Goal: Entertainment & Leisure: Consume media (video, audio)

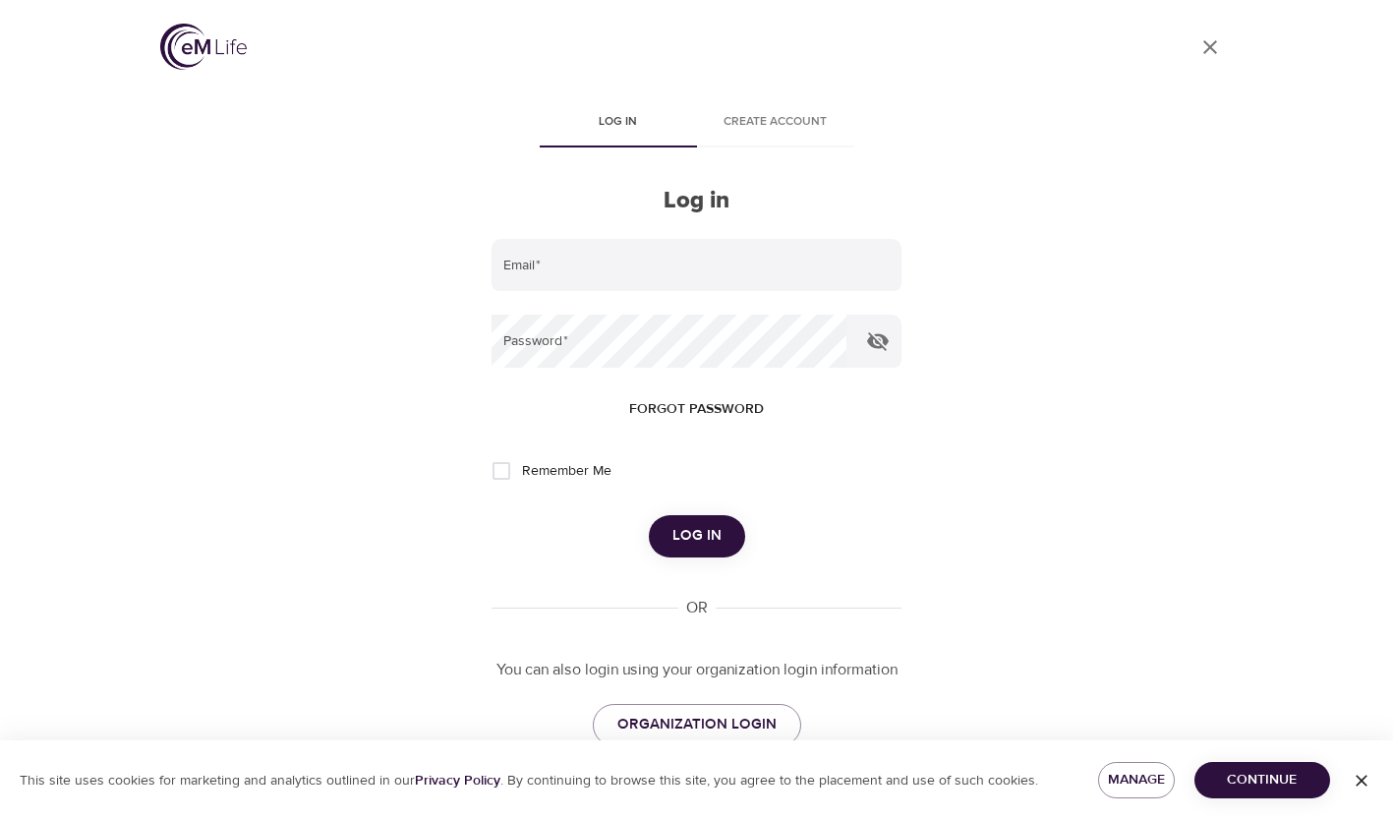
click at [571, 257] on input "email" at bounding box center [696, 265] width 409 height 53
type input "[EMAIL_ADDRESS][DOMAIN_NAME]"
click at [680, 534] on span "Log in" at bounding box center [697, 536] width 49 height 26
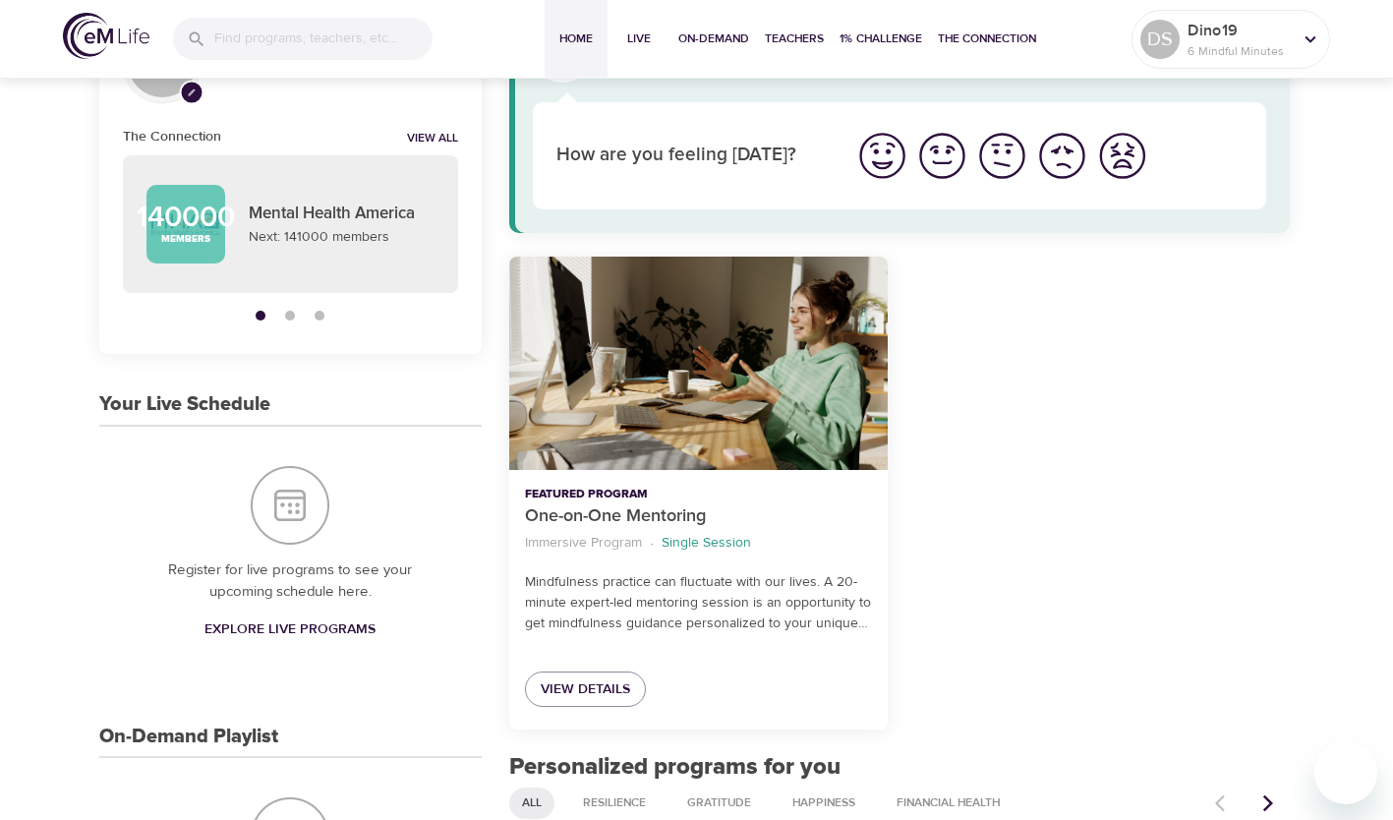
scroll to position [115, 0]
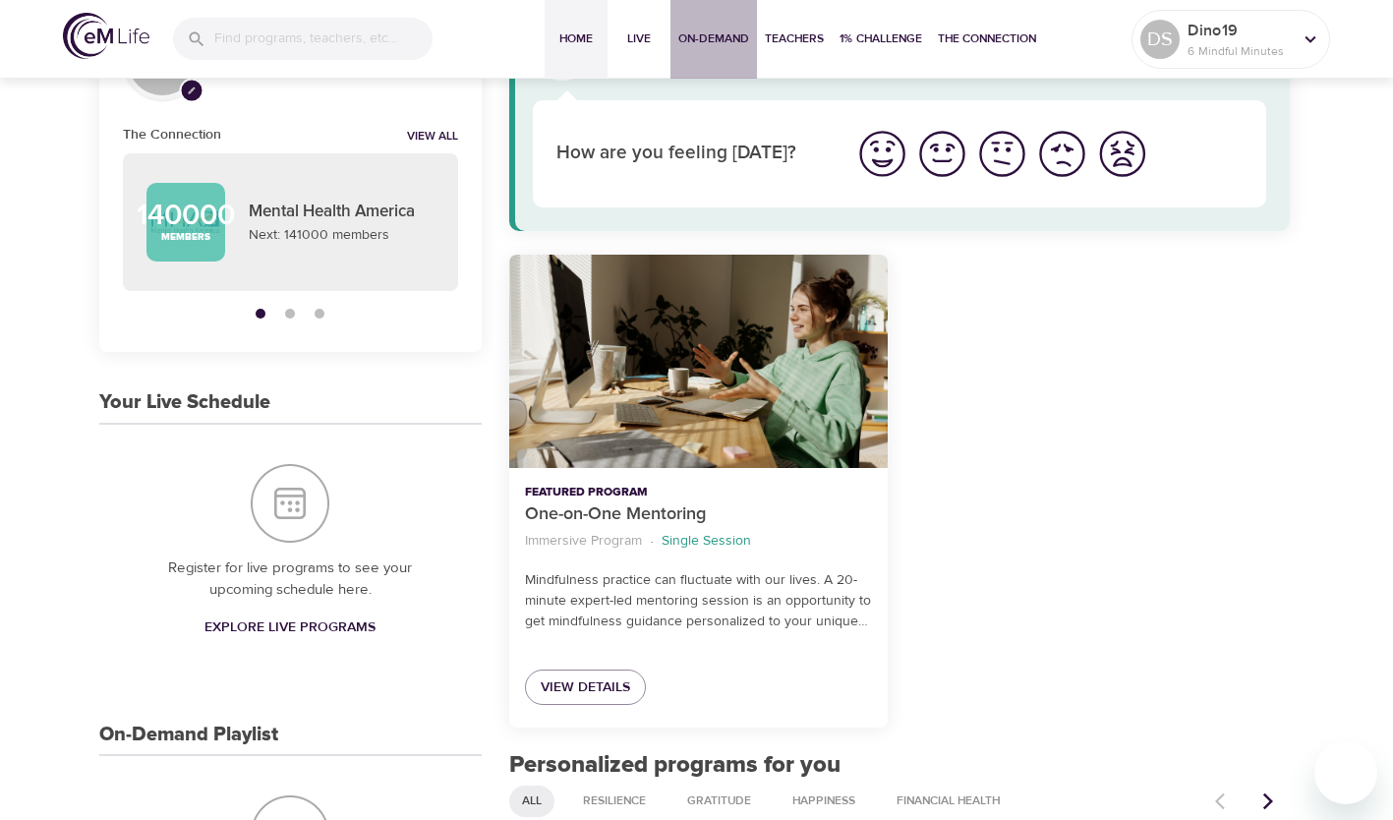
click at [710, 40] on span "On-Demand" at bounding box center [713, 39] width 71 height 21
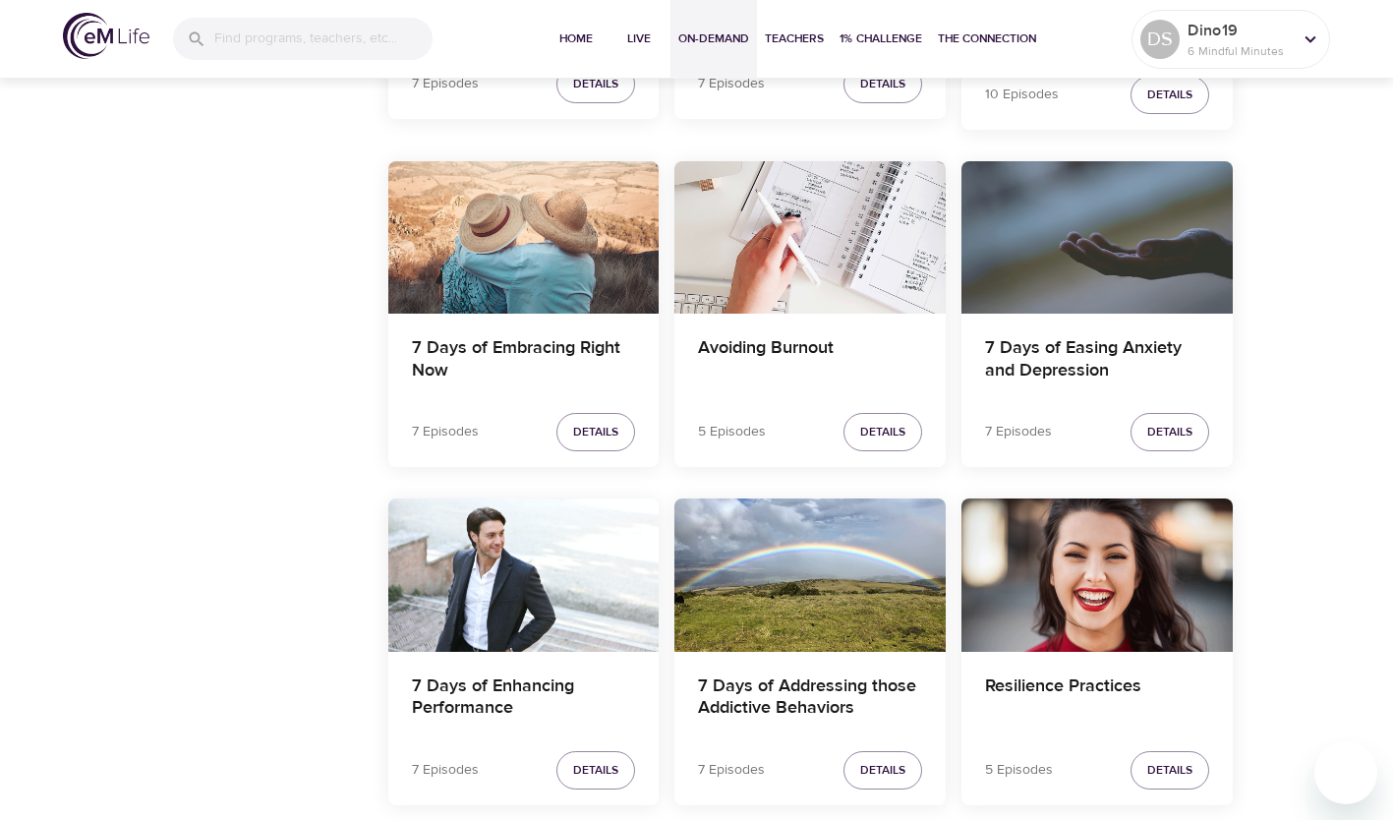
scroll to position [3740, 0]
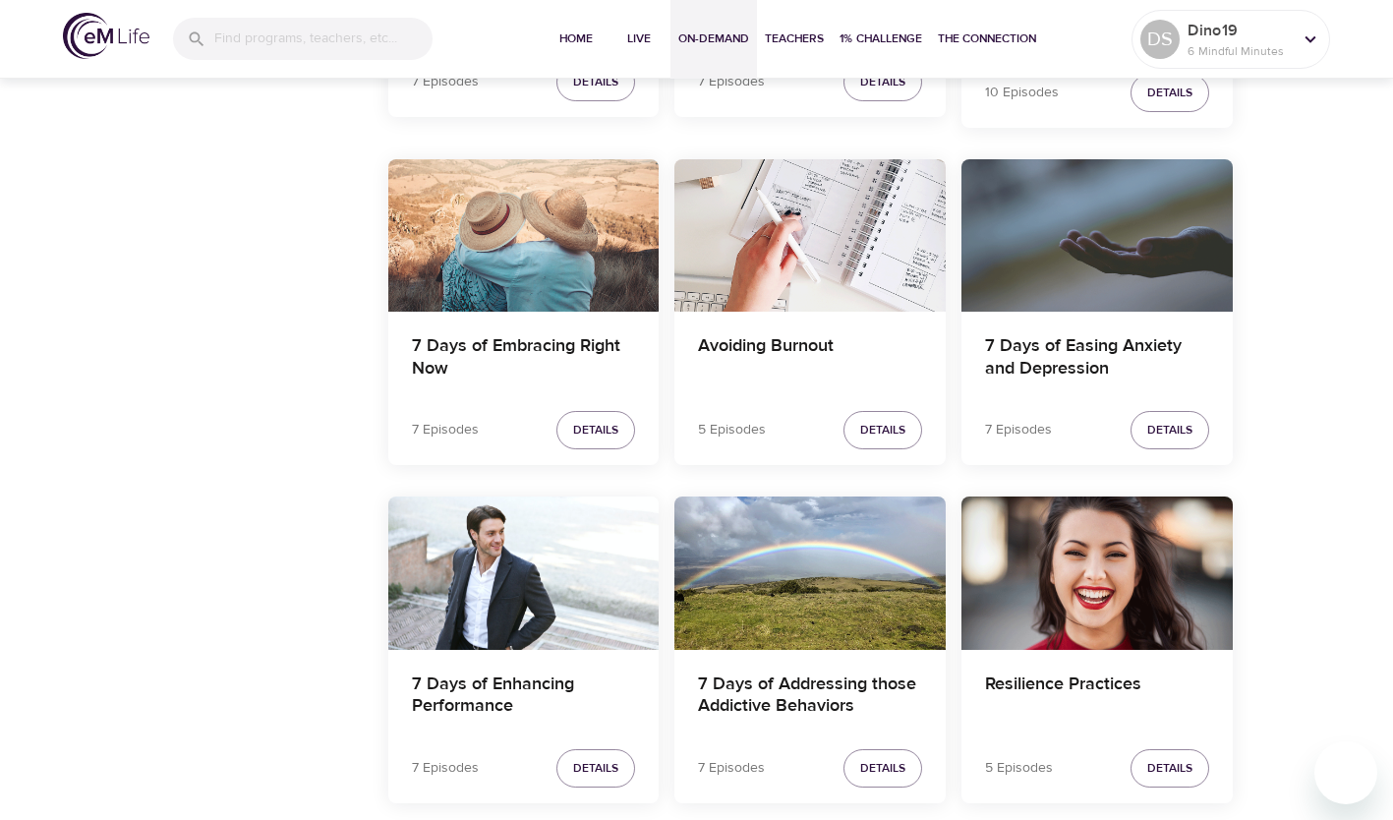
click at [1119, 350] on h4 "7 Days of Easing Anxiety and Depression" at bounding box center [1097, 358] width 224 height 47
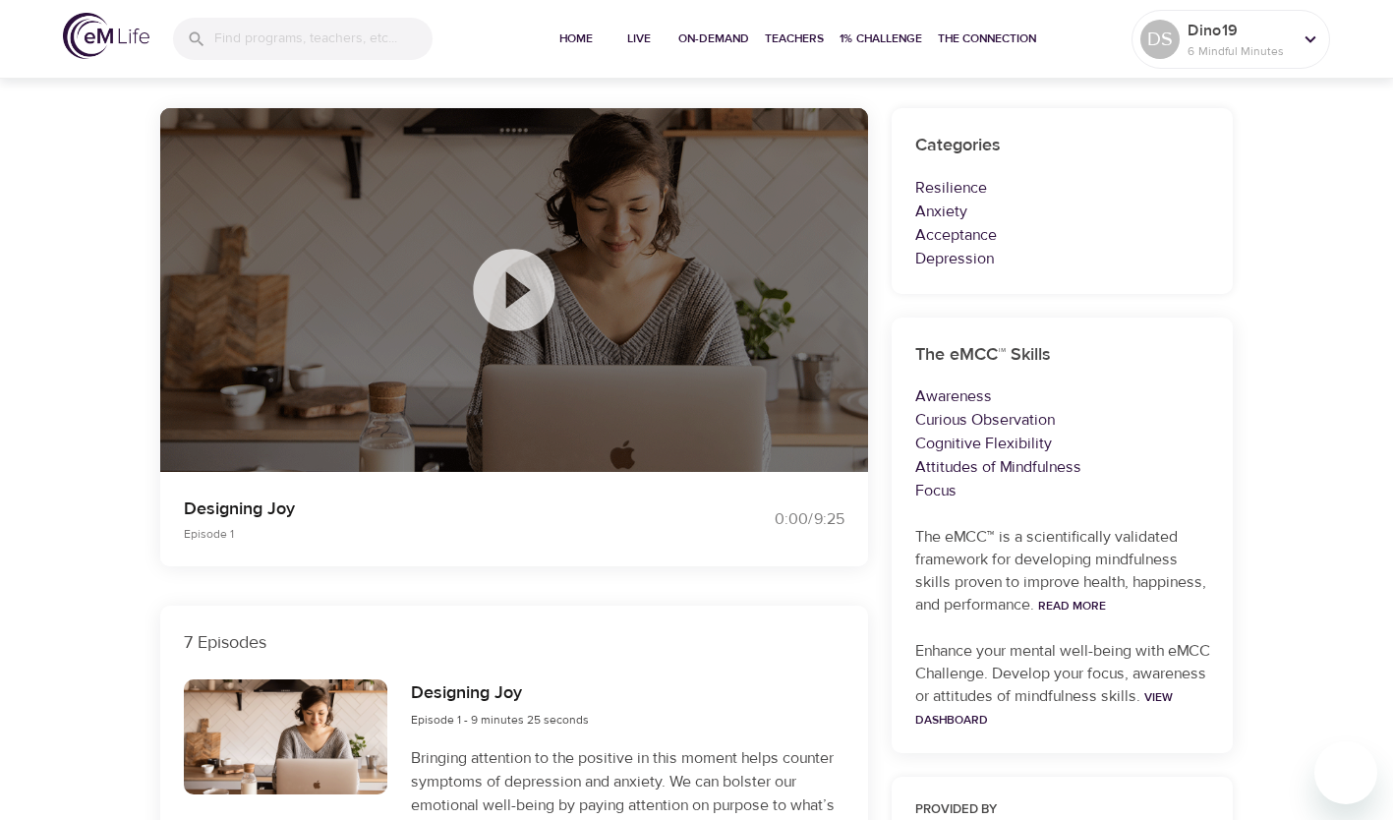
scroll to position [142, 0]
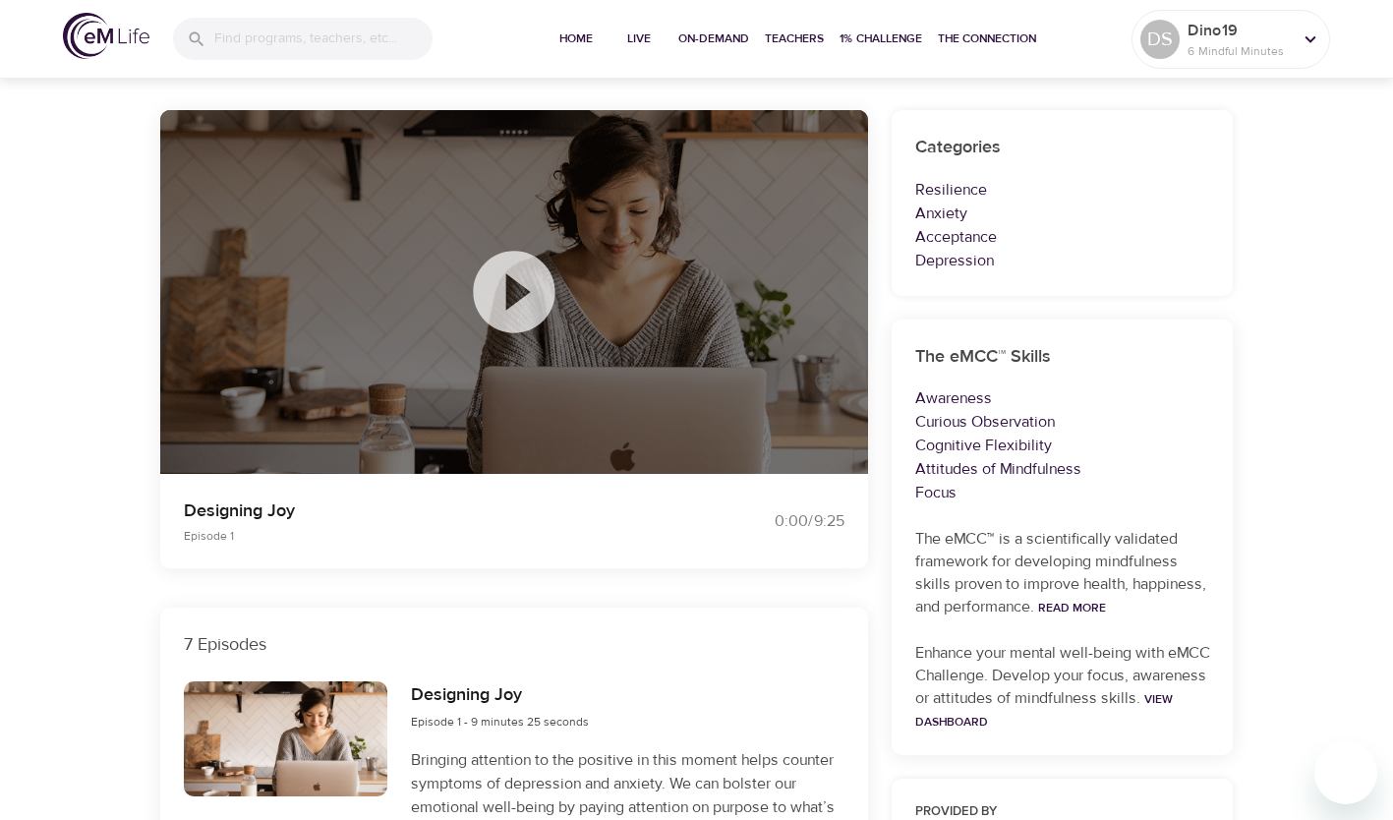
click at [525, 293] on icon at bounding box center [514, 292] width 98 height 98
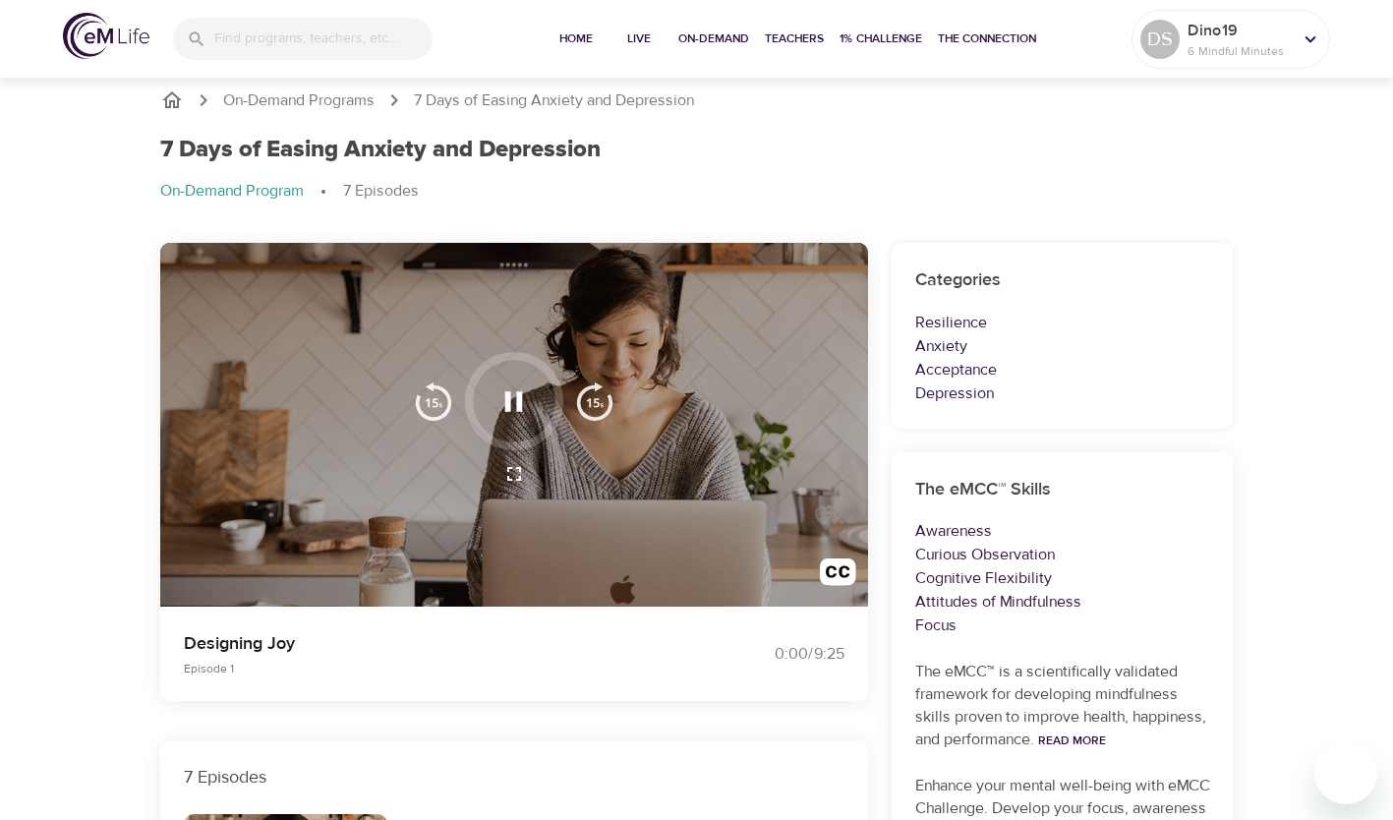
scroll to position [0, 0]
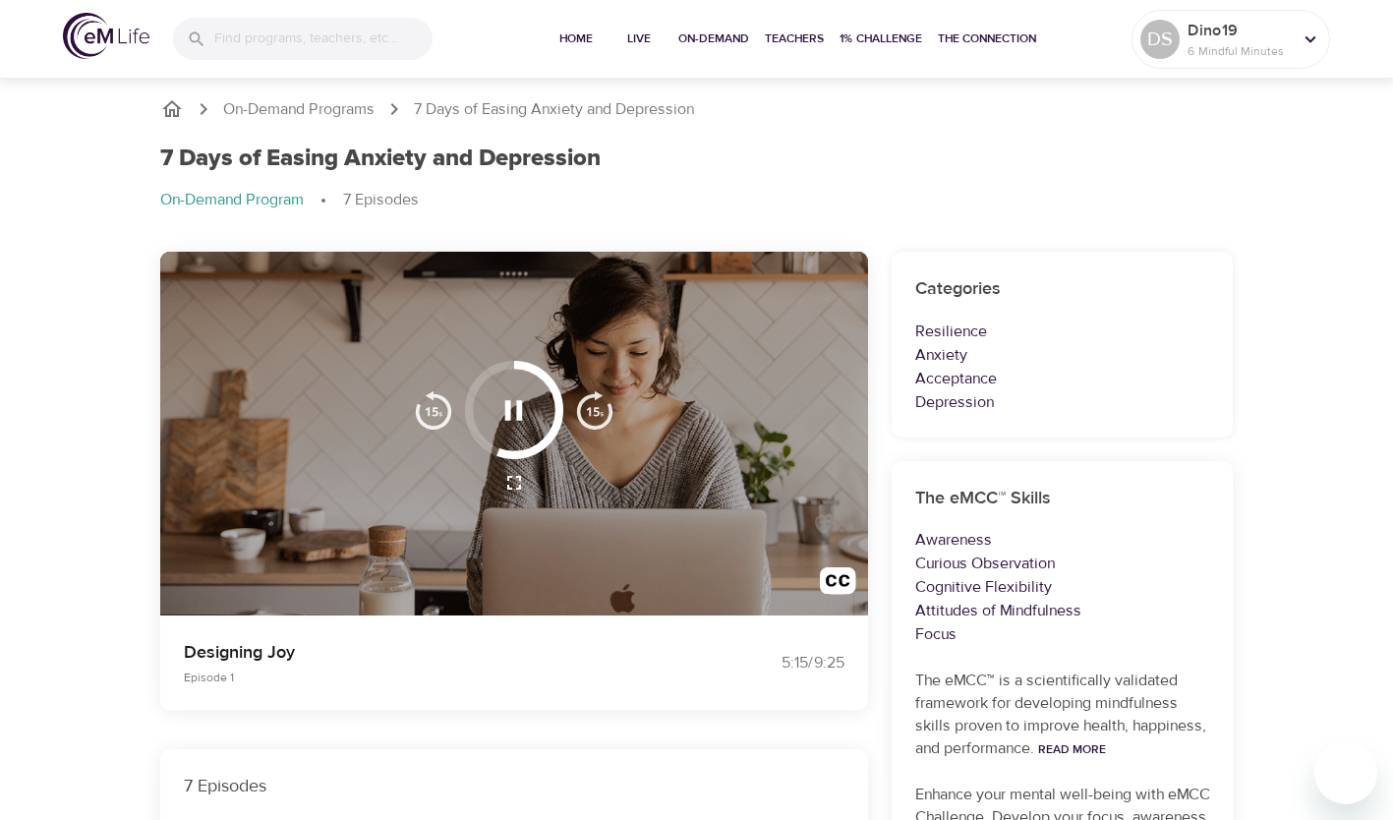
click at [514, 412] on icon "button" at bounding box center [514, 410] width 34 height 34
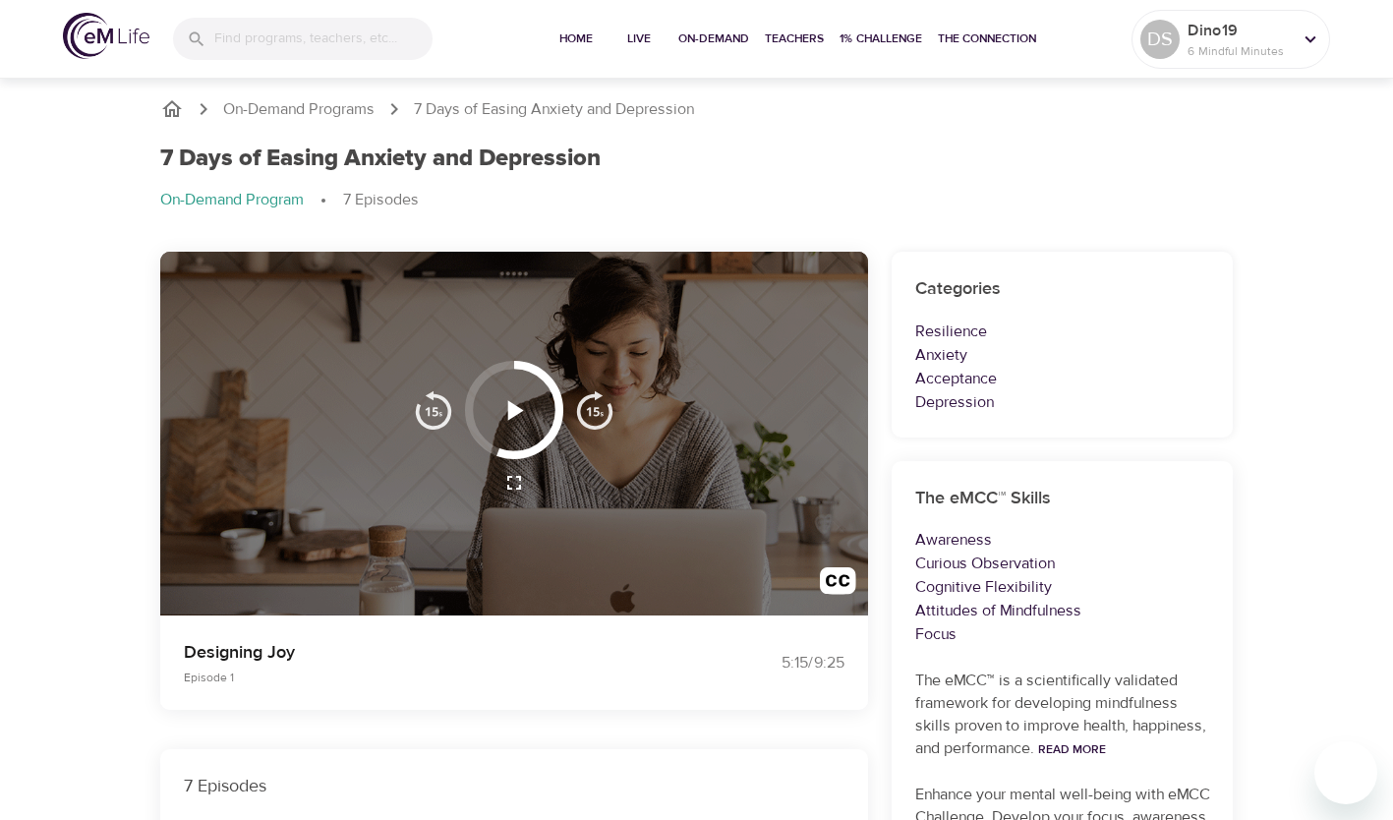
click at [514, 412] on icon "button" at bounding box center [516, 410] width 16 height 20
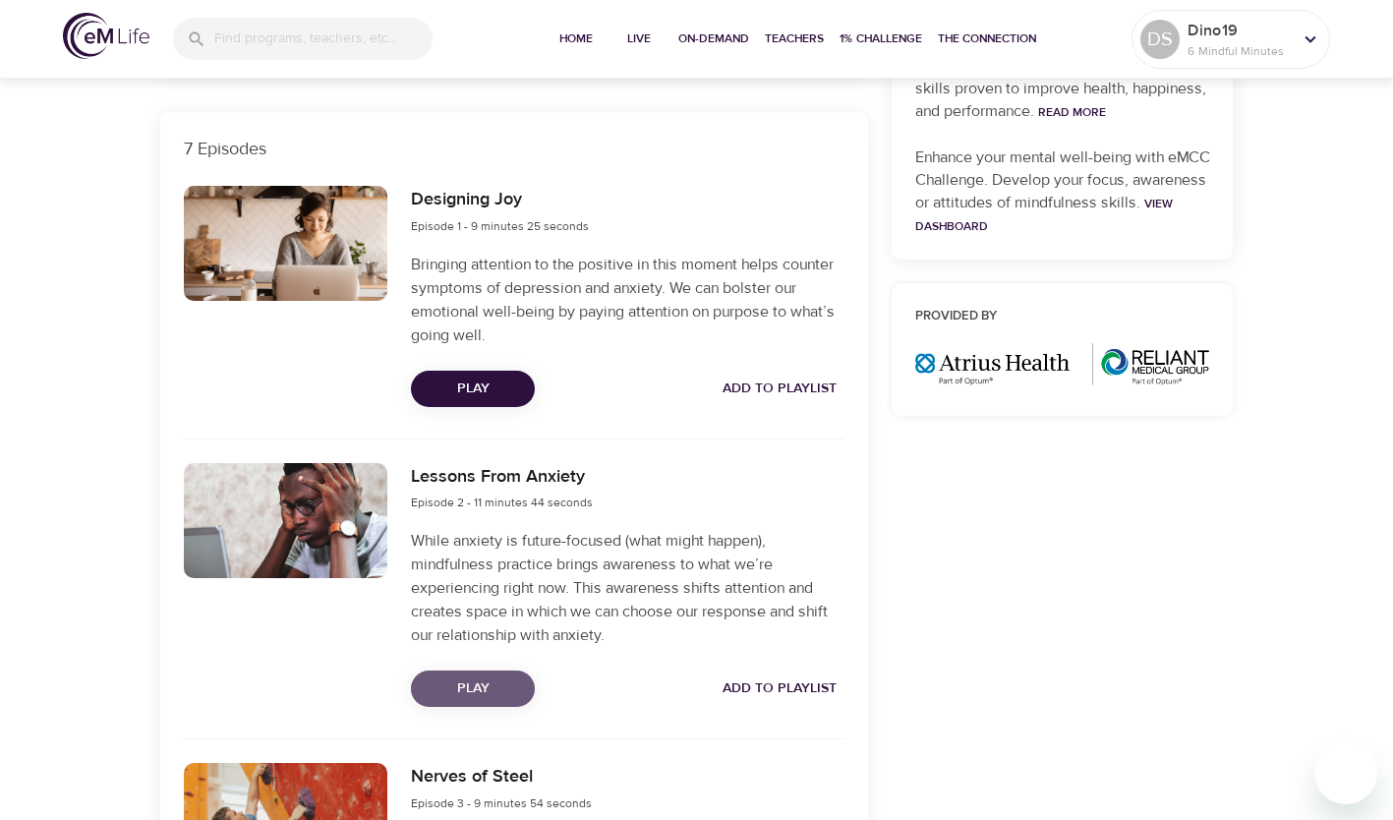
scroll to position [638, 0]
click at [499, 685] on span "Play" at bounding box center [473, 688] width 92 height 25
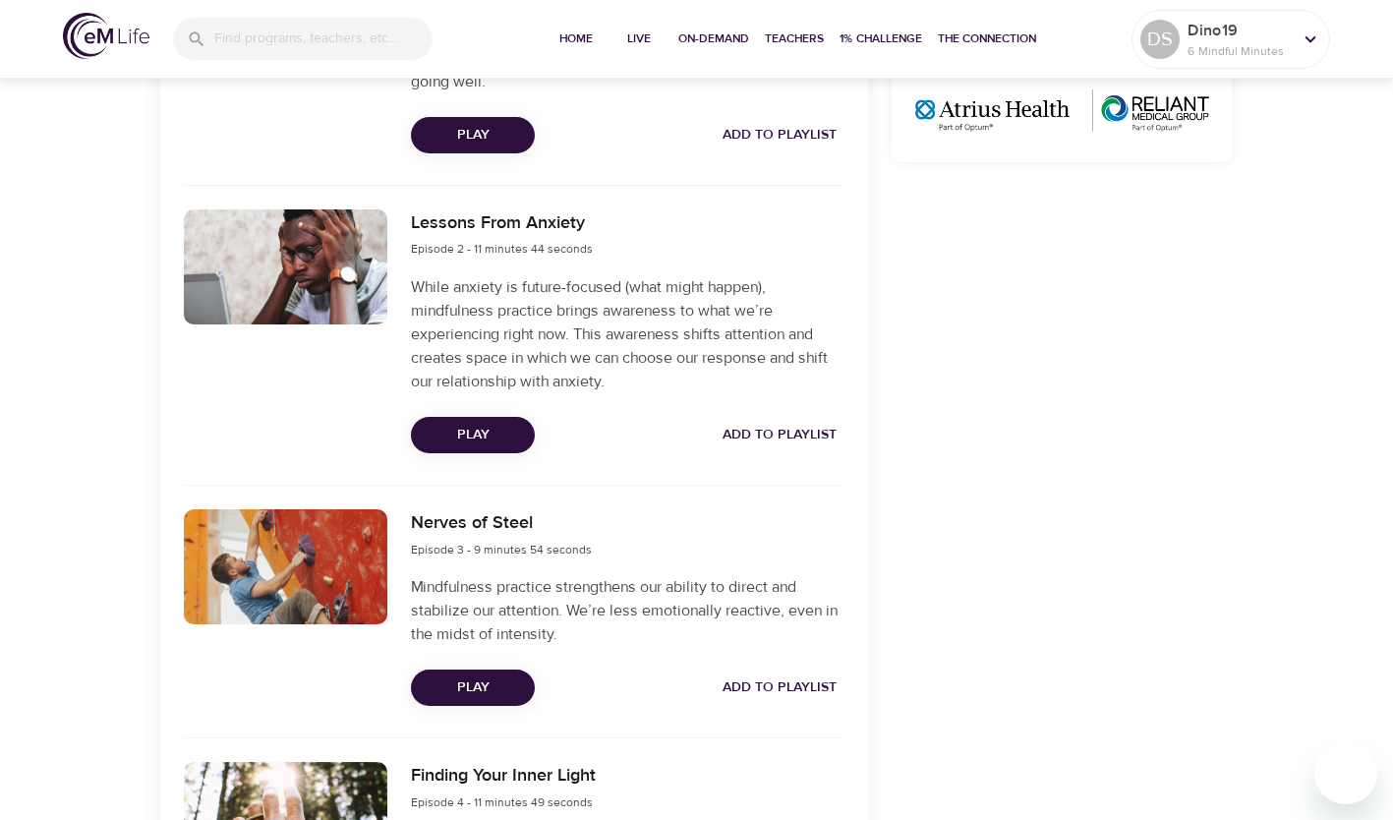
scroll to position [892, 0]
click at [487, 689] on span "Play" at bounding box center [473, 687] width 92 height 25
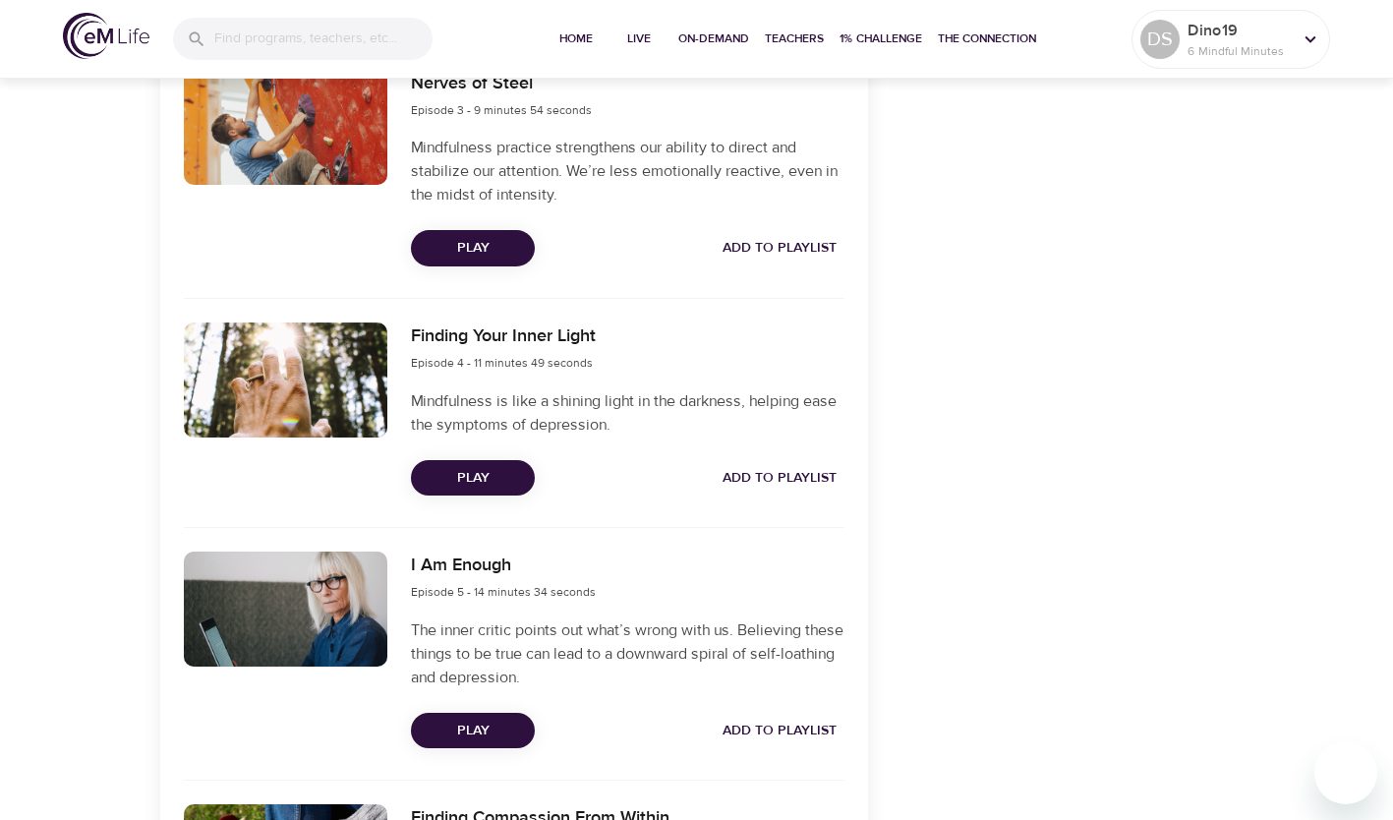
scroll to position [1333, 0]
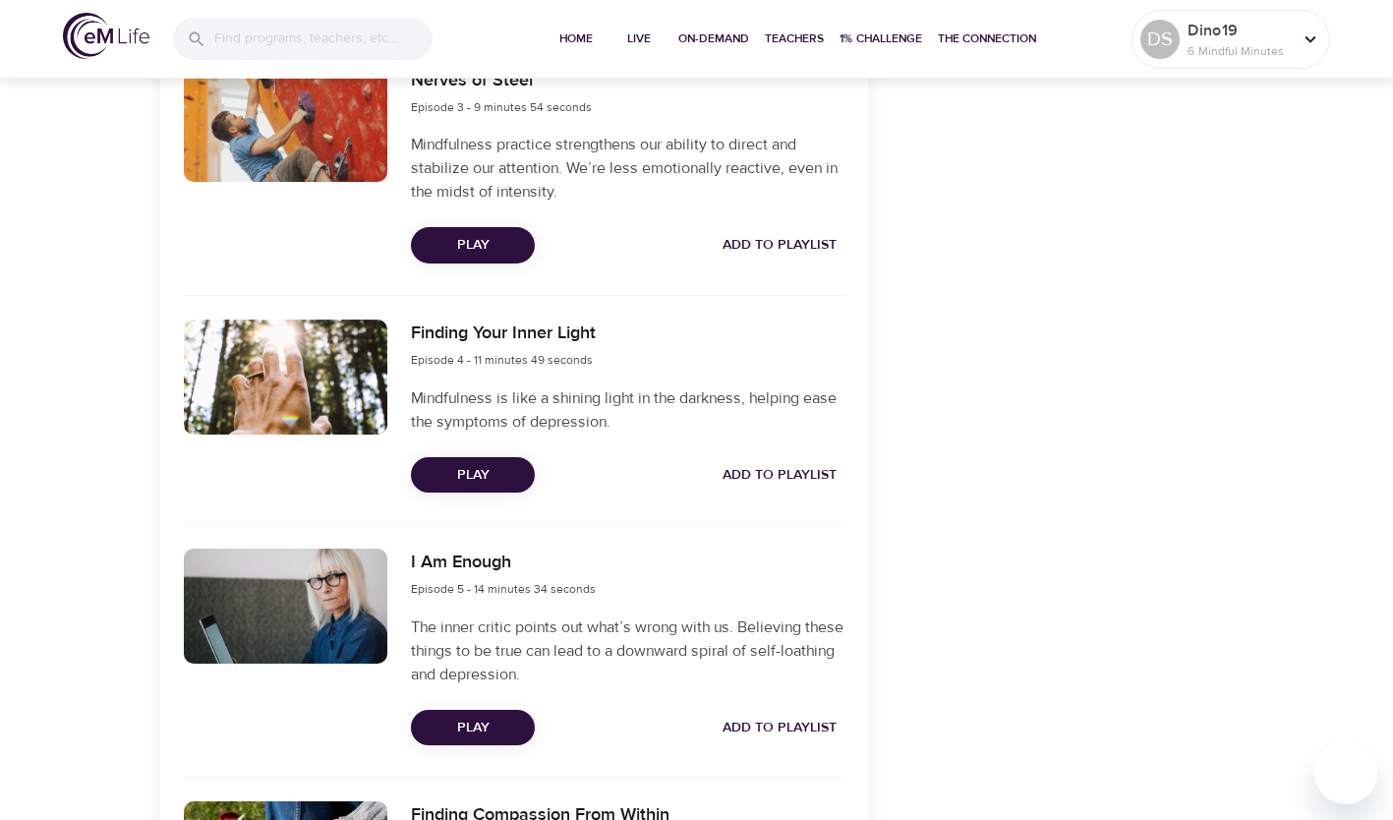
click at [491, 487] on button "Play" at bounding box center [473, 475] width 124 height 36
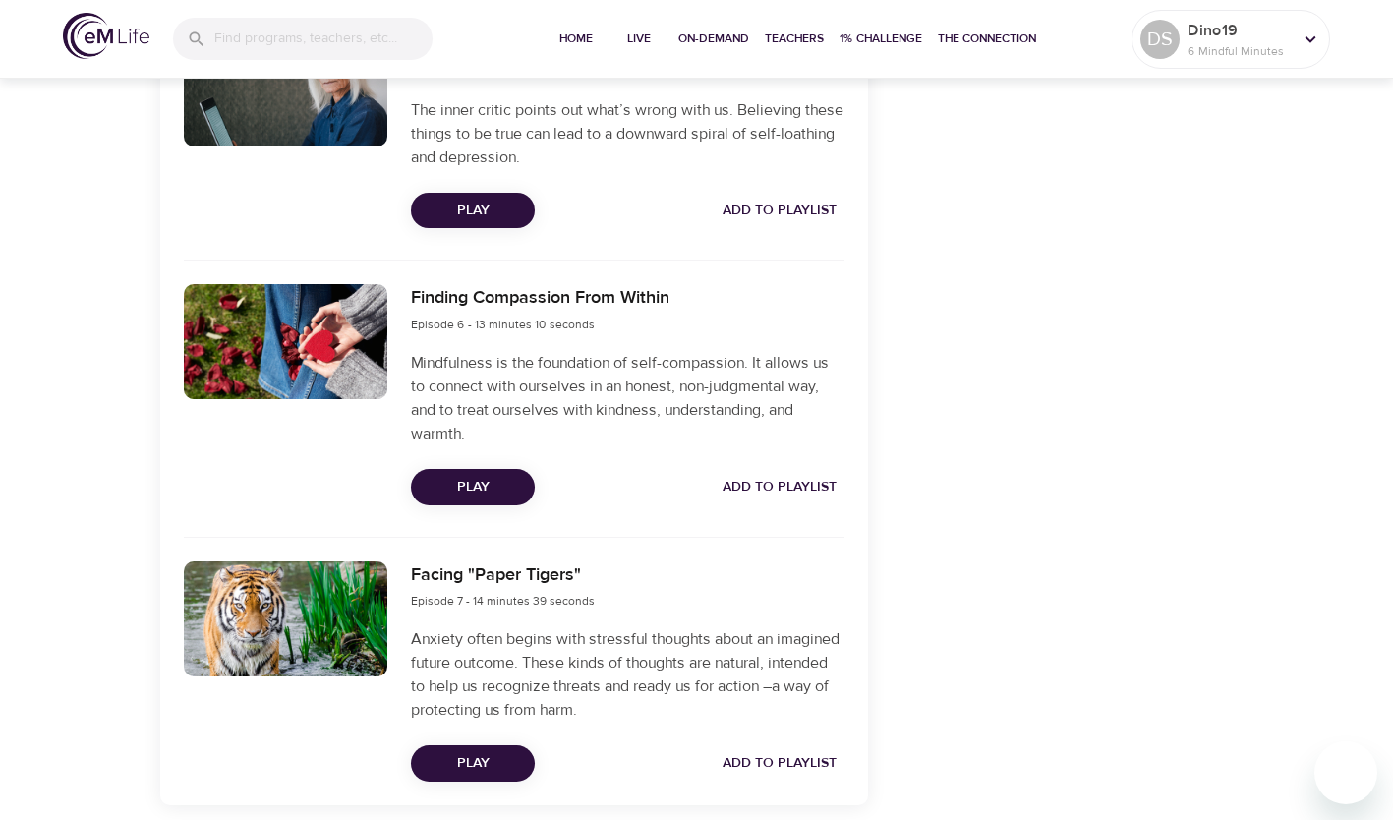
scroll to position [1852, 0]
click at [504, 208] on span "Play" at bounding box center [473, 210] width 92 height 25
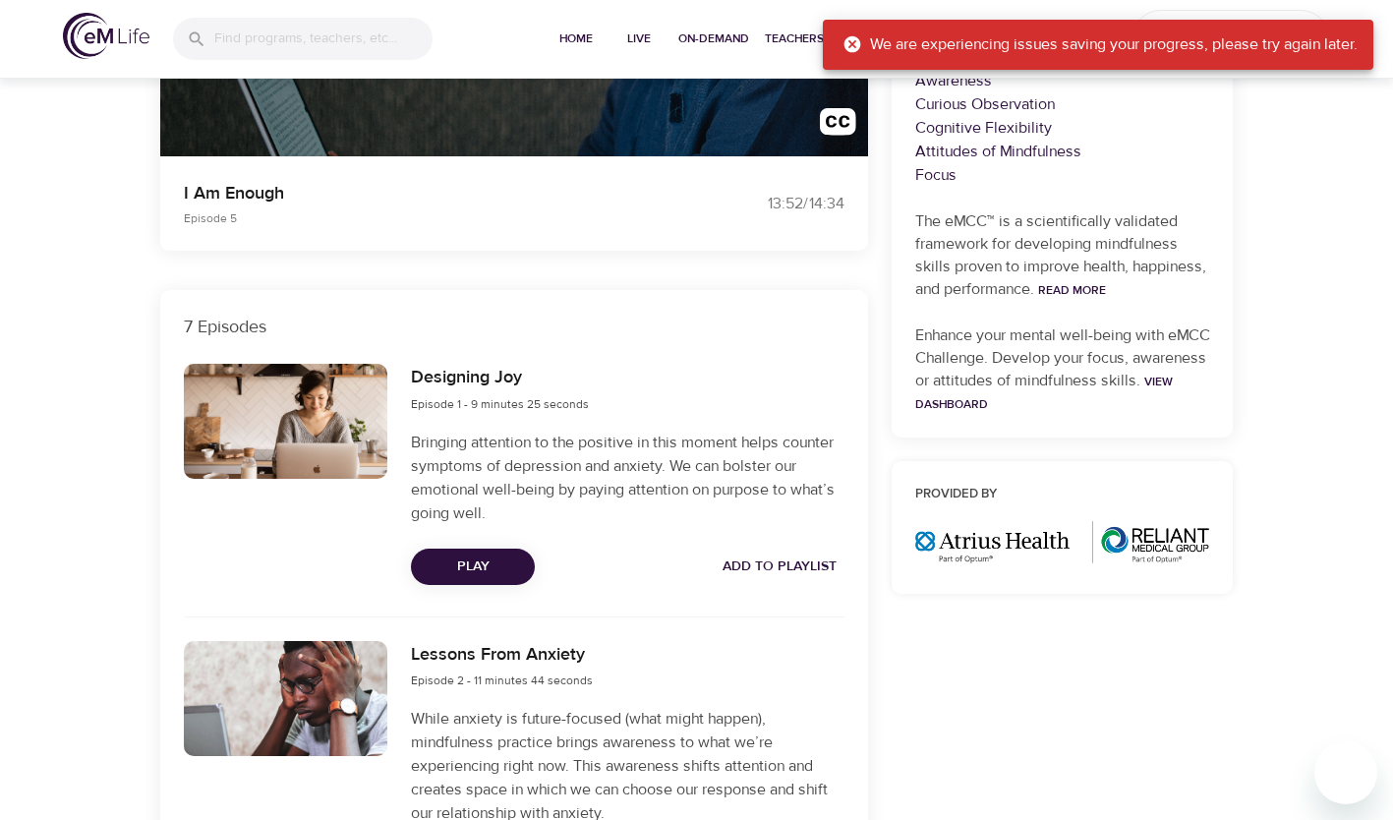
scroll to position [469, 0]
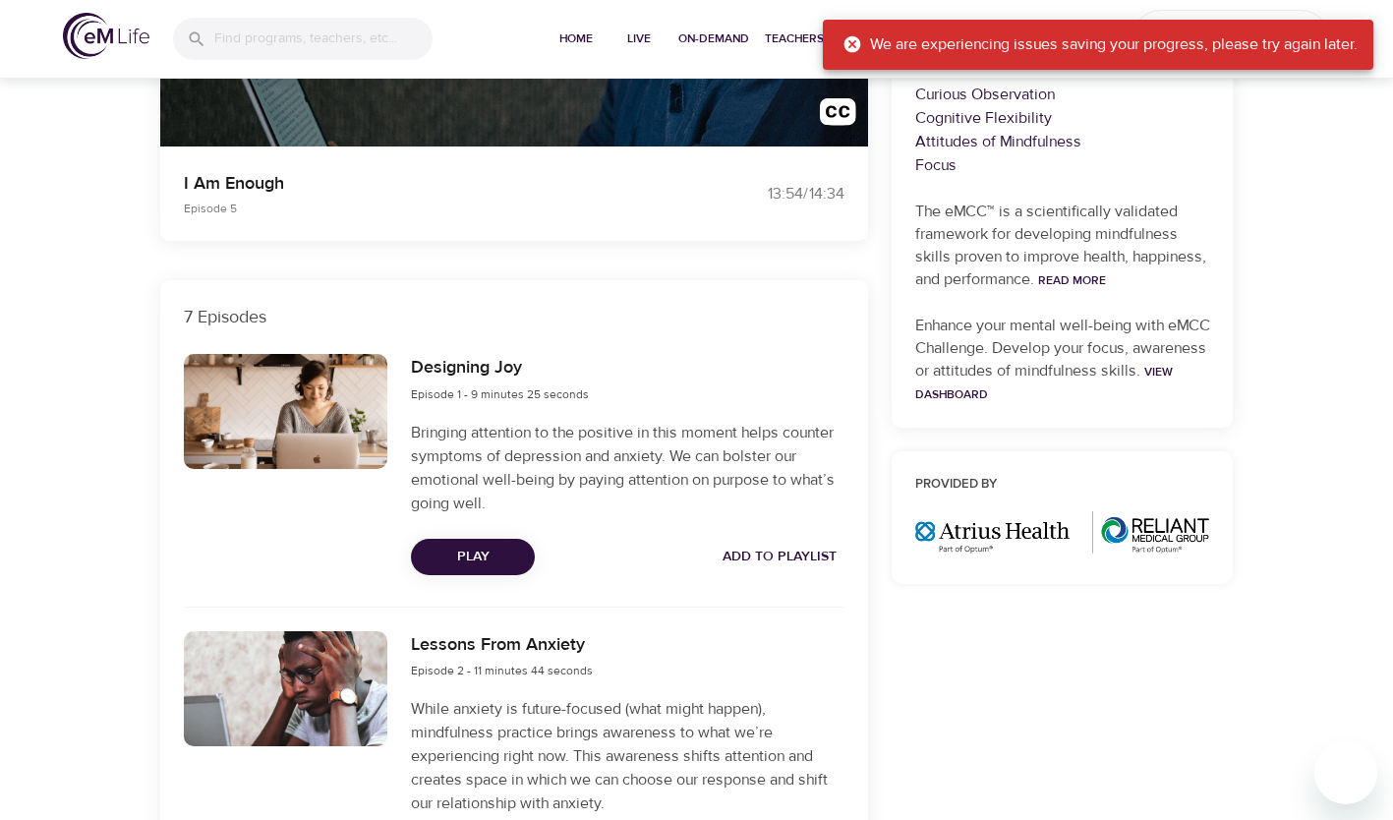
click at [801, 551] on span "Add to Playlist" at bounding box center [780, 557] width 114 height 25
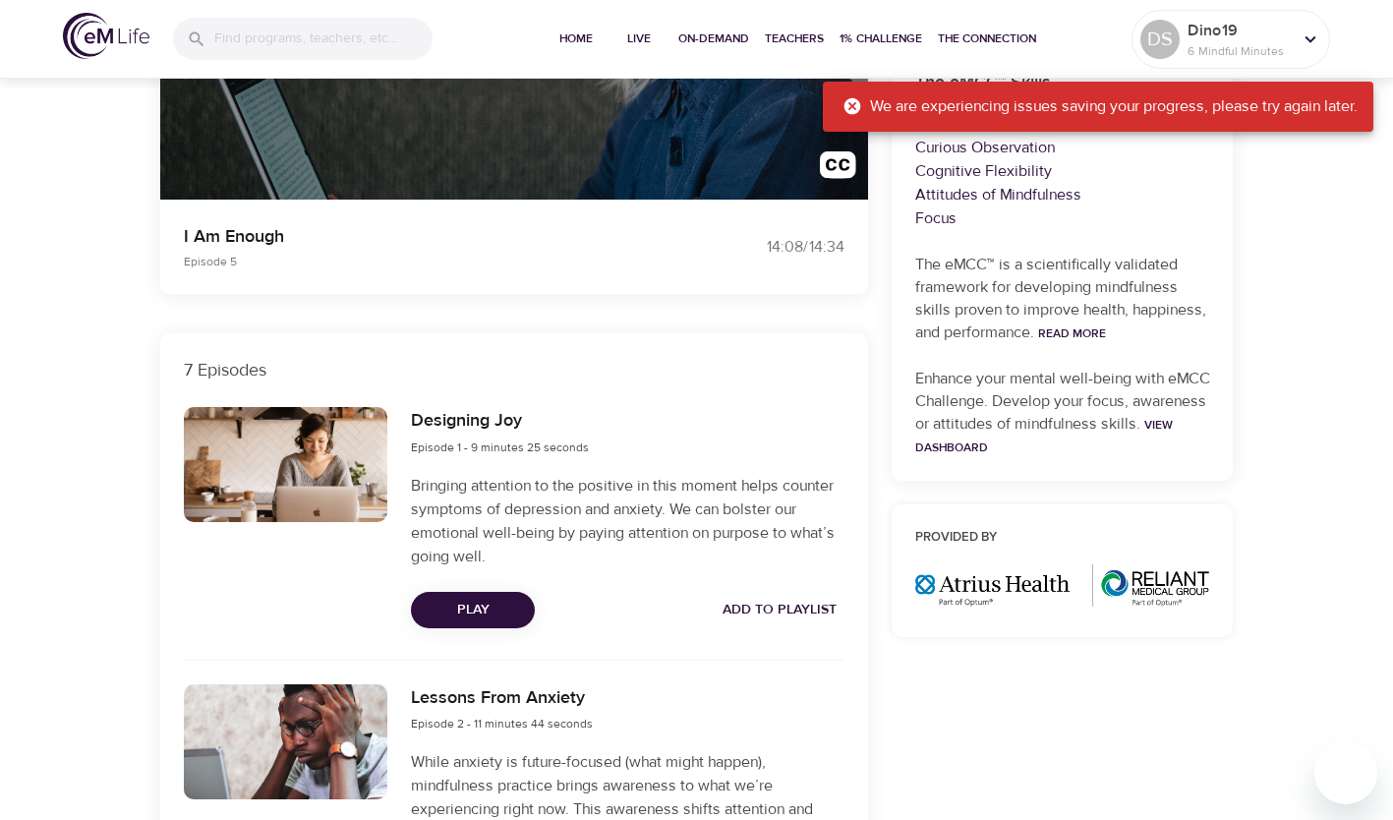
scroll to position [419, 0]
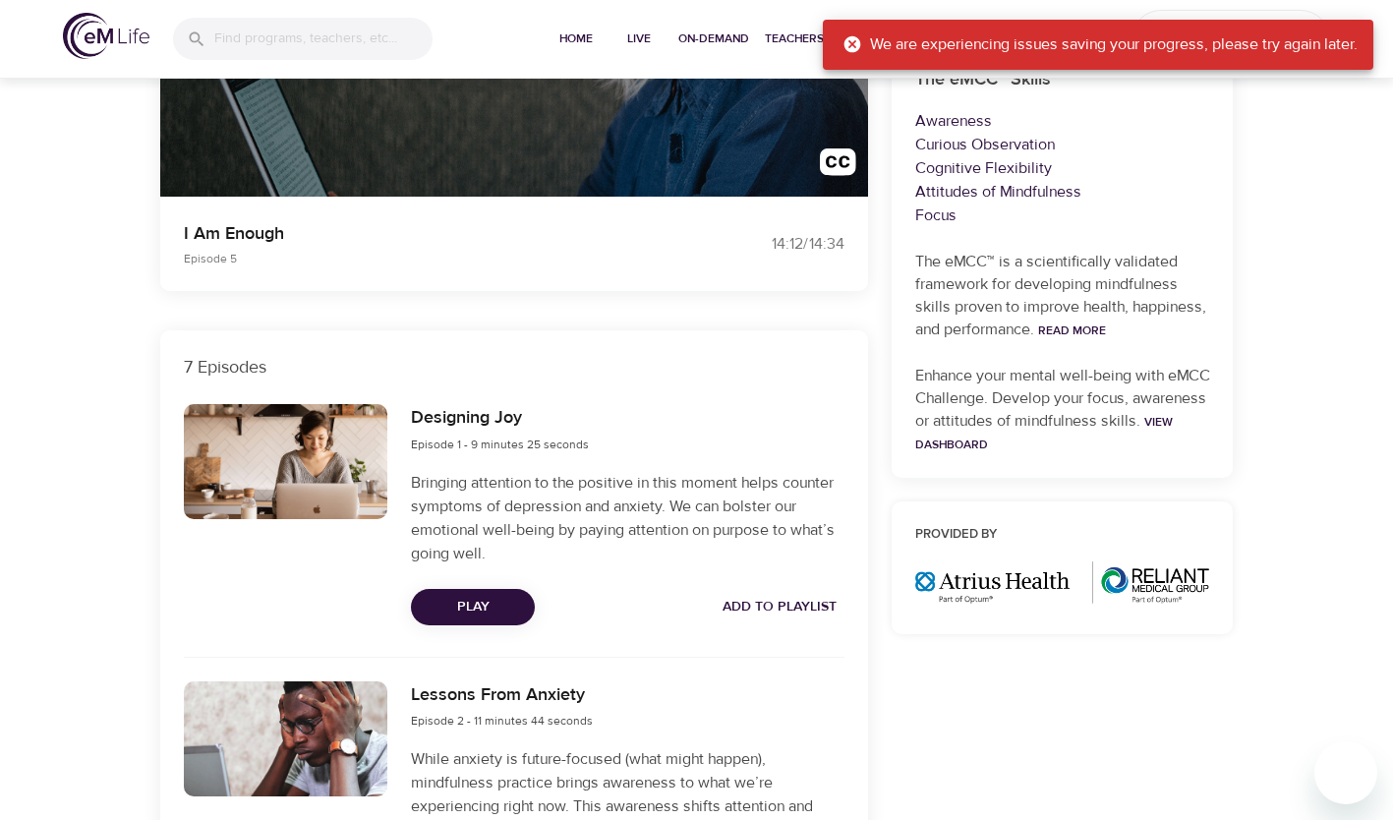
click at [786, 606] on span "Add to Playlist" at bounding box center [780, 607] width 114 height 25
click at [768, 599] on span "Add to Playlist" at bounding box center [780, 607] width 114 height 25
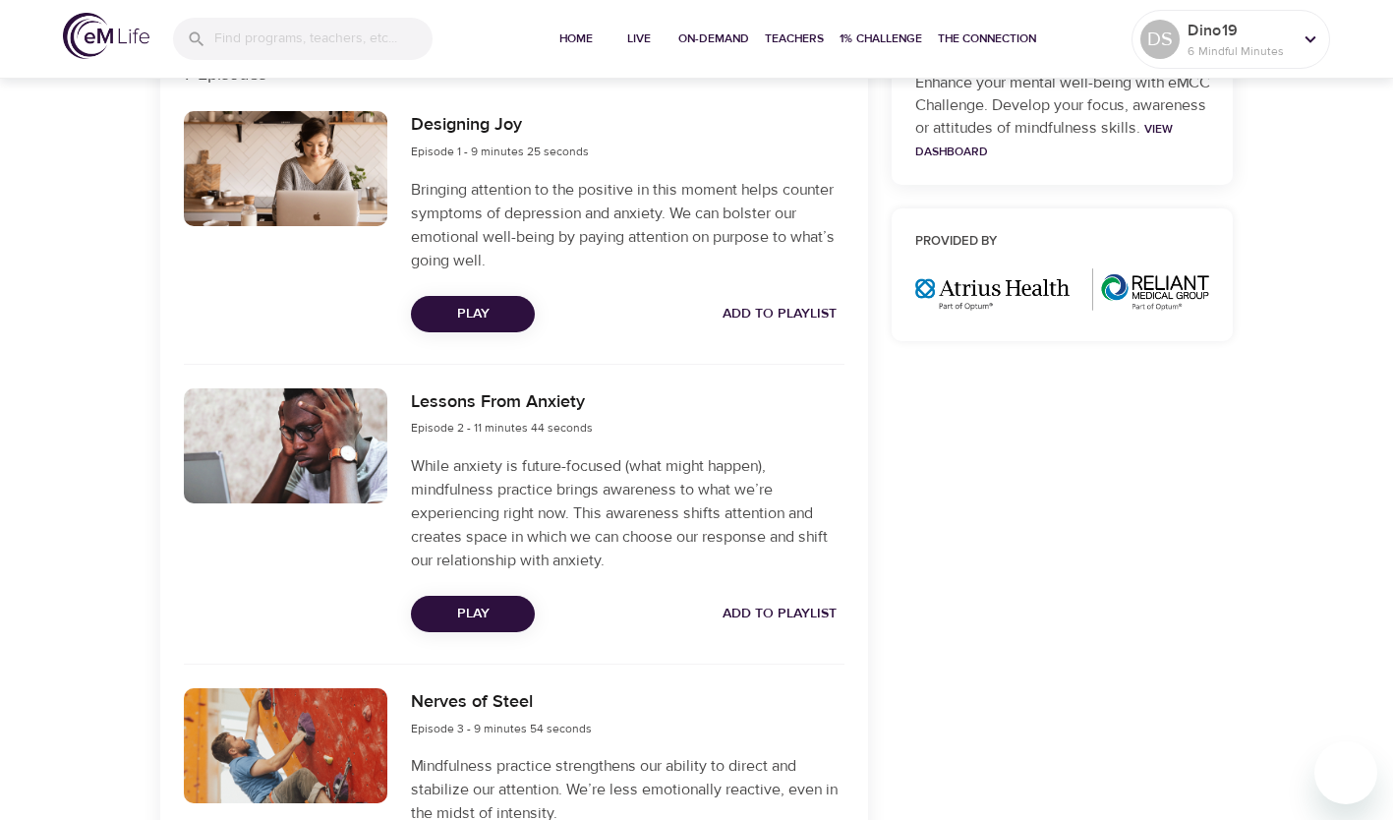
scroll to position [713, 0]
click at [773, 609] on span "Add to Playlist" at bounding box center [780, 613] width 114 height 25
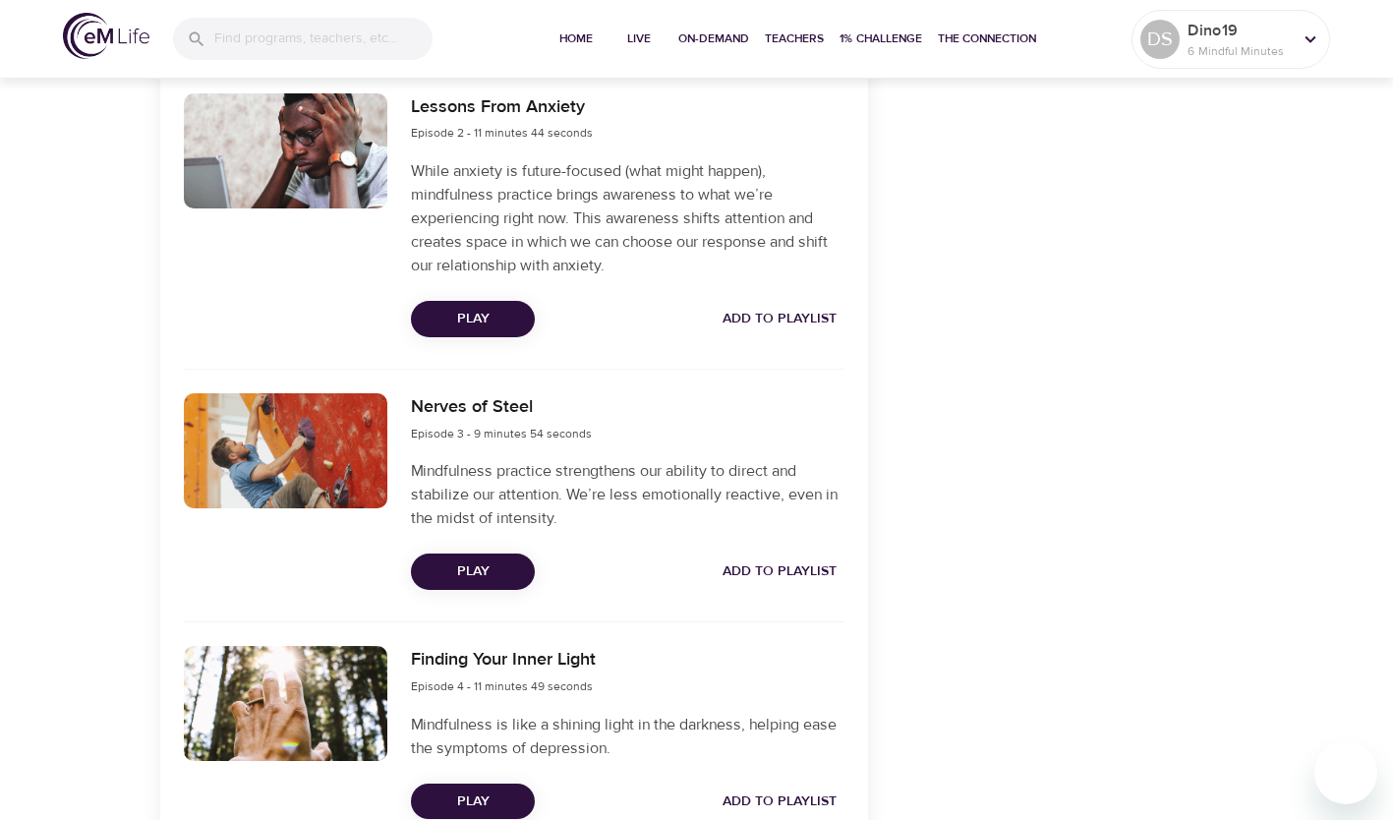
scroll to position [1008, 0]
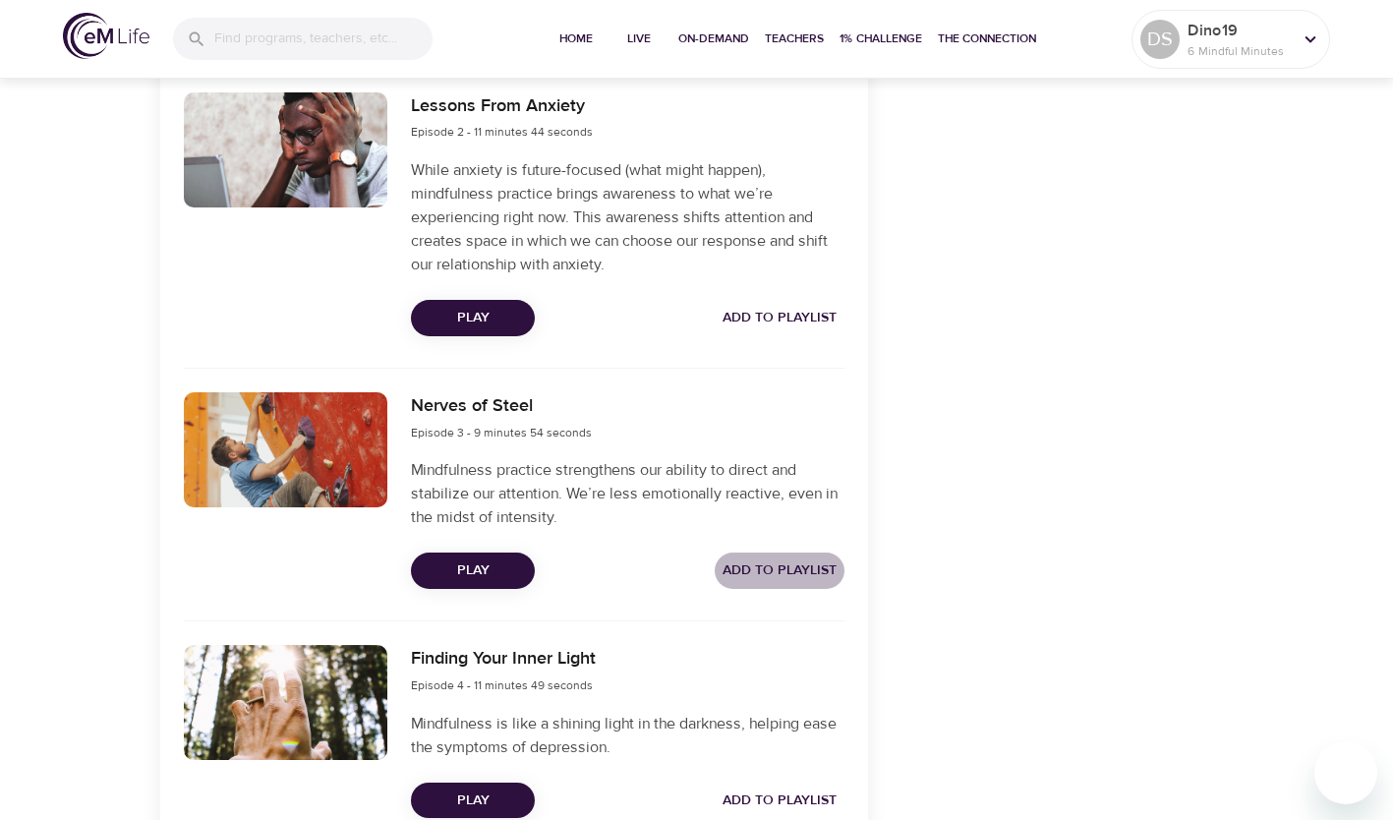
click at [781, 574] on span "Add to Playlist" at bounding box center [780, 571] width 114 height 25
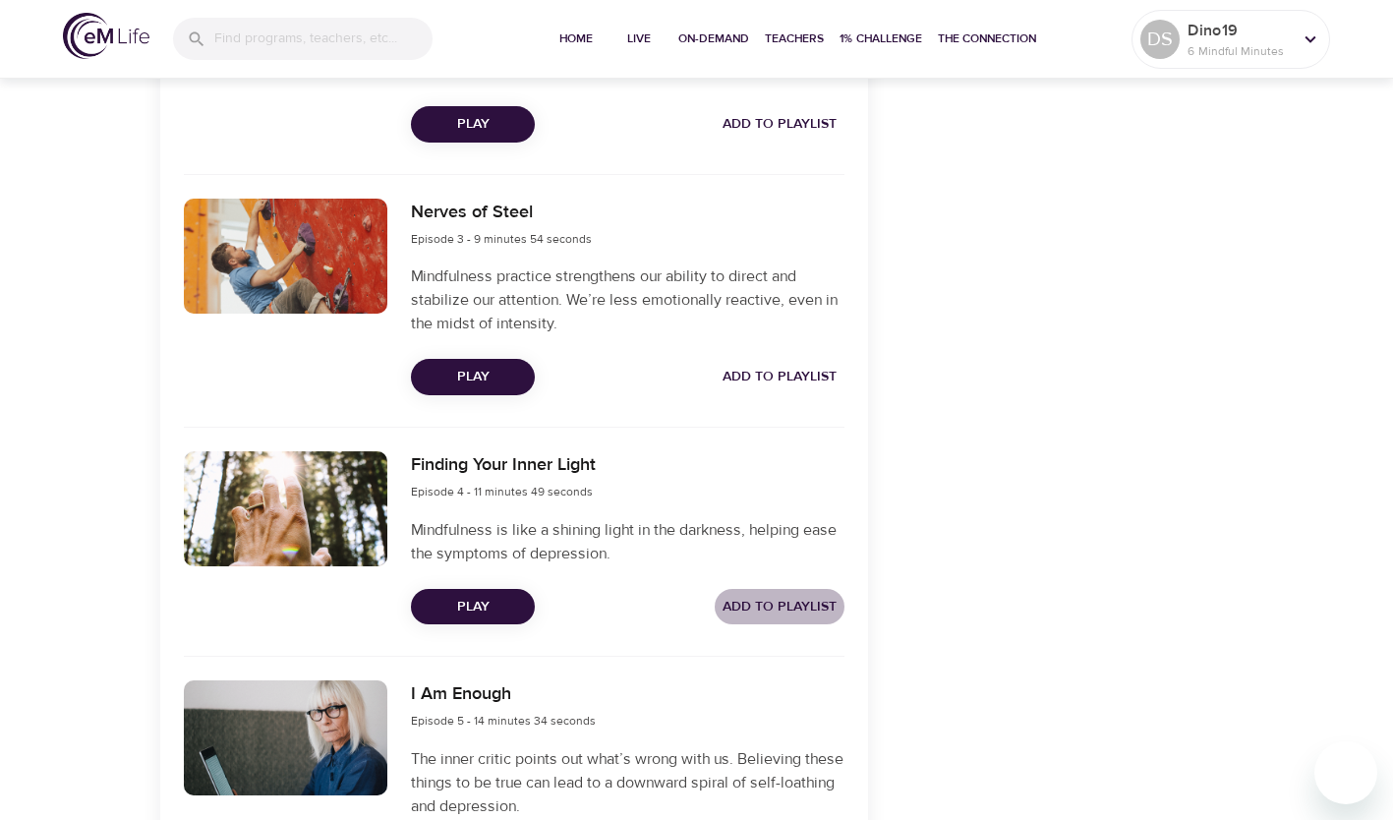
click at [779, 613] on span "Add to Playlist" at bounding box center [780, 607] width 114 height 25
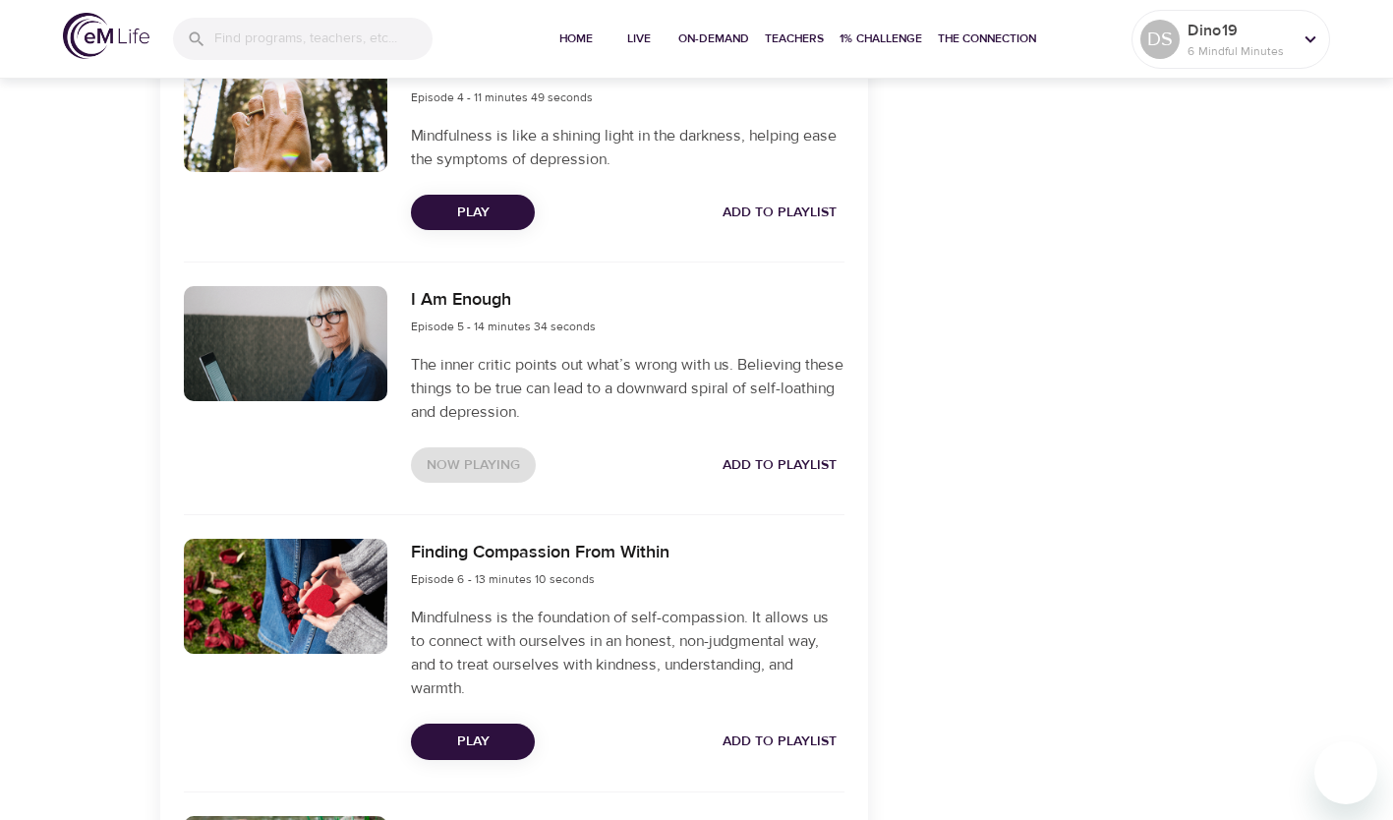
scroll to position [1597, 0]
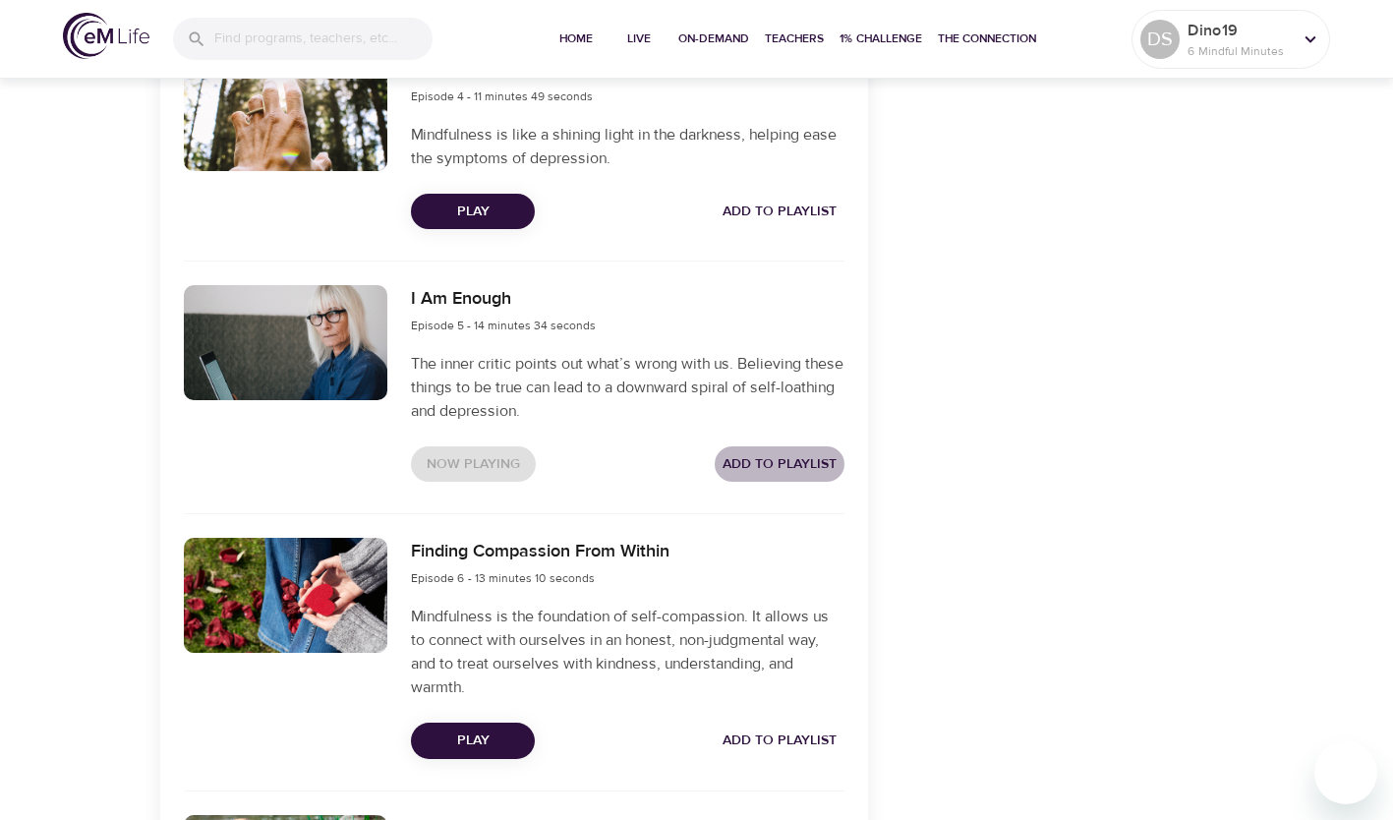
click at [795, 470] on span "Add to Playlist" at bounding box center [780, 464] width 114 height 25
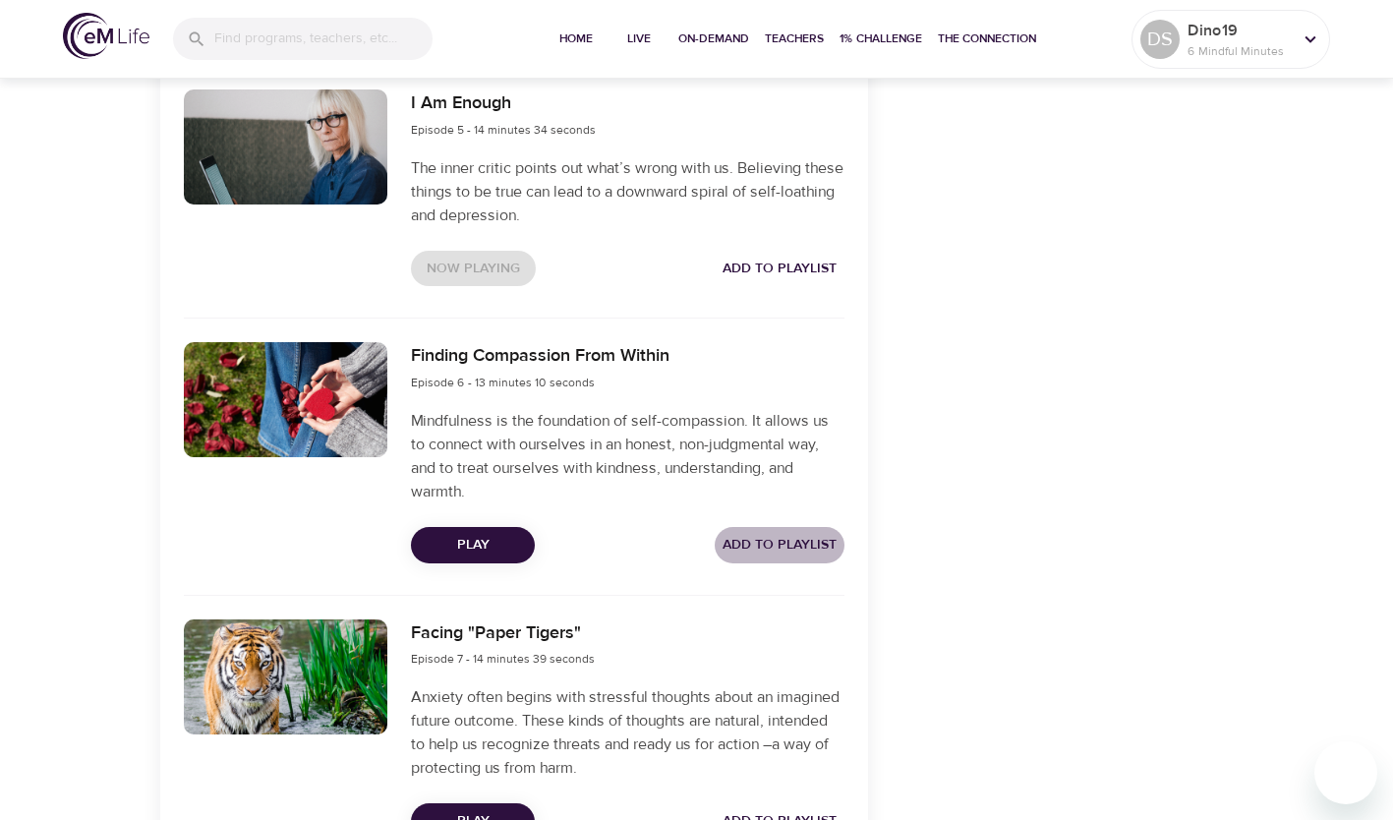
click at [798, 548] on span "Add to Playlist" at bounding box center [780, 545] width 114 height 25
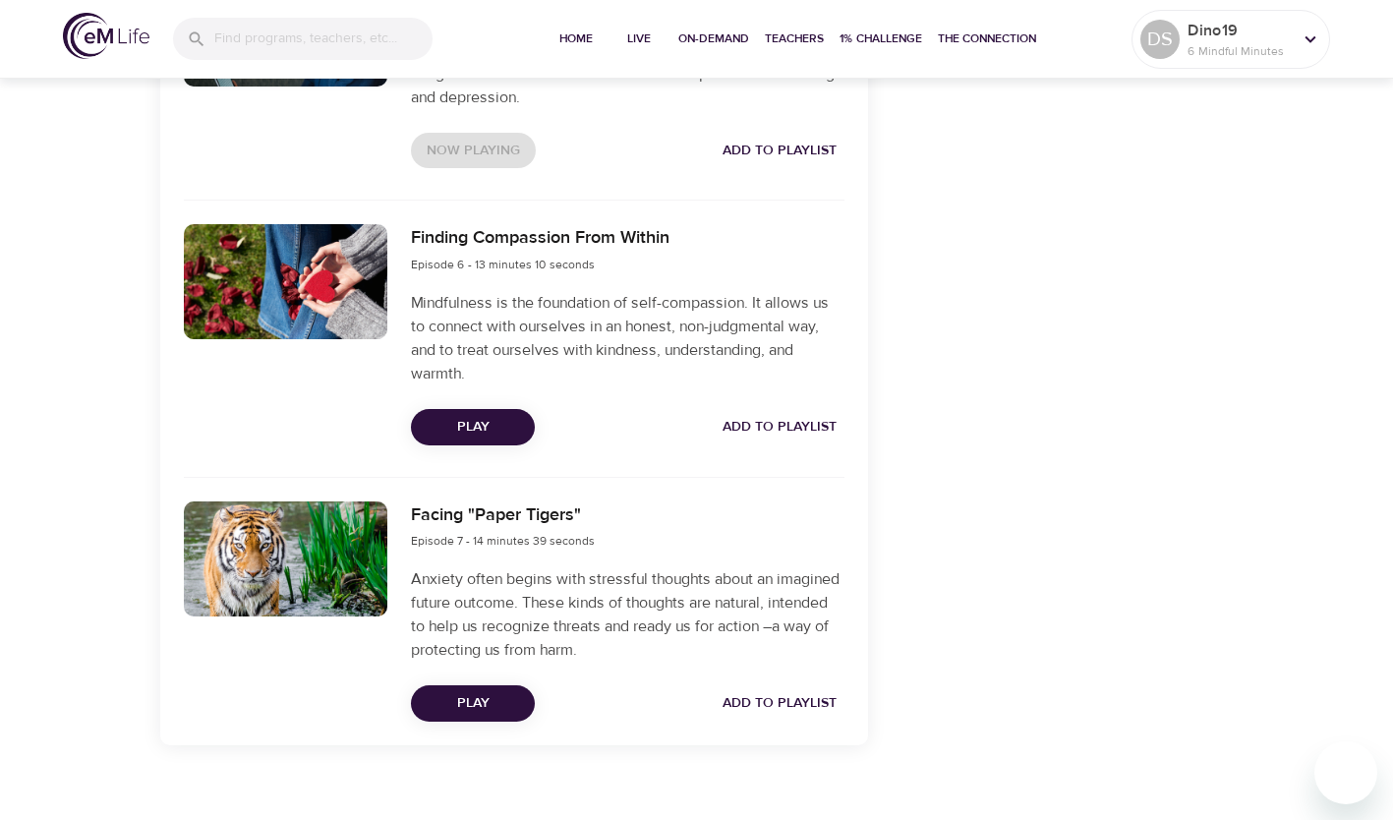
scroll to position [1933, 0]
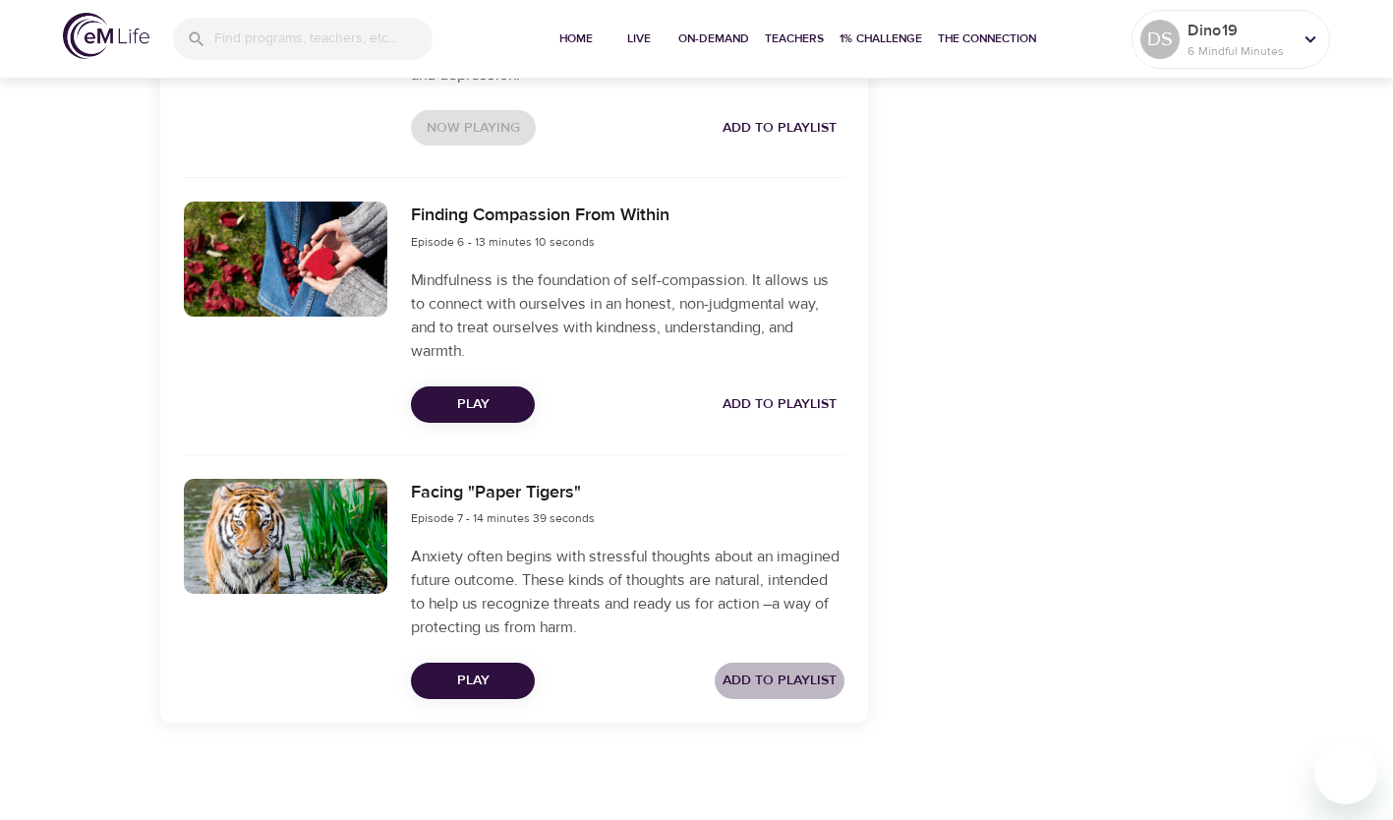
click at [793, 679] on span "Add to Playlist" at bounding box center [780, 681] width 114 height 25
click at [1302, 42] on icon at bounding box center [1311, 40] width 22 height 22
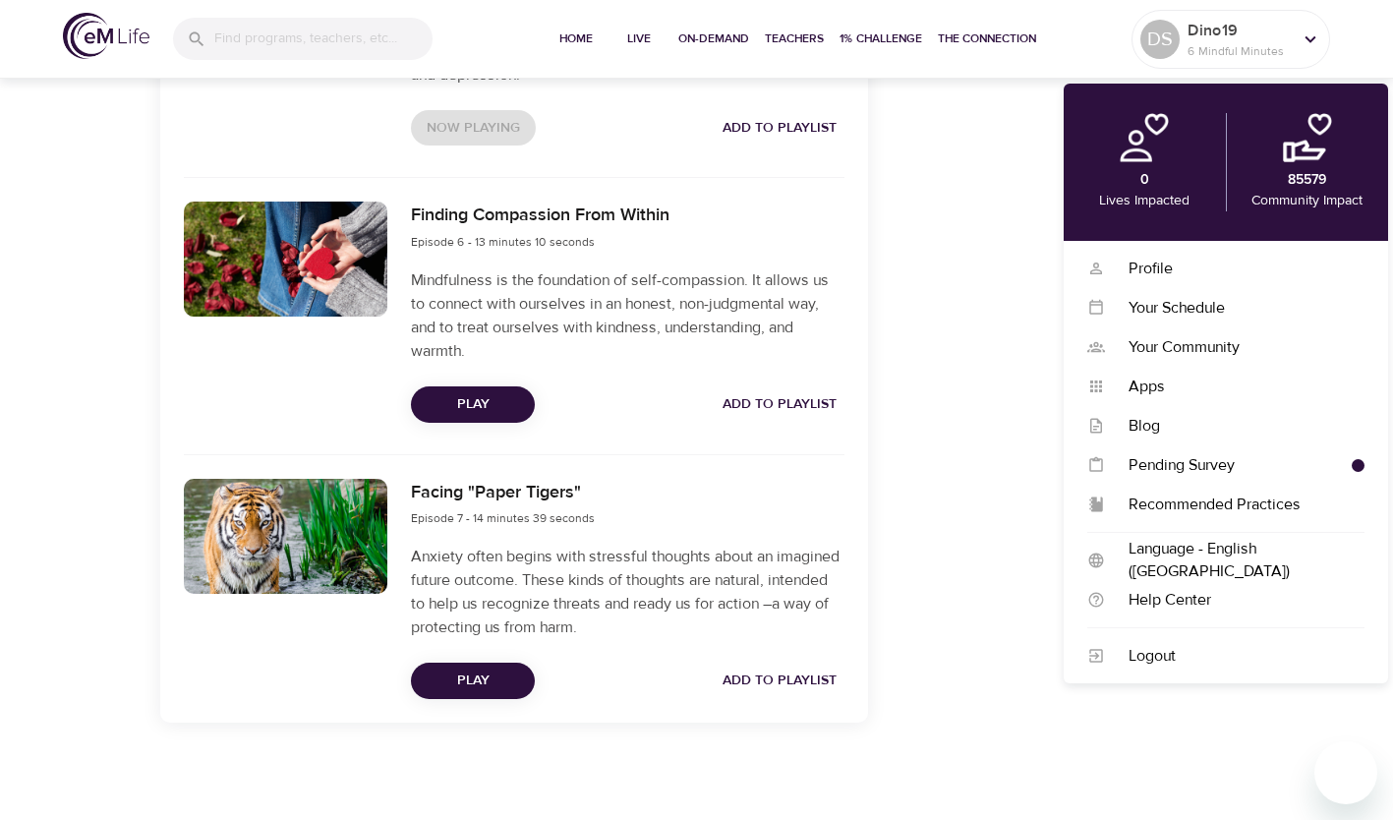
click at [1163, 268] on div "Profile" at bounding box center [1235, 269] width 260 height 23
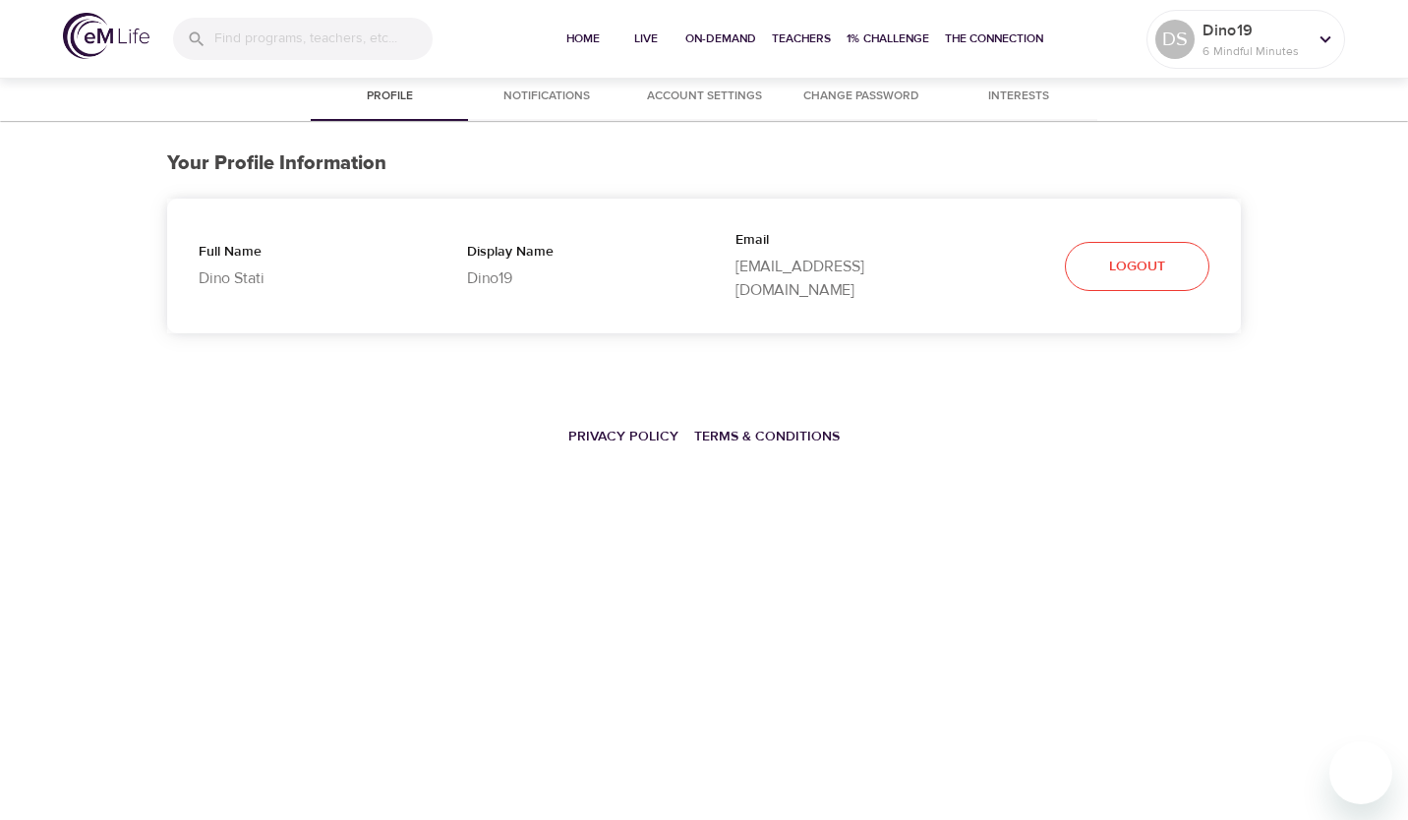
click at [1242, 52] on p "6 Mindful Minutes" at bounding box center [1255, 51] width 104 height 18
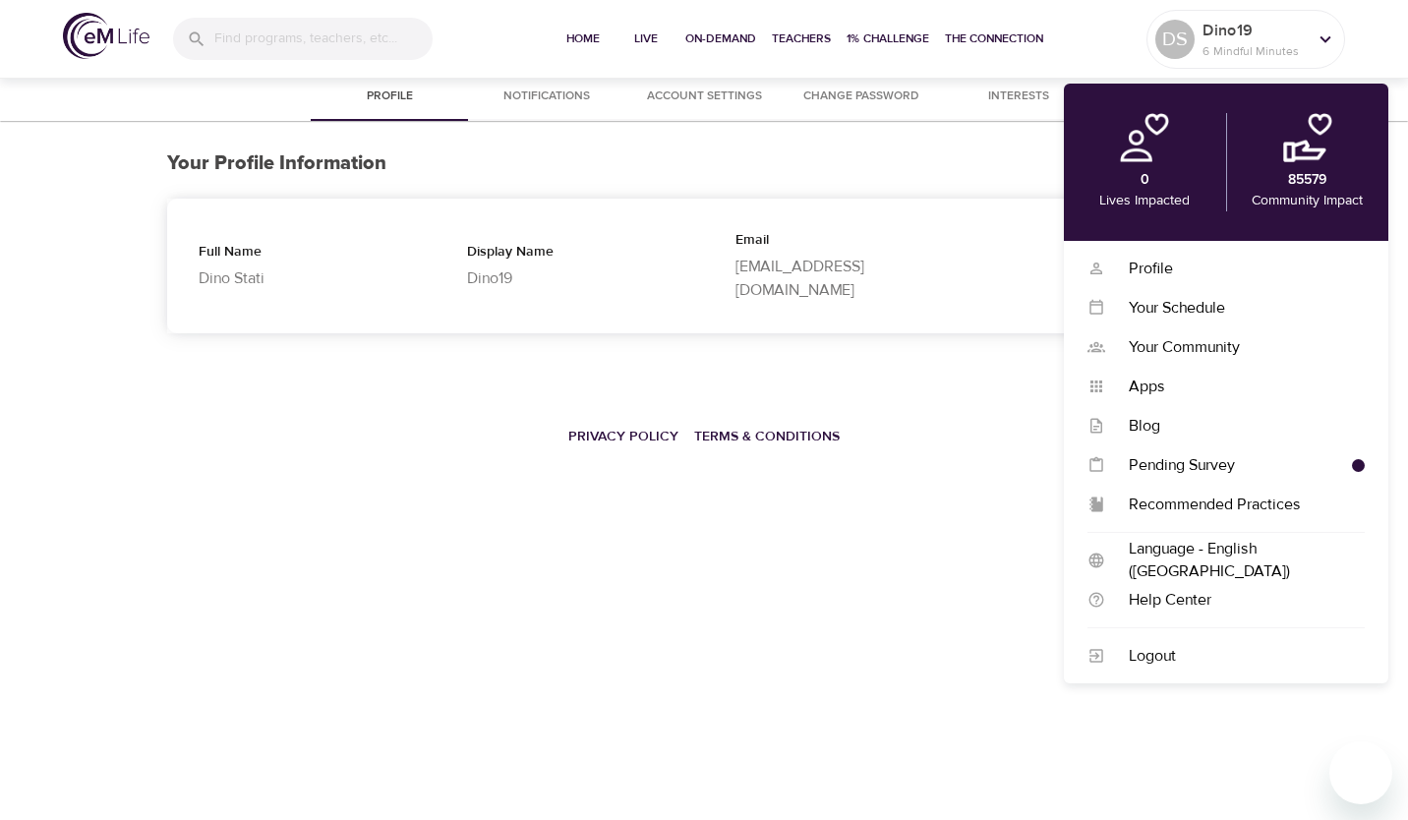
click at [1189, 297] on div "Your Schedule" at bounding box center [1235, 308] width 260 height 23
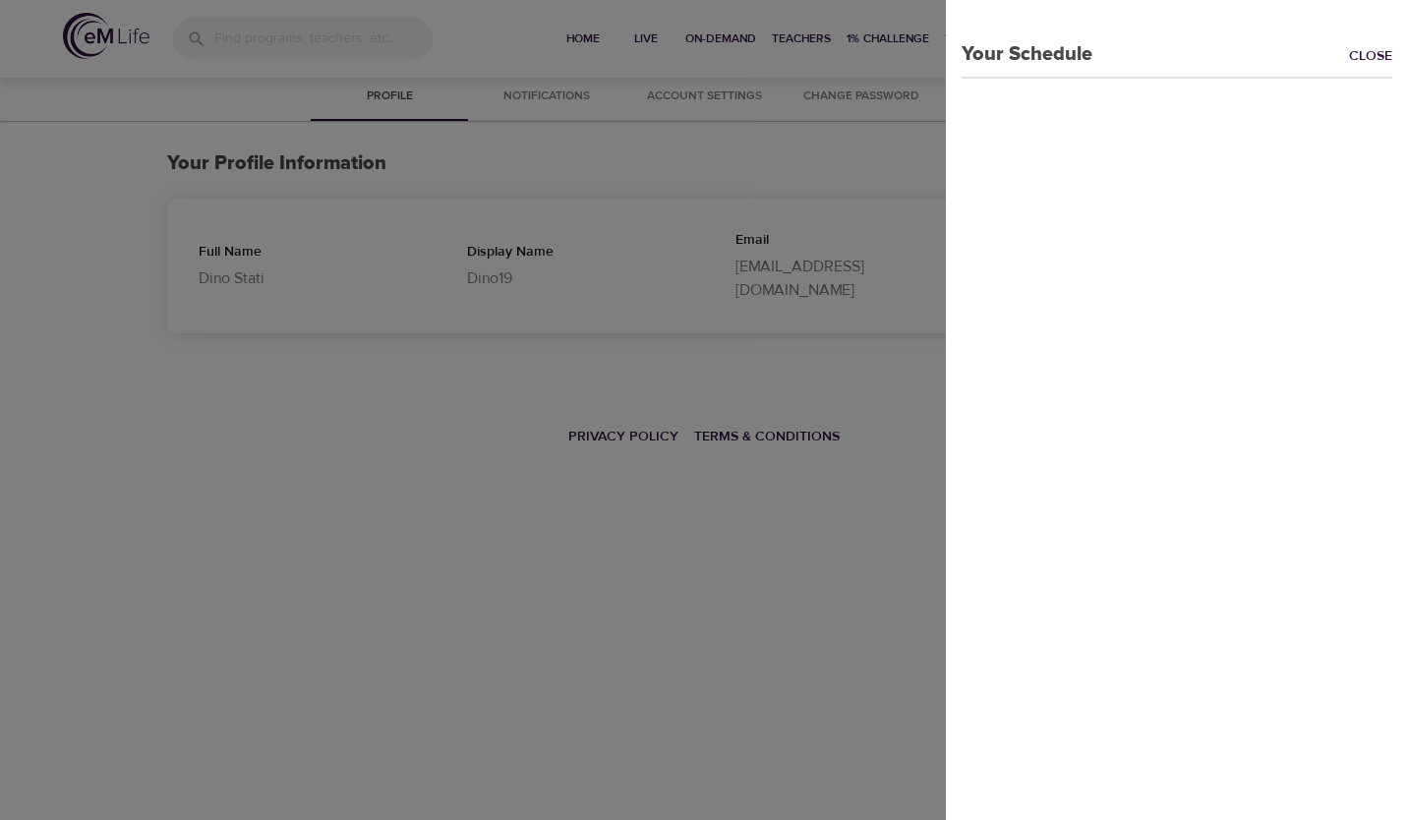
click at [1349, 50] on link "Close" at bounding box center [1378, 57] width 59 height 23
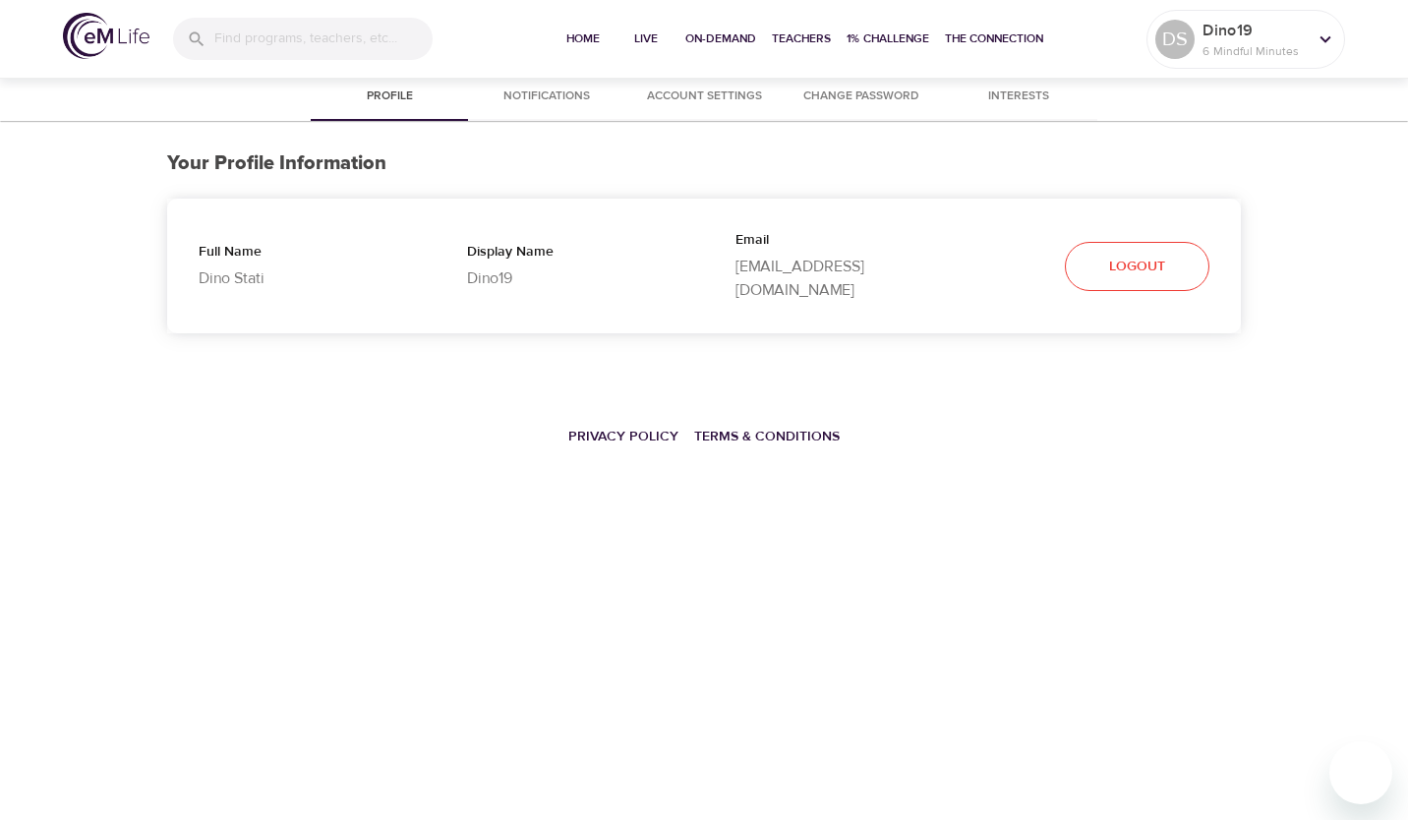
click at [1290, 45] on p "6 Mindful Minutes" at bounding box center [1255, 51] width 104 height 18
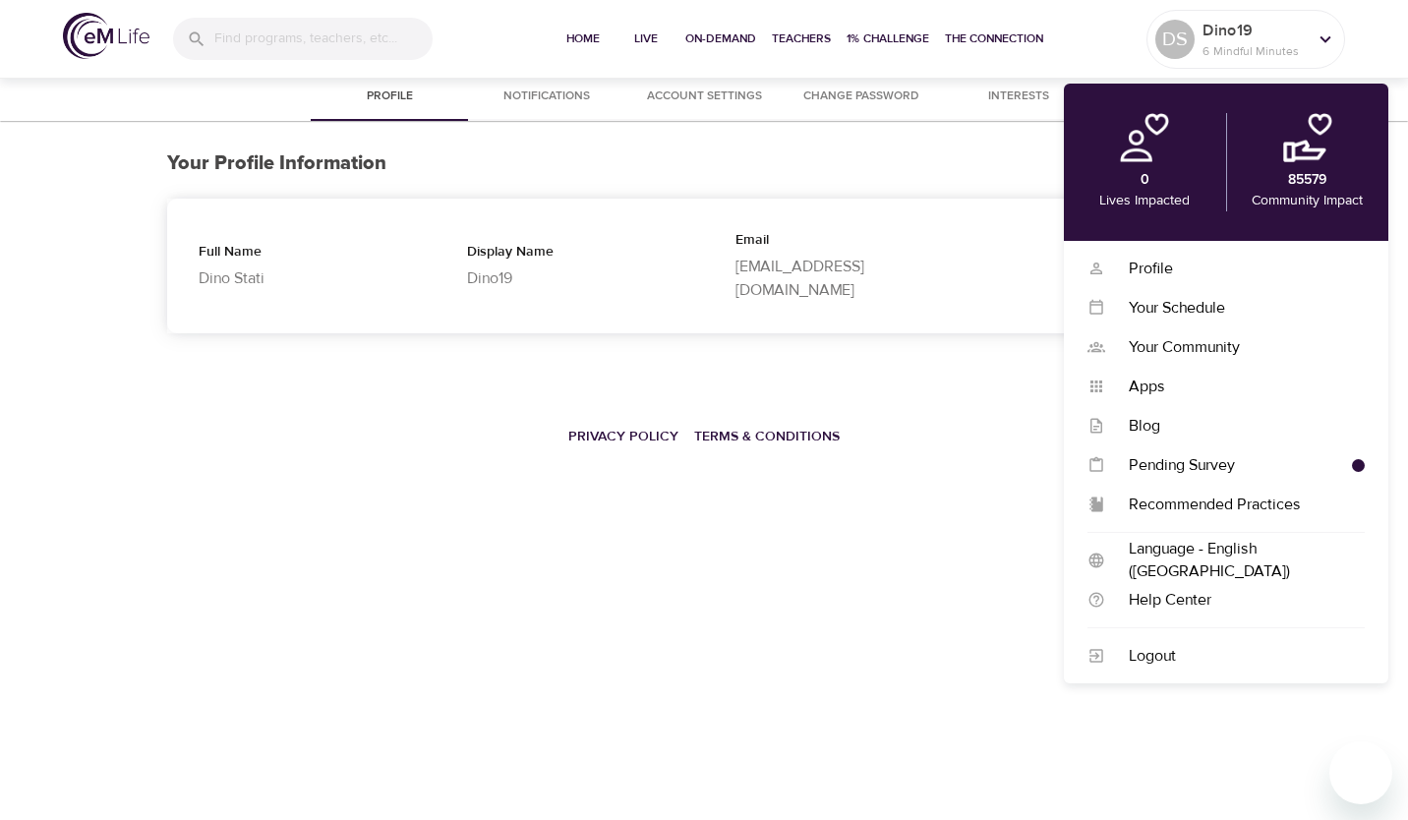
click at [1199, 340] on div "Your Community" at bounding box center [1235, 347] width 260 height 23
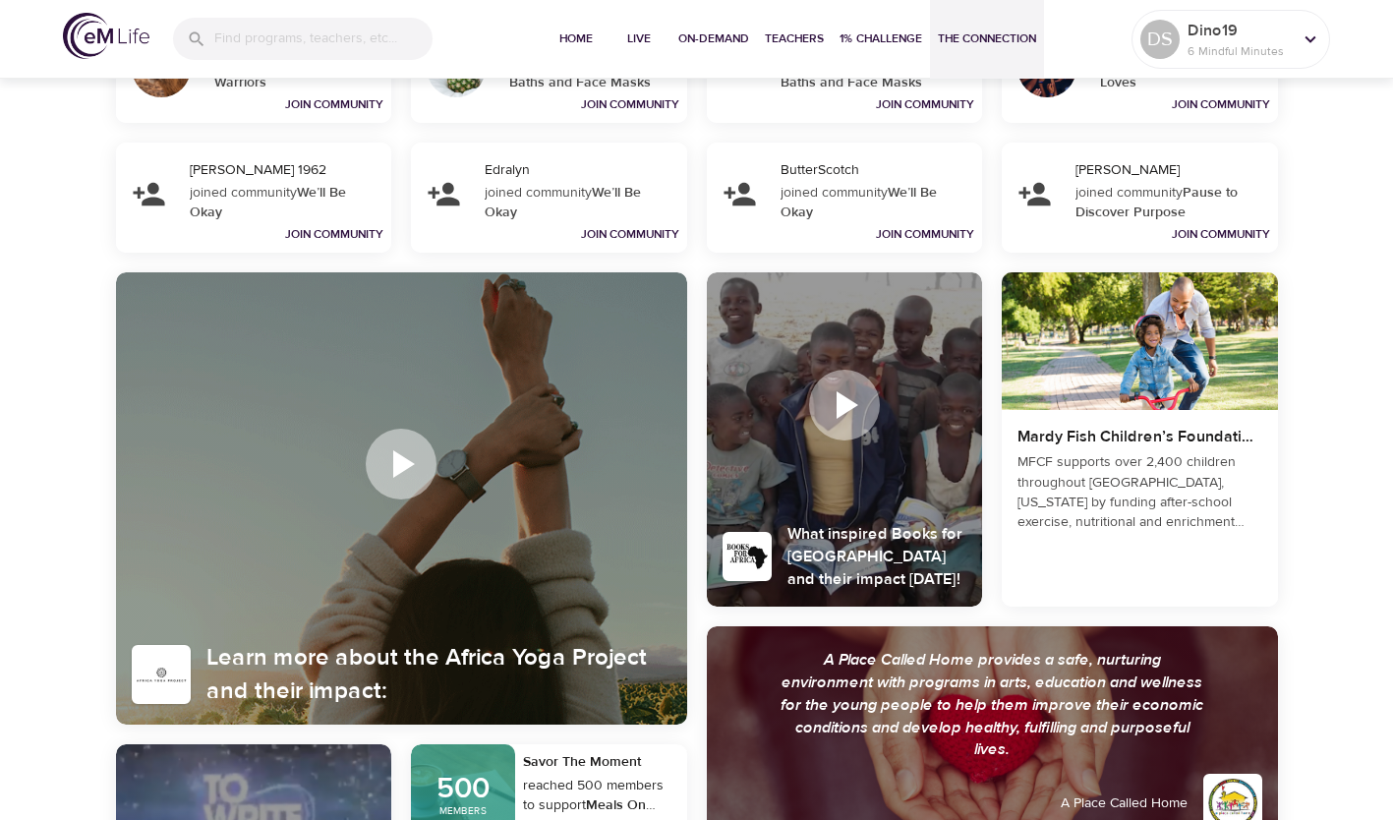
click at [1253, 33] on p "Dino19" at bounding box center [1240, 31] width 104 height 24
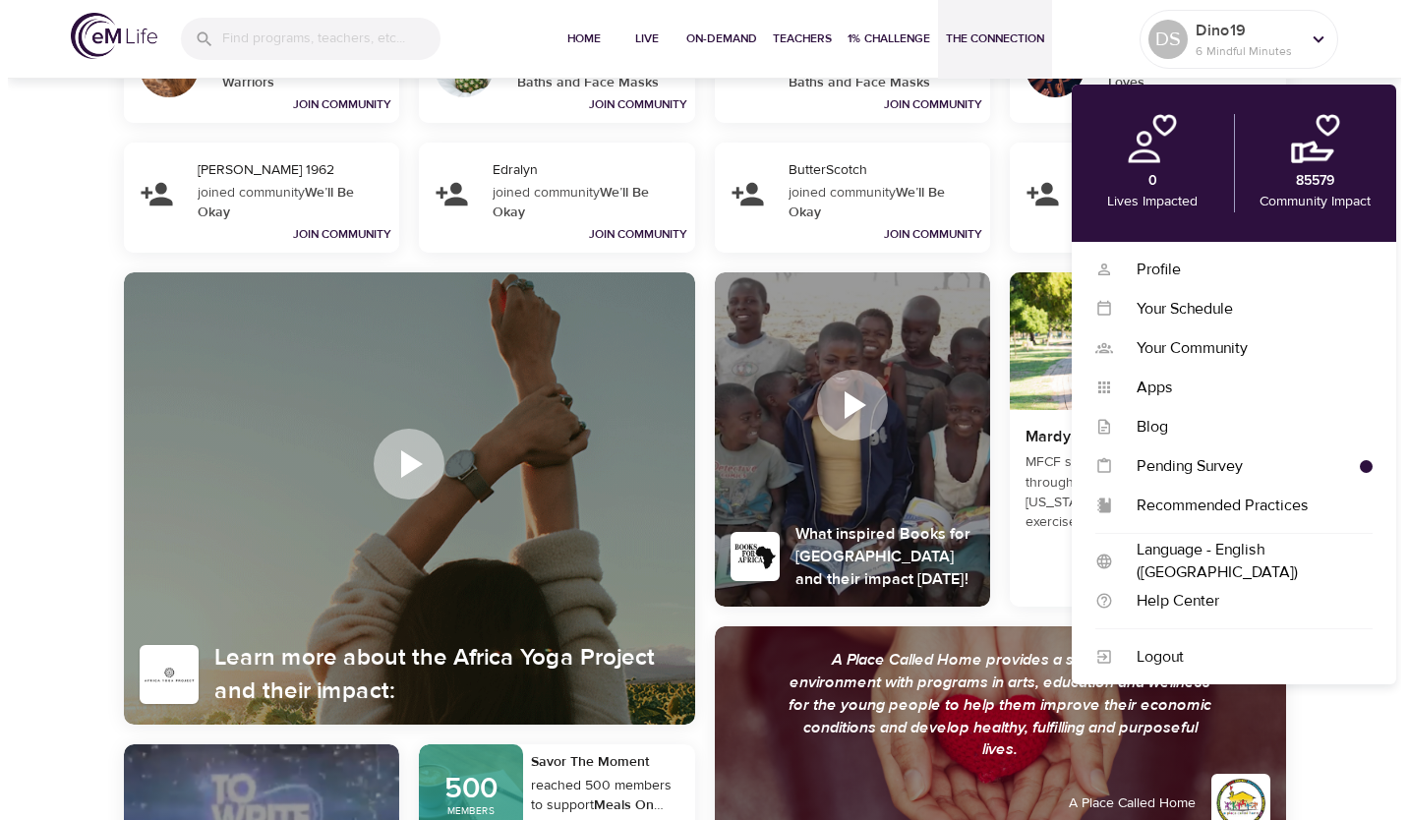
scroll to position [884, 0]
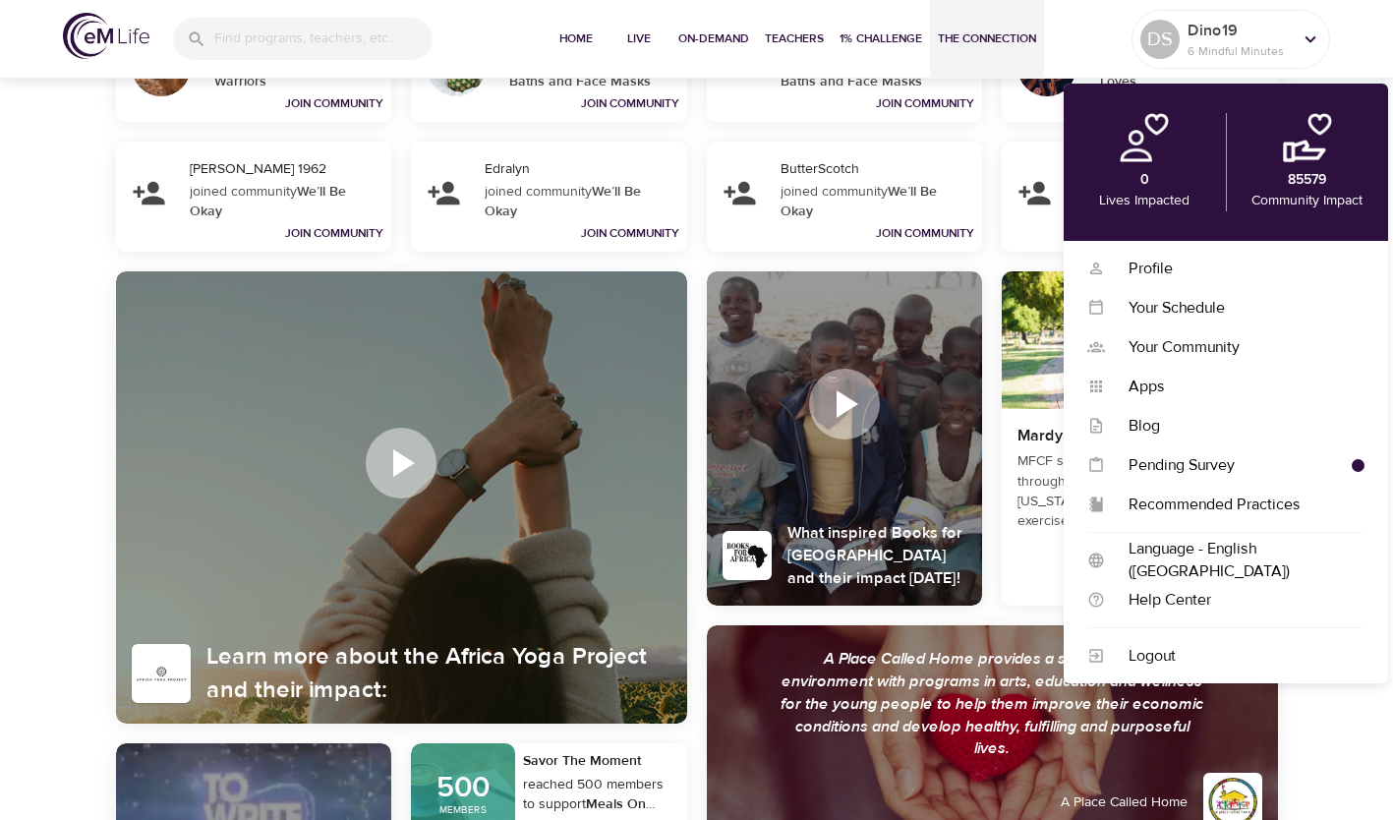
click at [1202, 460] on div "Pending Survey" at bounding box center [1228, 465] width 247 height 23
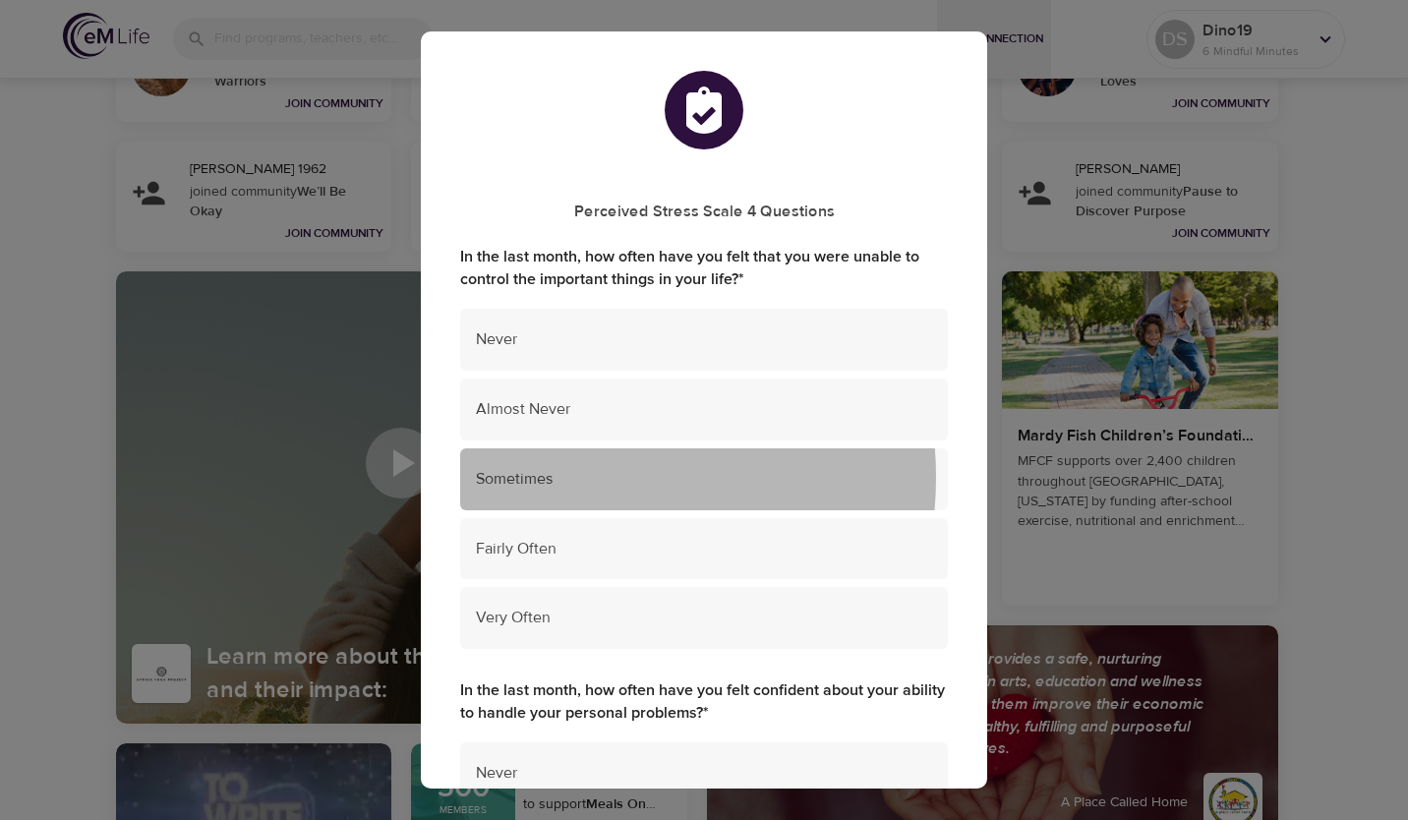
click at [560, 478] on span "Sometimes" at bounding box center [704, 479] width 456 height 23
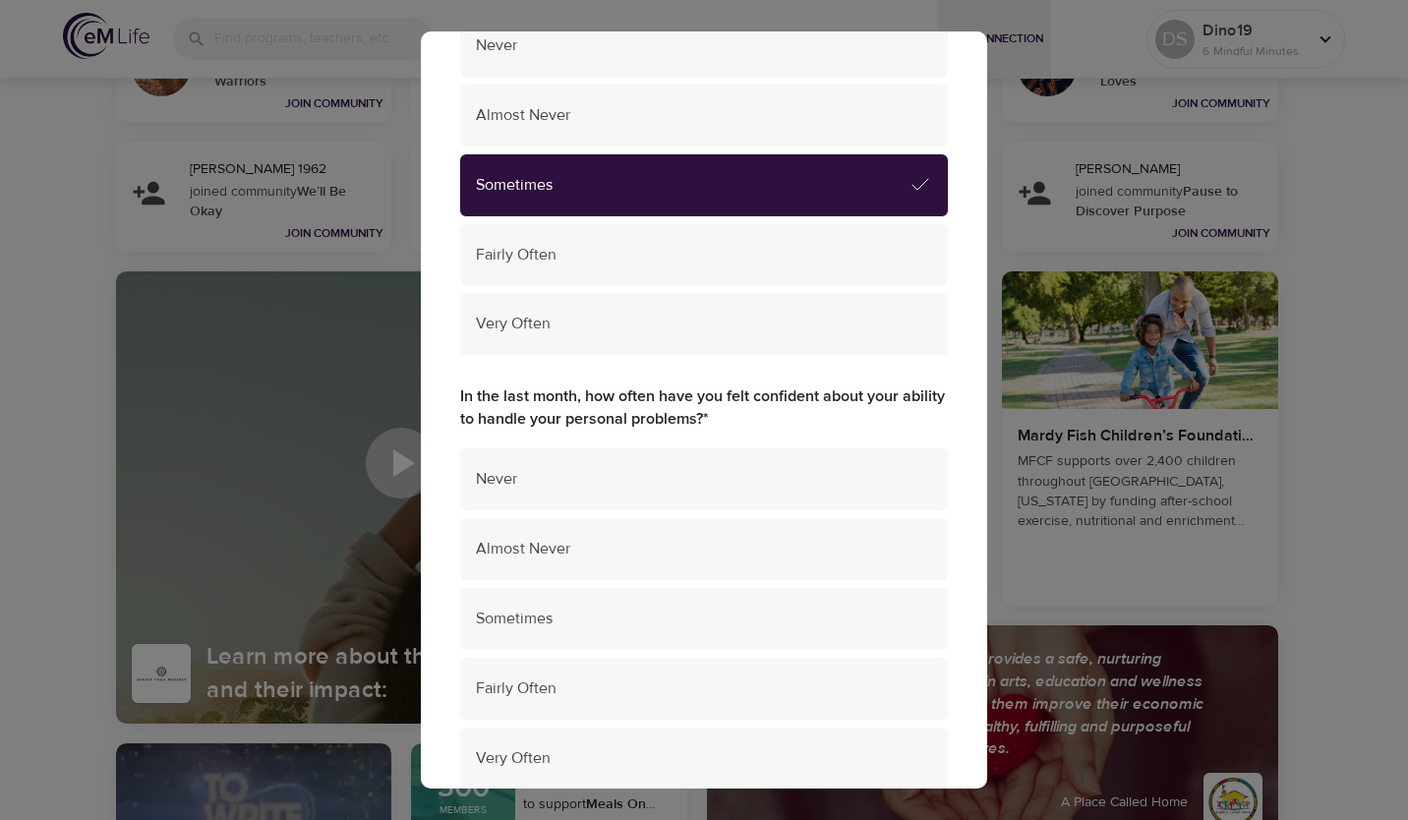
scroll to position [295, 0]
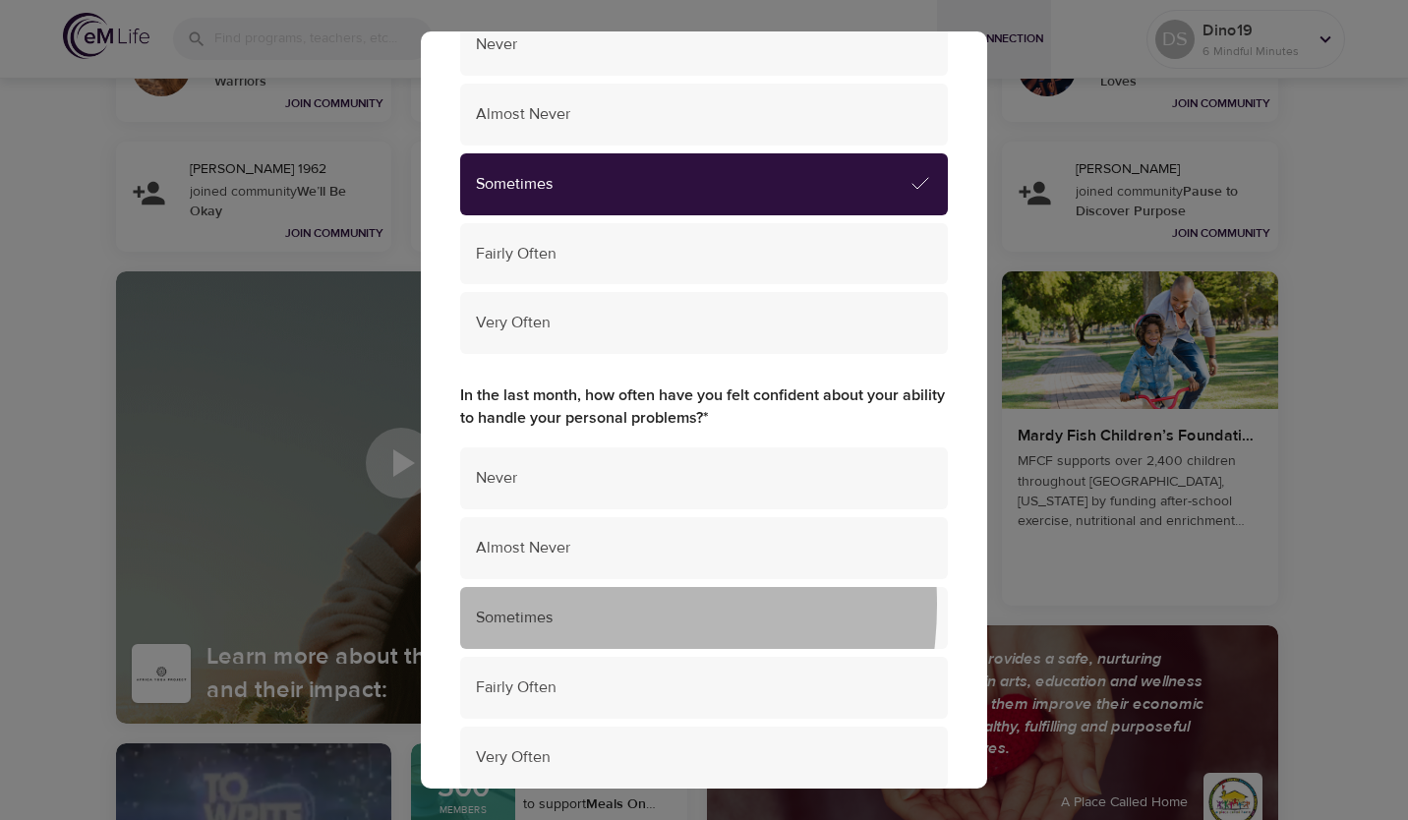
click at [559, 605] on div "Sometimes" at bounding box center [704, 618] width 488 height 62
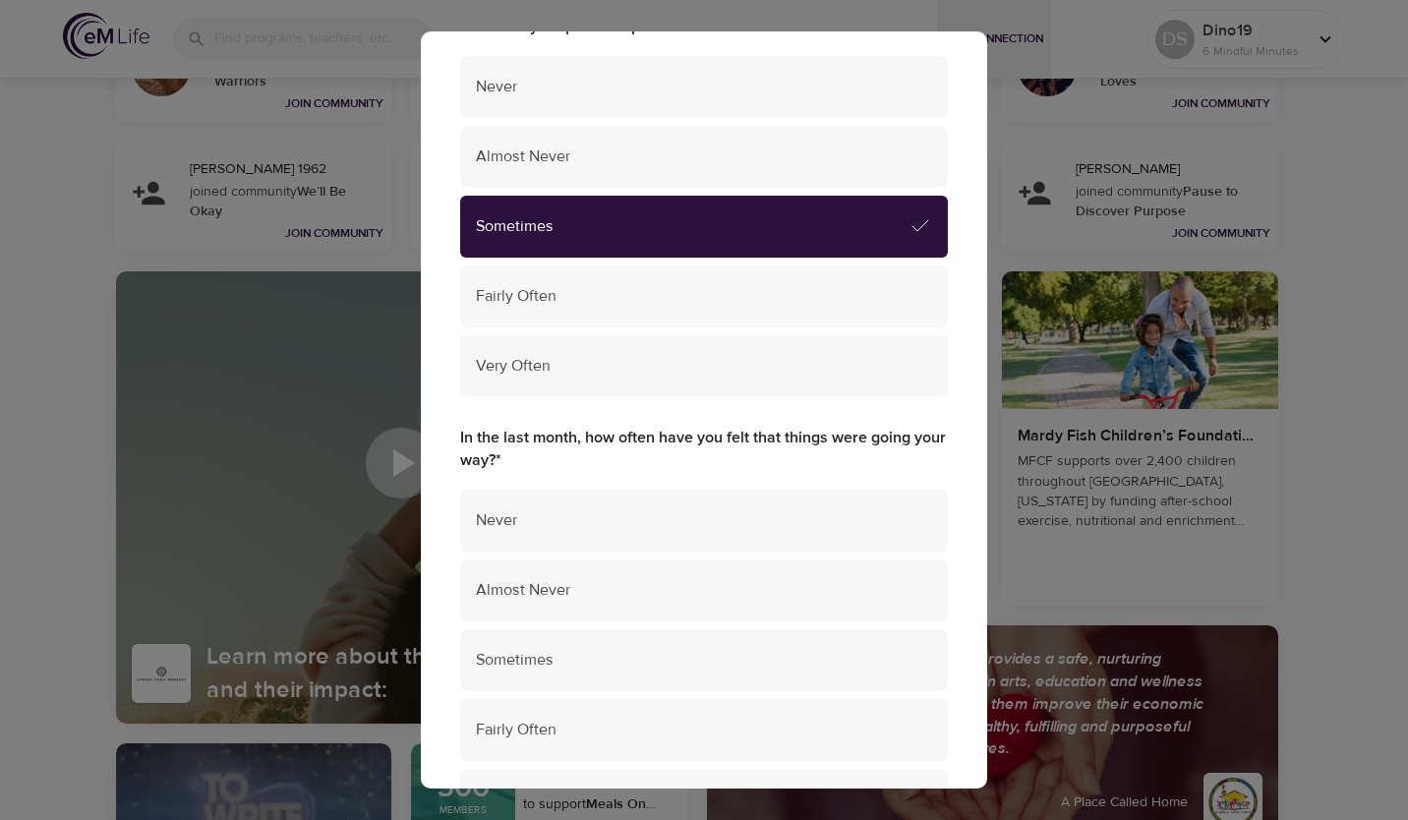
scroll to position [687, 0]
click at [588, 657] on span "Sometimes" at bounding box center [704, 659] width 456 height 23
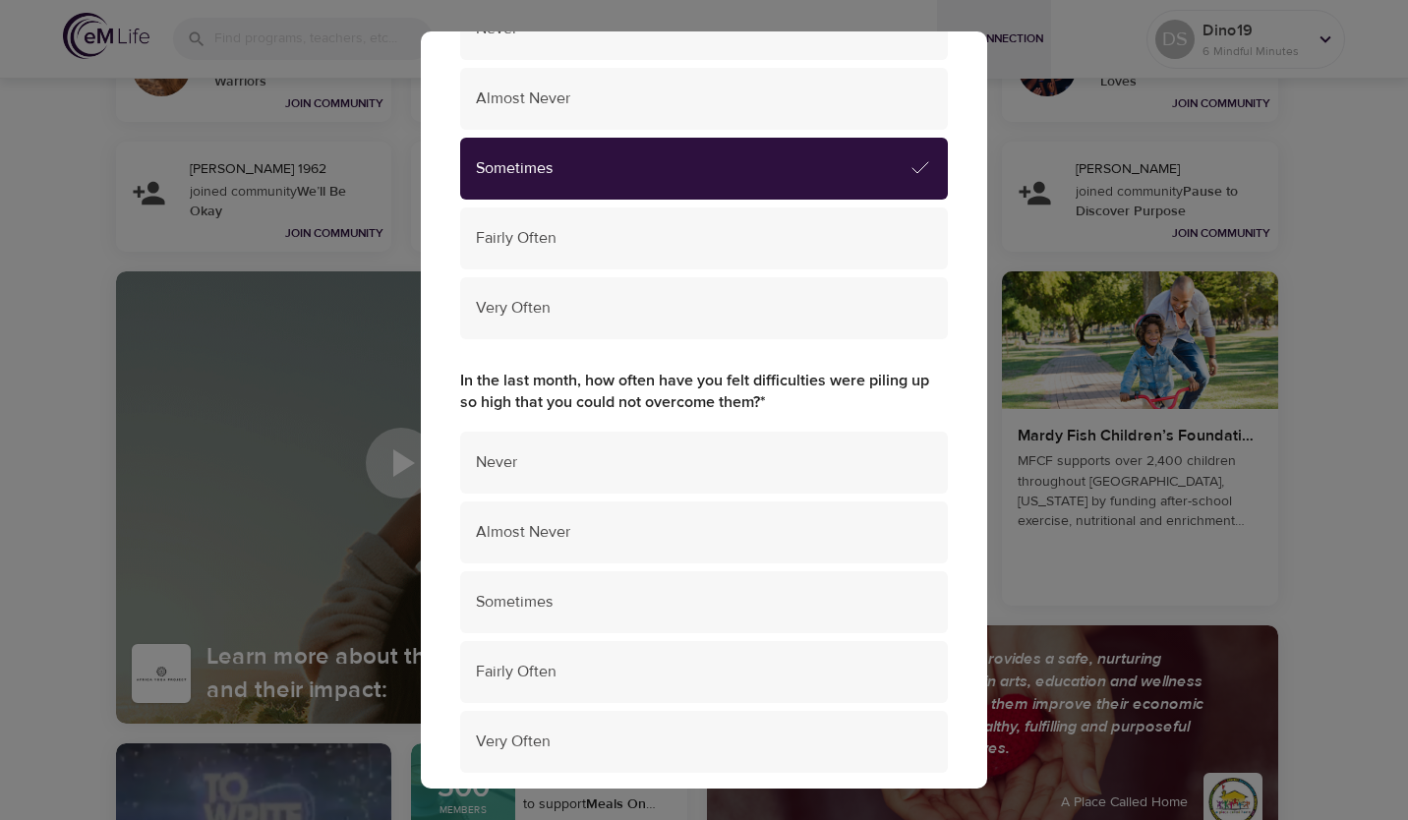
scroll to position [1178, 0]
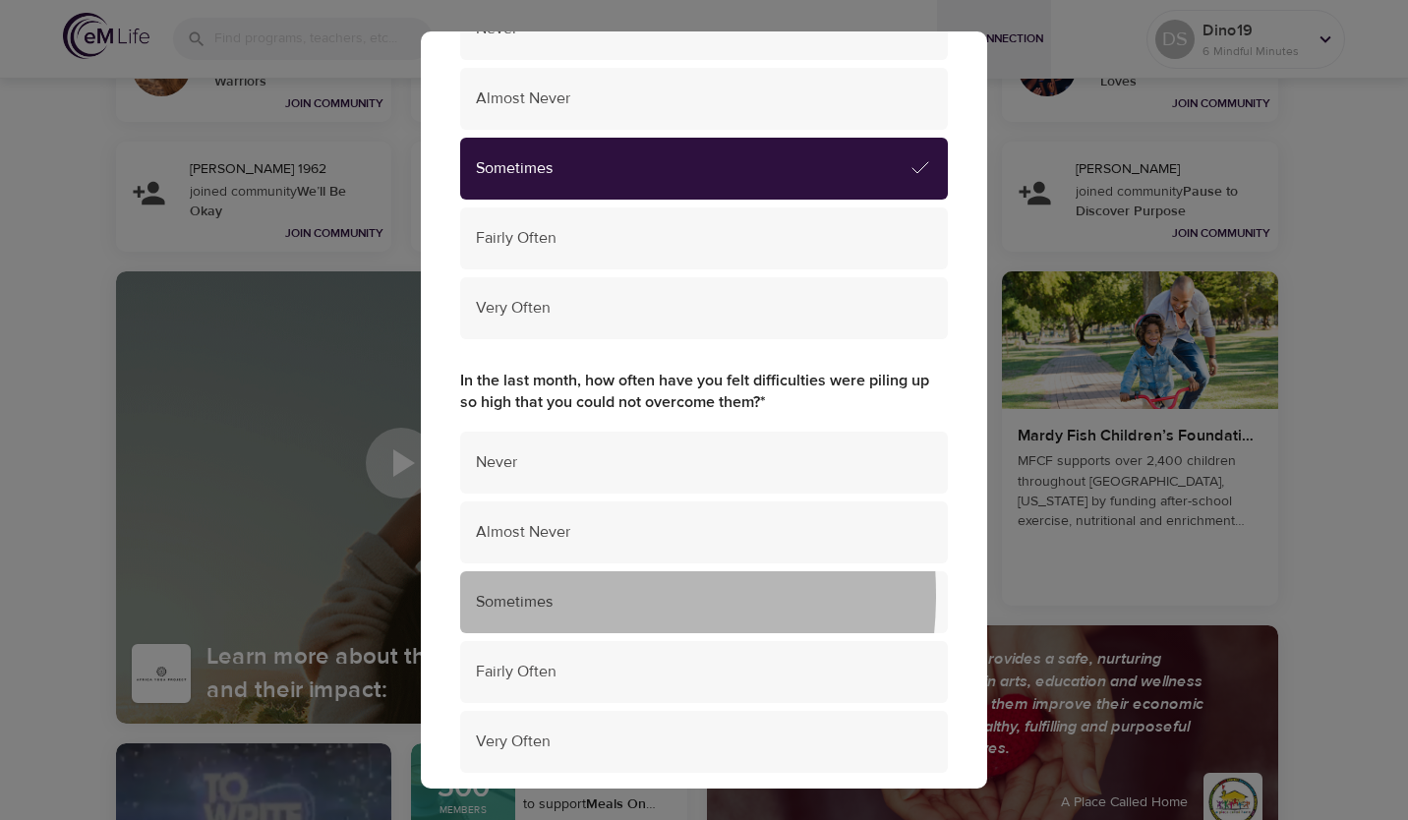
click at [538, 595] on span "Sometimes" at bounding box center [704, 602] width 456 height 23
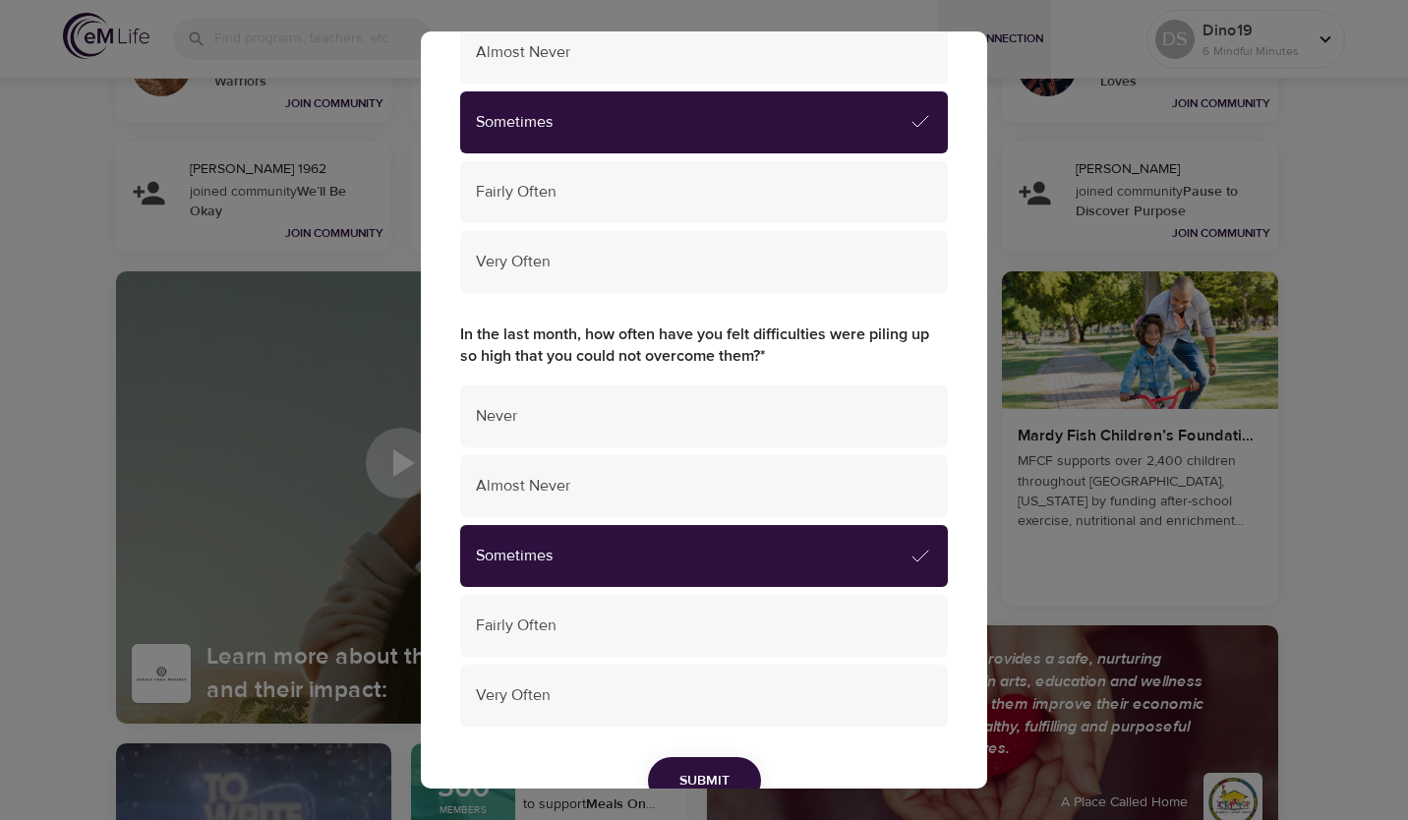
scroll to position [1325, 0]
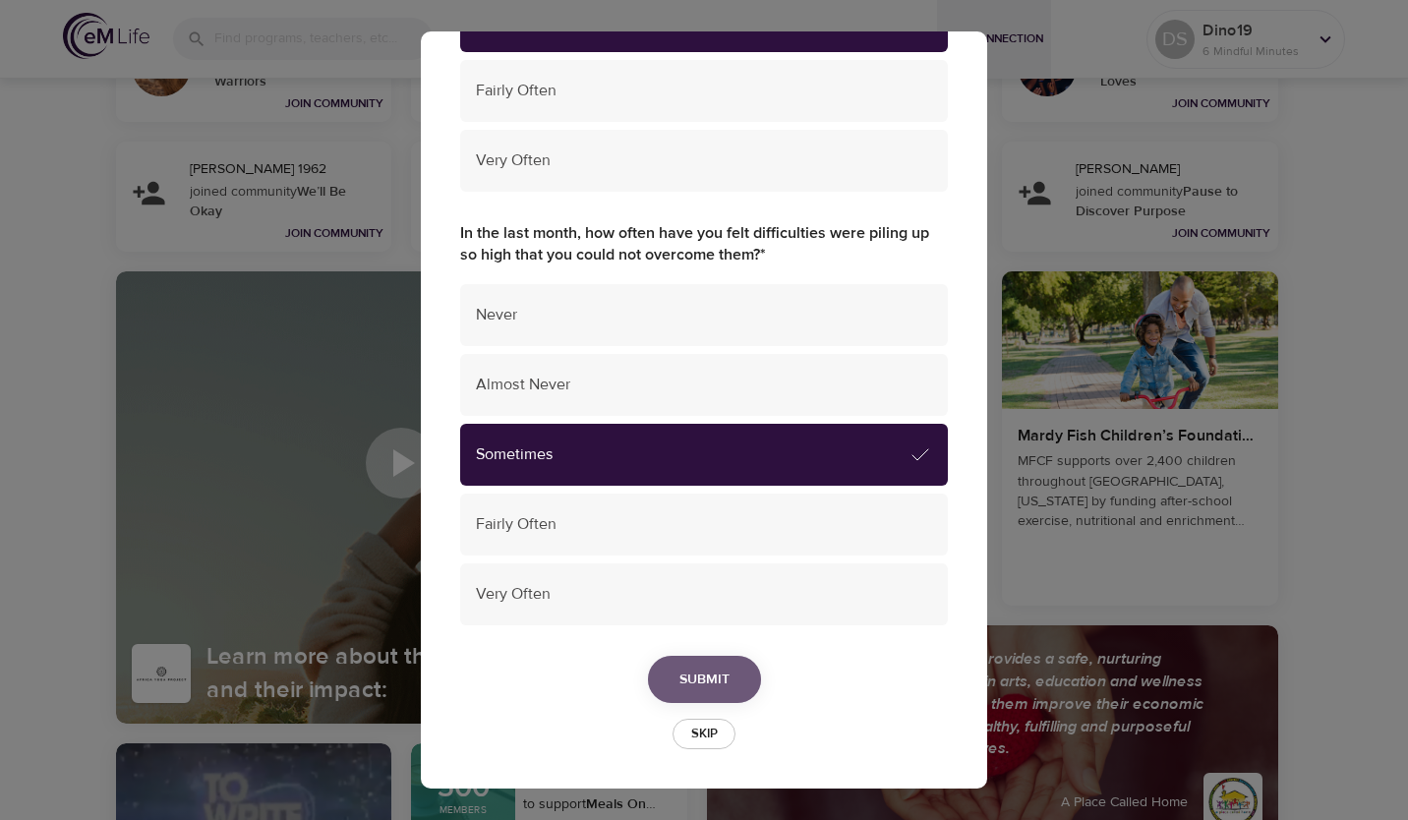
click at [708, 666] on button "Submit" at bounding box center [704, 680] width 113 height 48
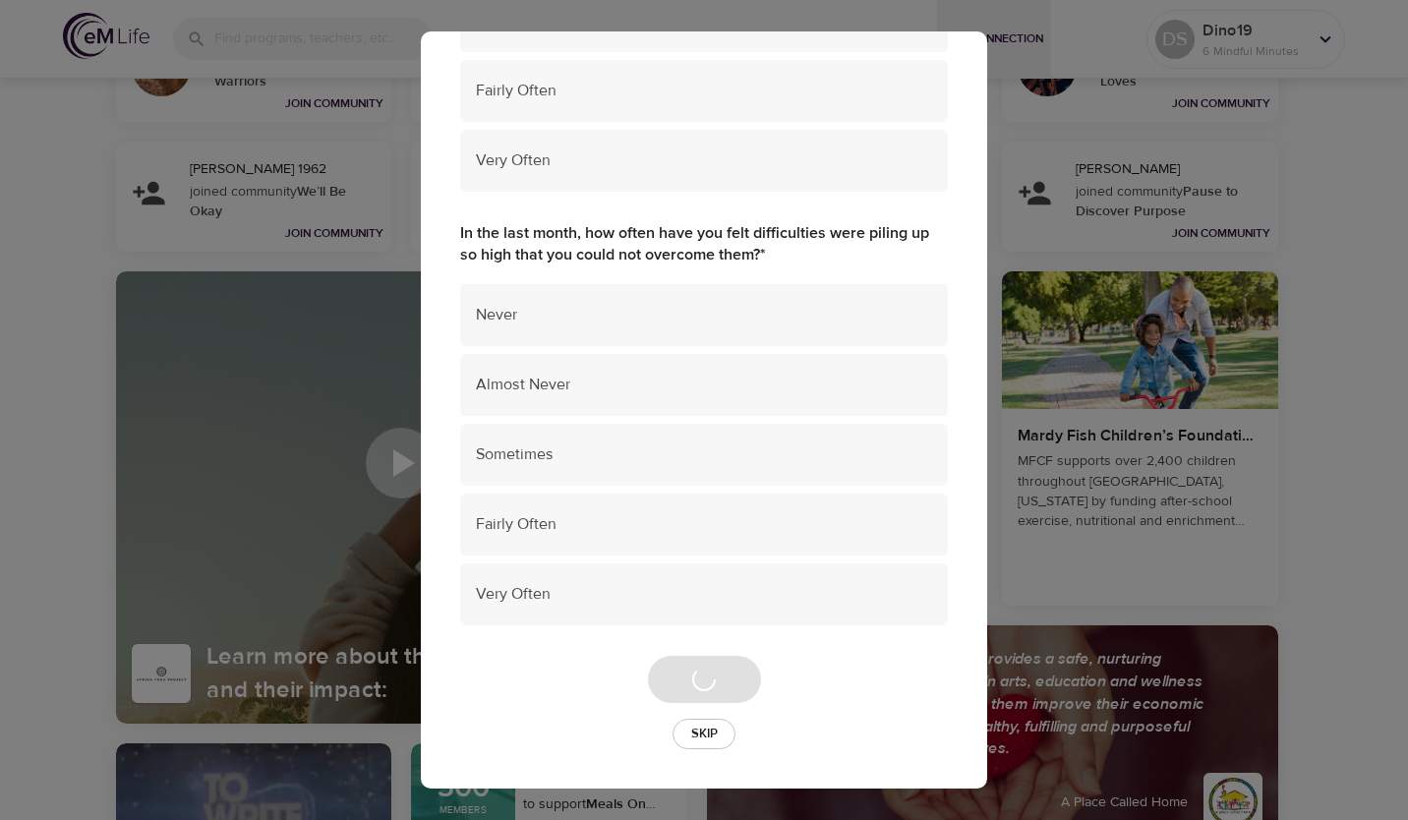
click at [1239, 47] on div "Perceived Stress Scale 4 Questions In the last month, how often have you felt t…" at bounding box center [704, 410] width 1408 height 820
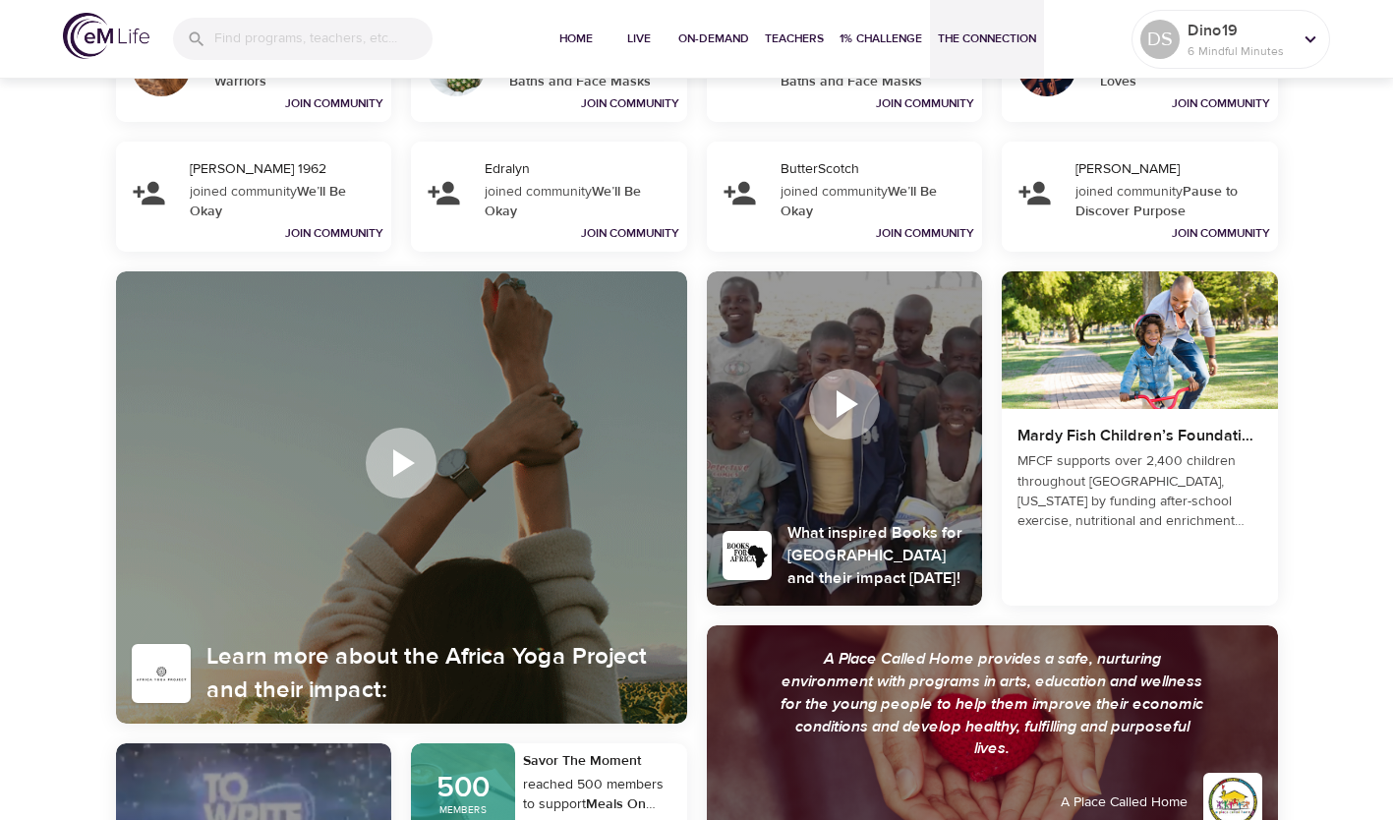
click at [1241, 47] on p "6 Mindful Minutes" at bounding box center [1240, 51] width 104 height 18
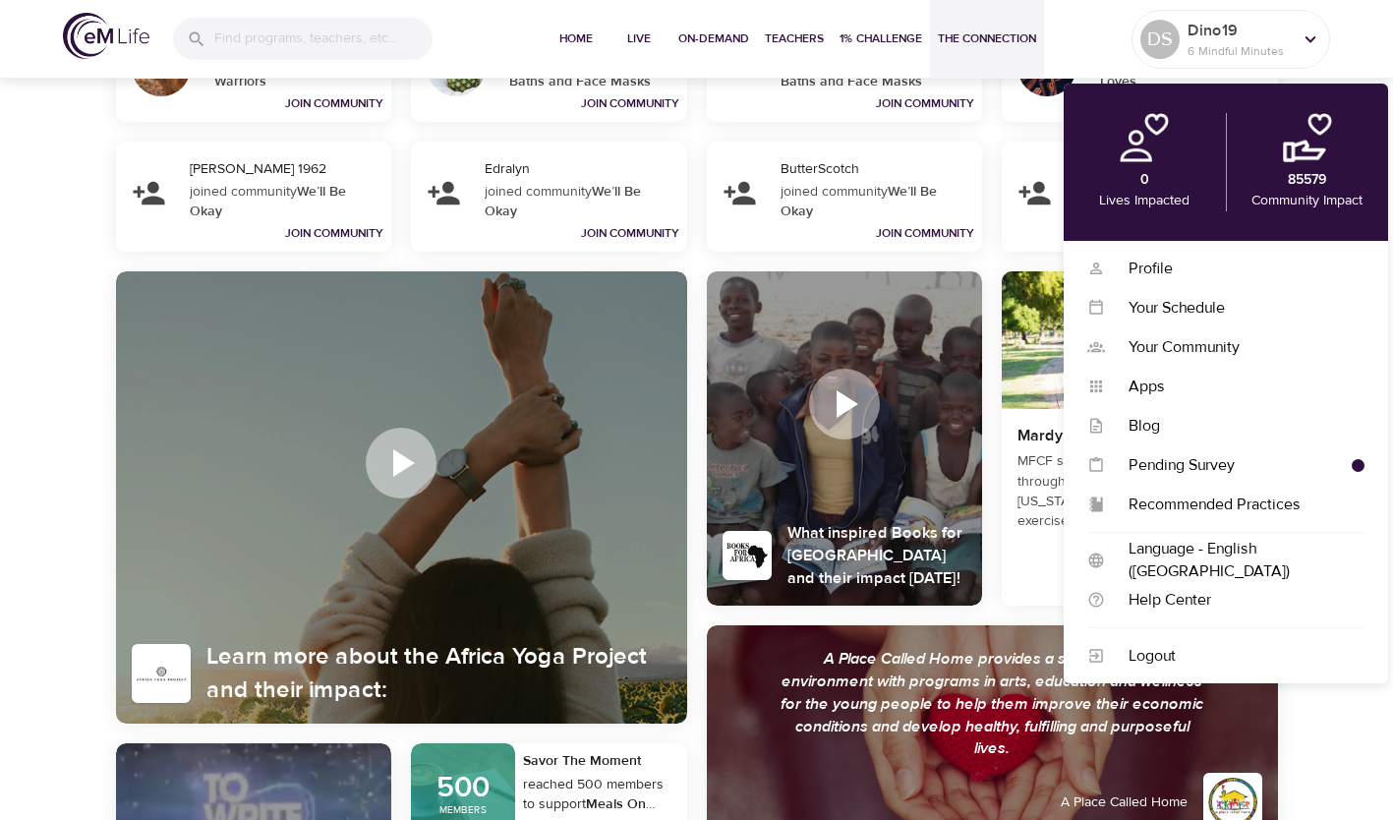
click at [1276, 507] on div "Recommended Practices" at bounding box center [1235, 505] width 260 height 23
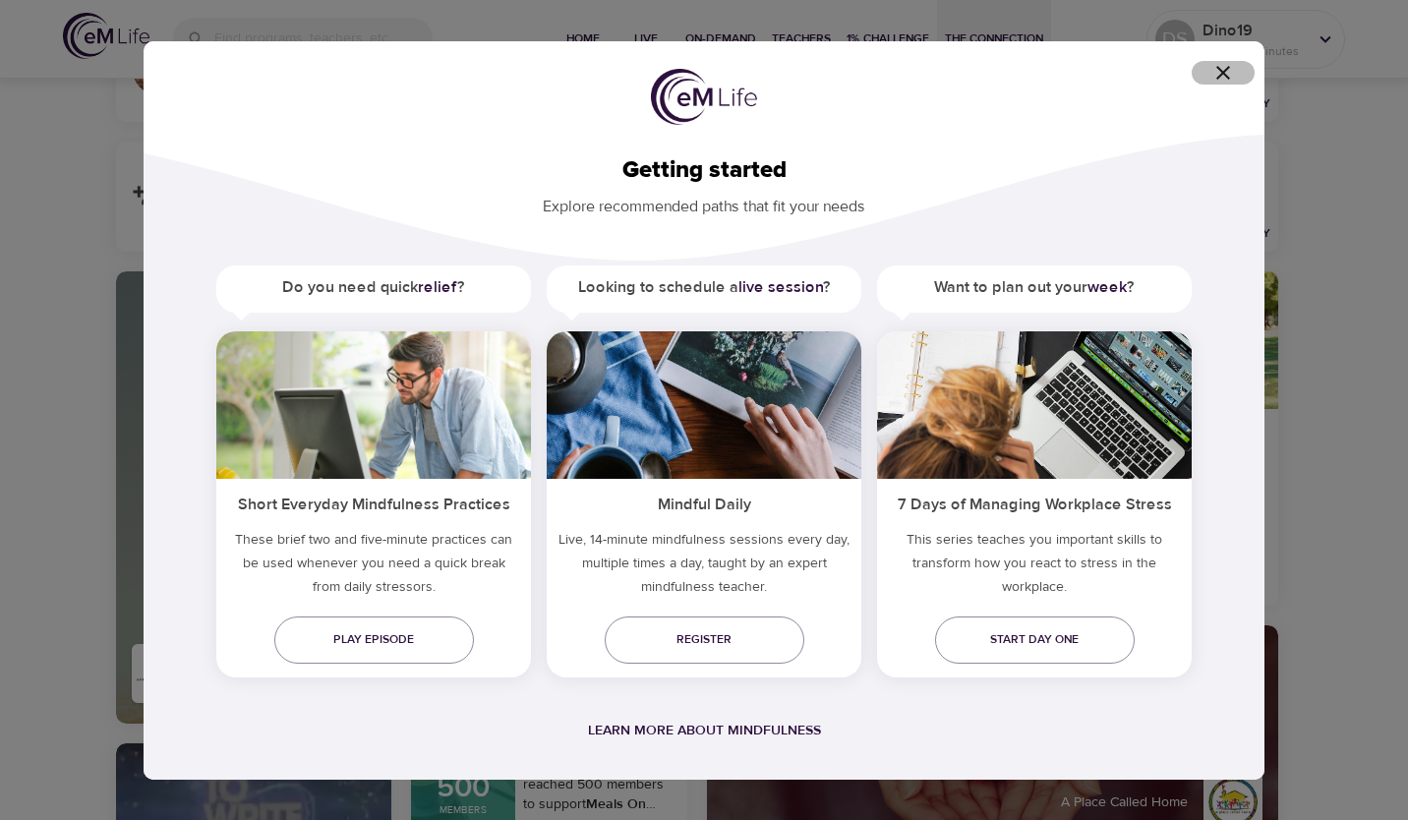
click at [1218, 73] on icon "button" at bounding box center [1223, 73] width 24 height 24
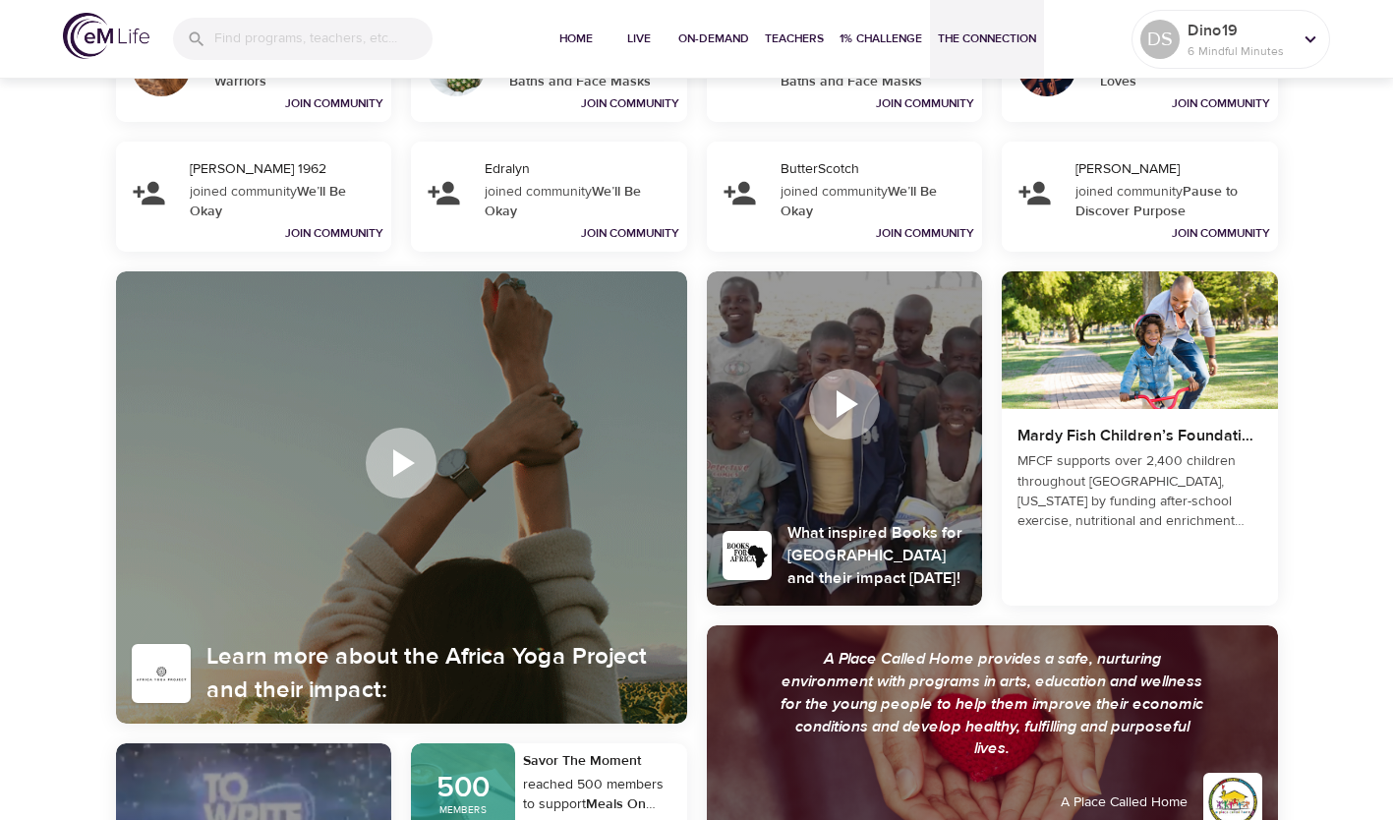
click at [1215, 53] on p "6 Mindful Minutes" at bounding box center [1240, 51] width 104 height 18
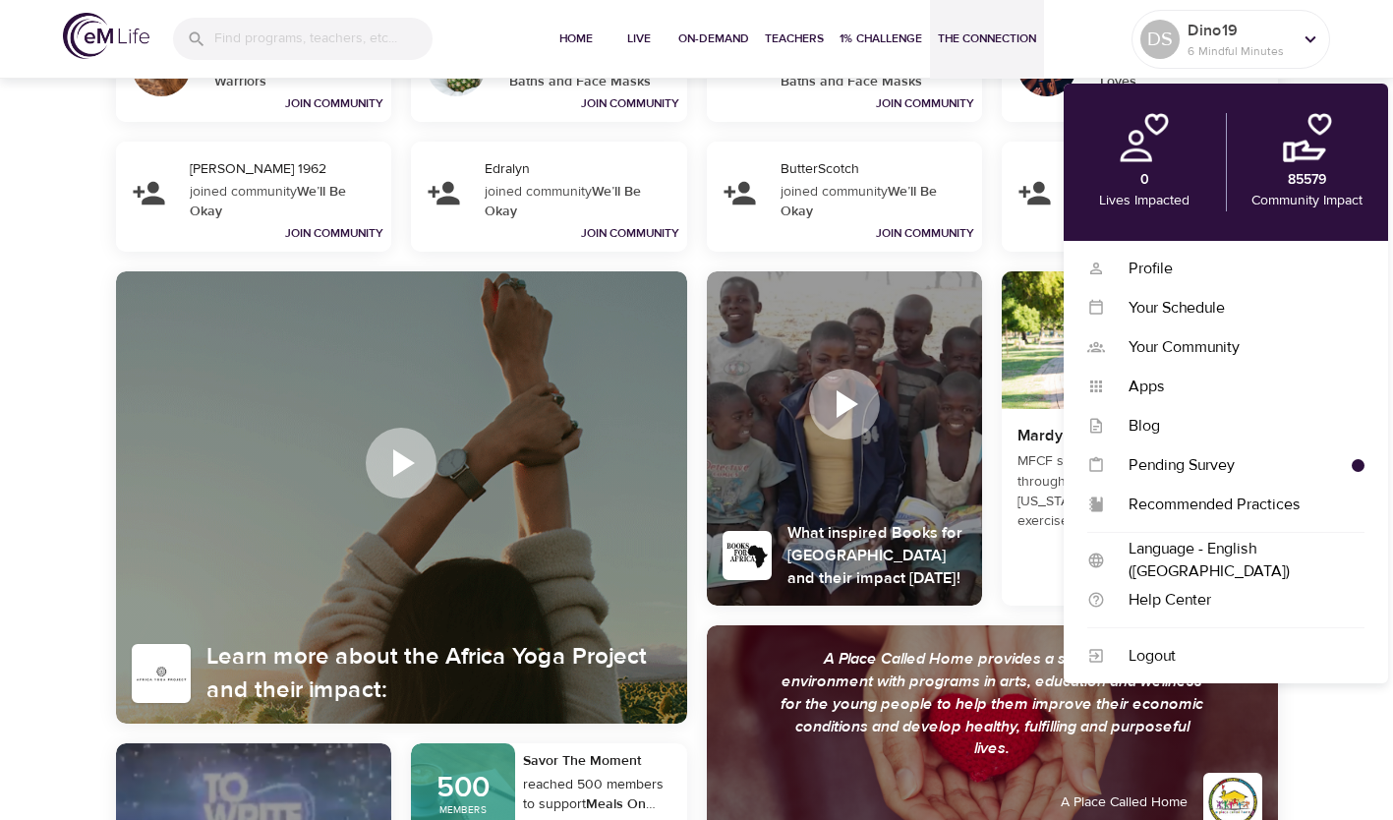
click at [1237, 600] on div "Help Center" at bounding box center [1235, 600] width 260 height 23
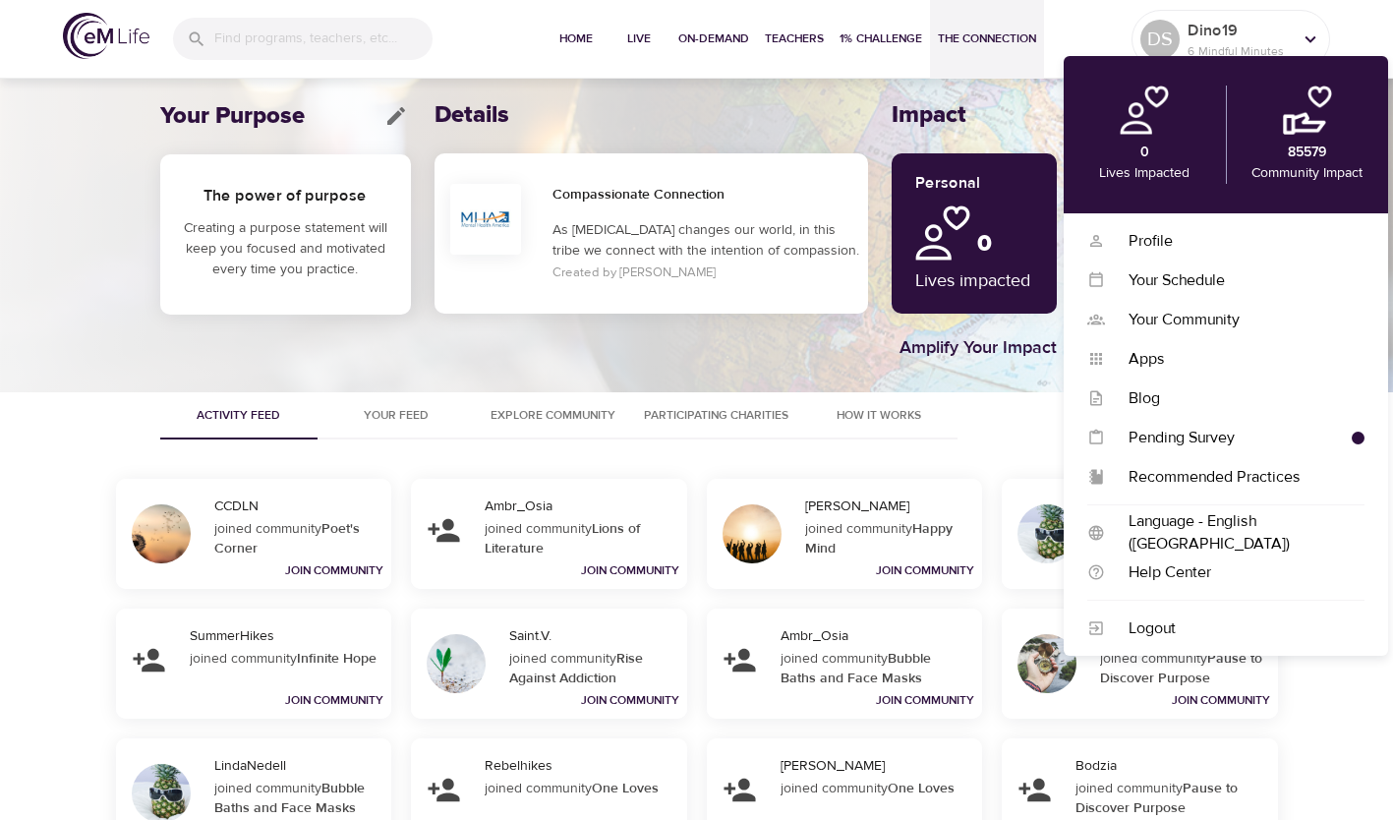
scroll to position [0, 0]
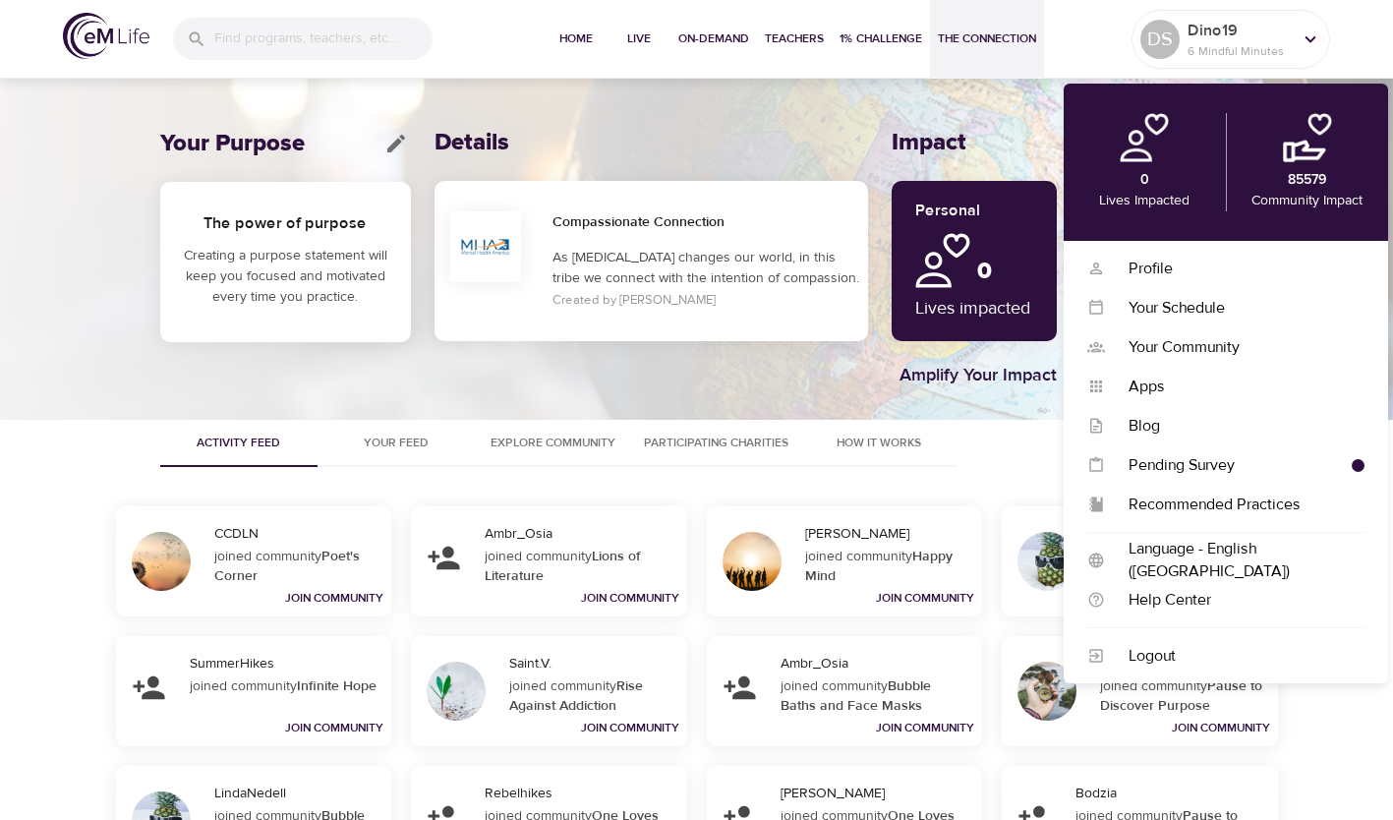
click at [697, 37] on span "On-Demand" at bounding box center [713, 39] width 71 height 21
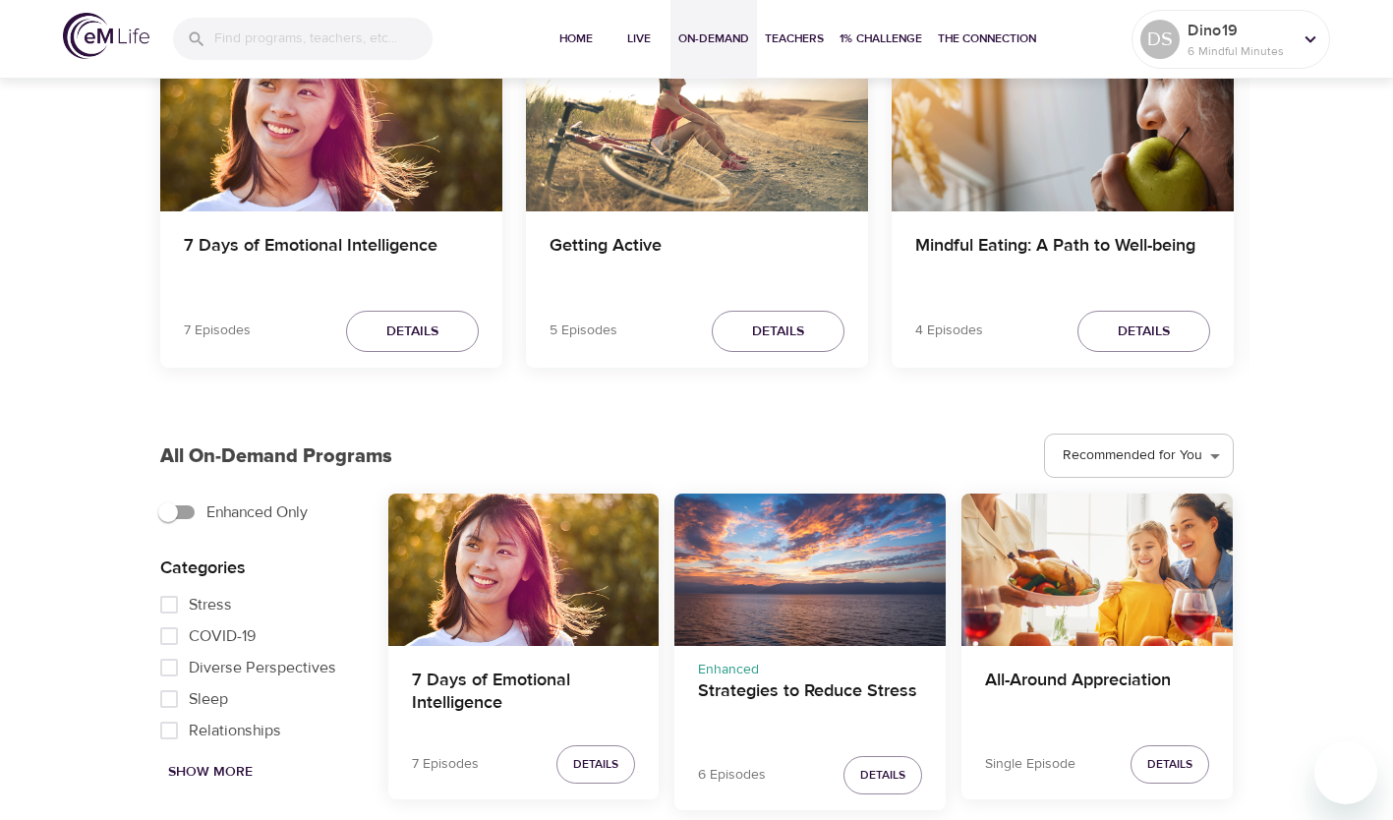
scroll to position [217, 0]
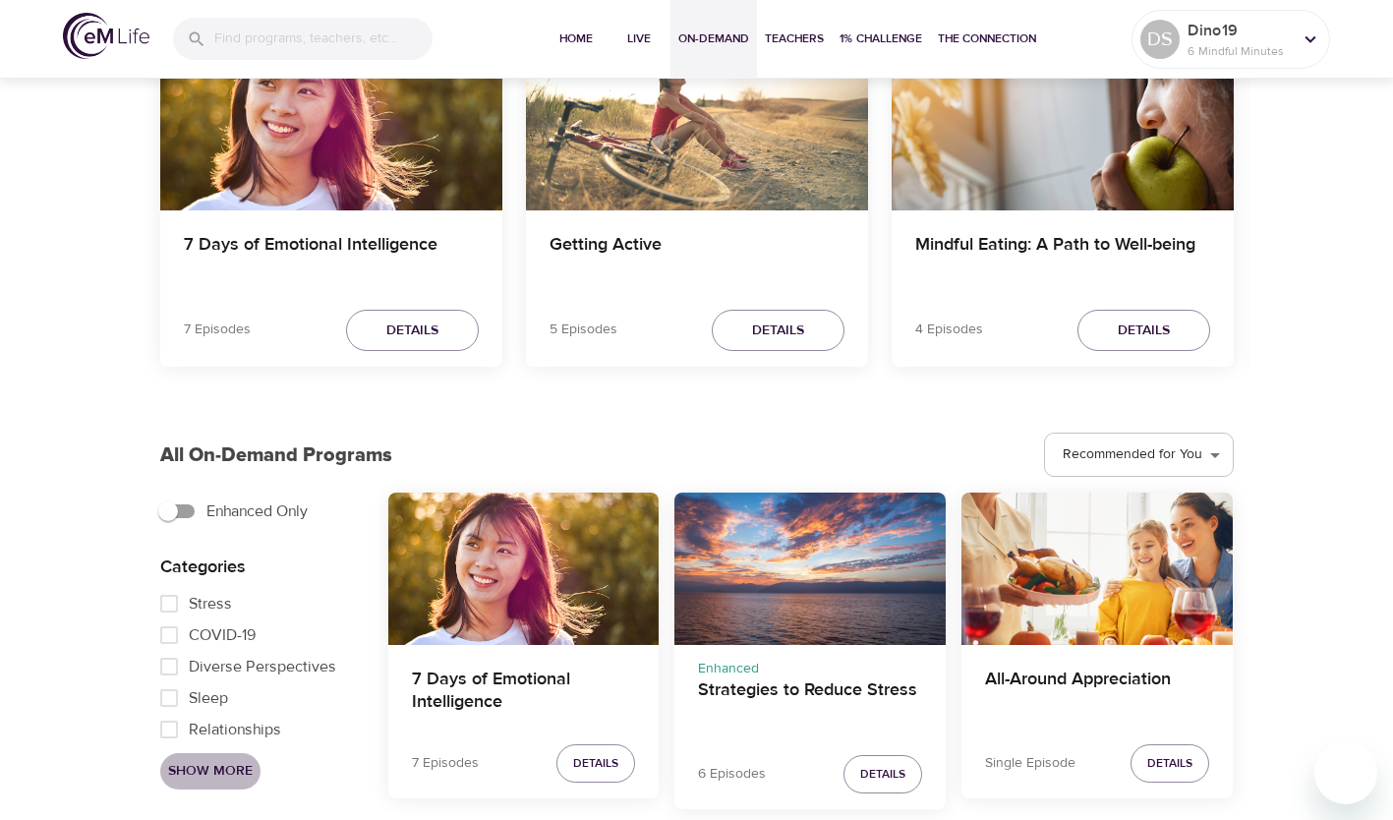
click at [234, 766] on span "Show More" at bounding box center [210, 771] width 85 height 25
click at [236, 692] on span "Anxiety" at bounding box center [215, 698] width 52 height 24
click at [189, 692] on input "Anxiety" at bounding box center [168, 697] width 39 height 31
checkbox input "true"
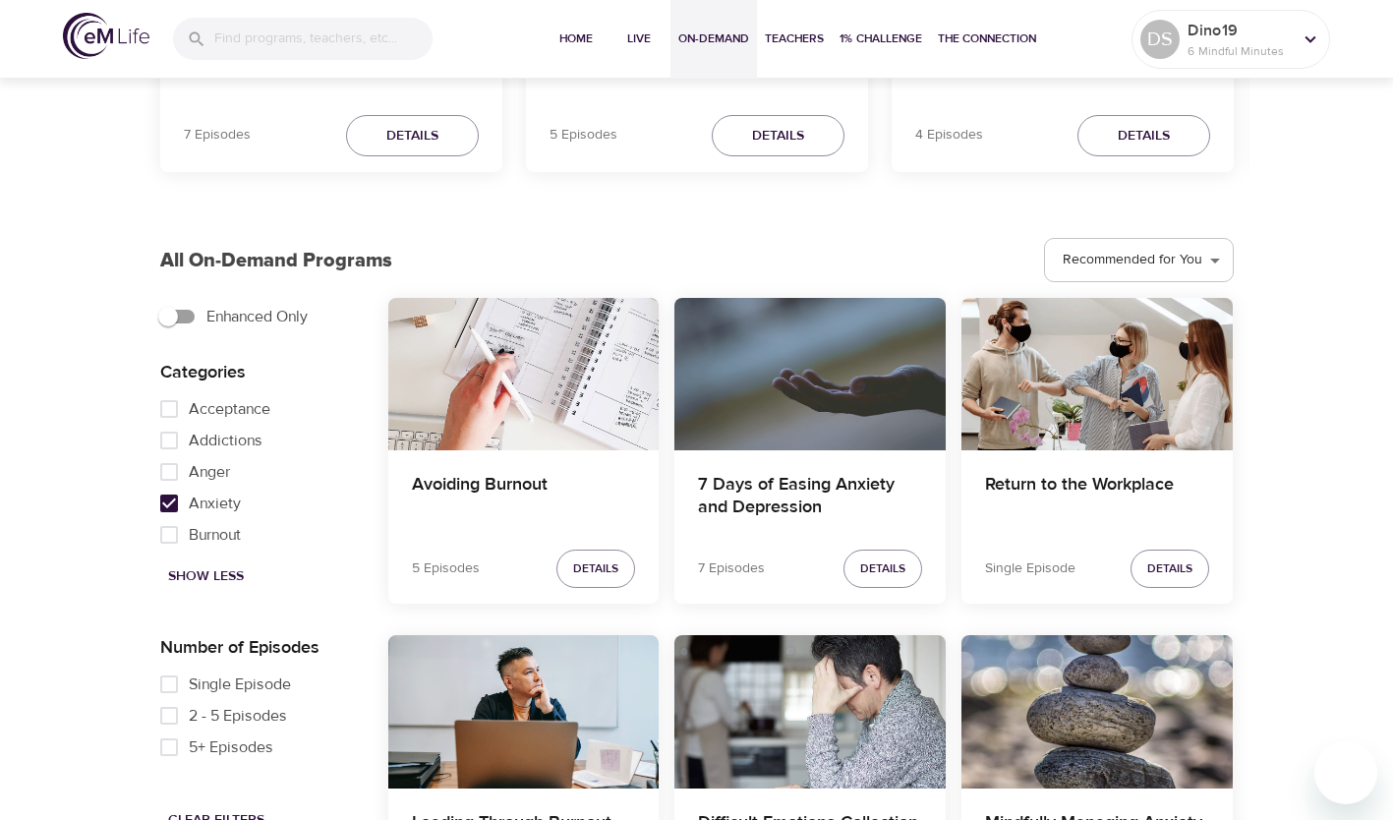
scroll to position [413, 0]
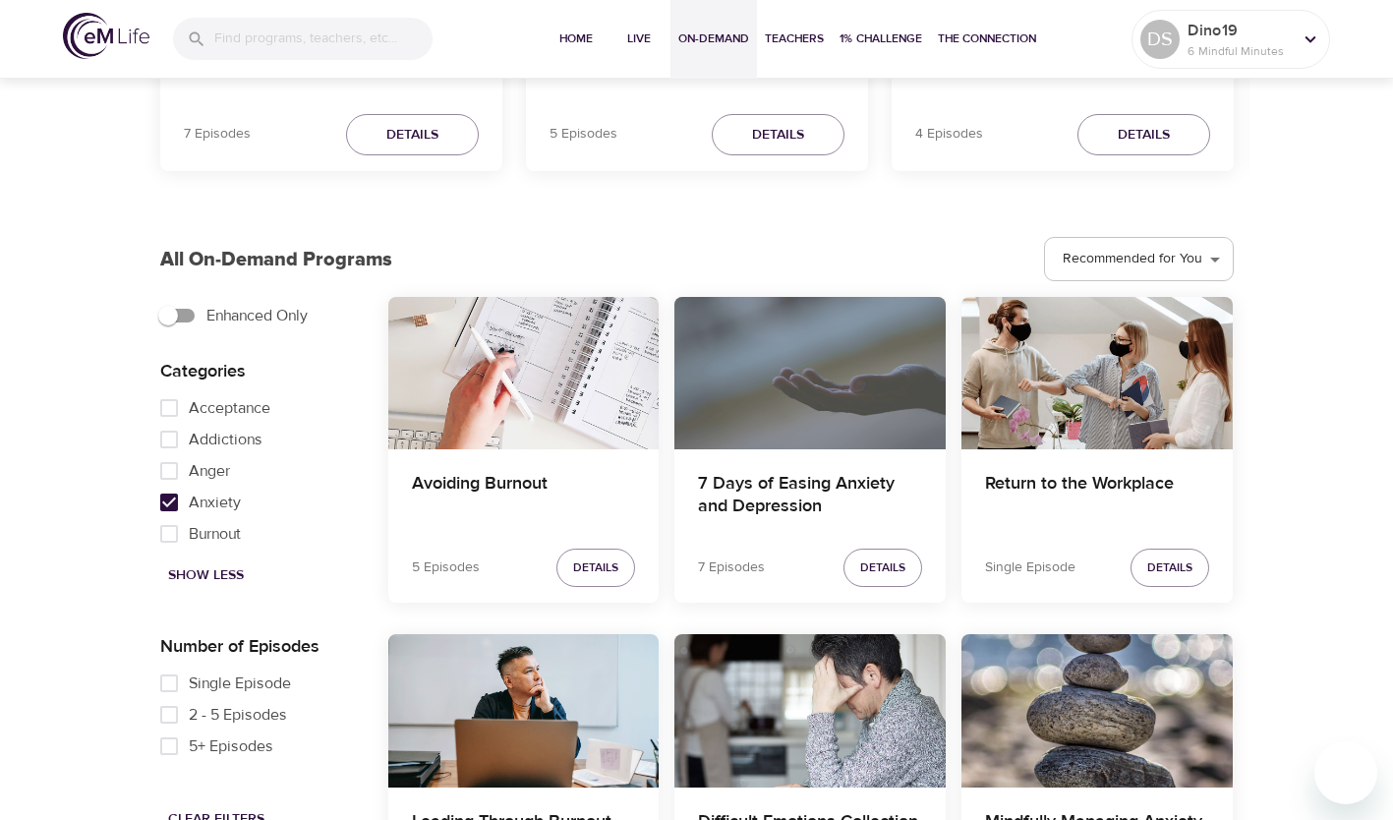
click at [888, 412] on div "7 Days of Easing Anxiety and Depression" at bounding box center [810, 373] width 271 height 152
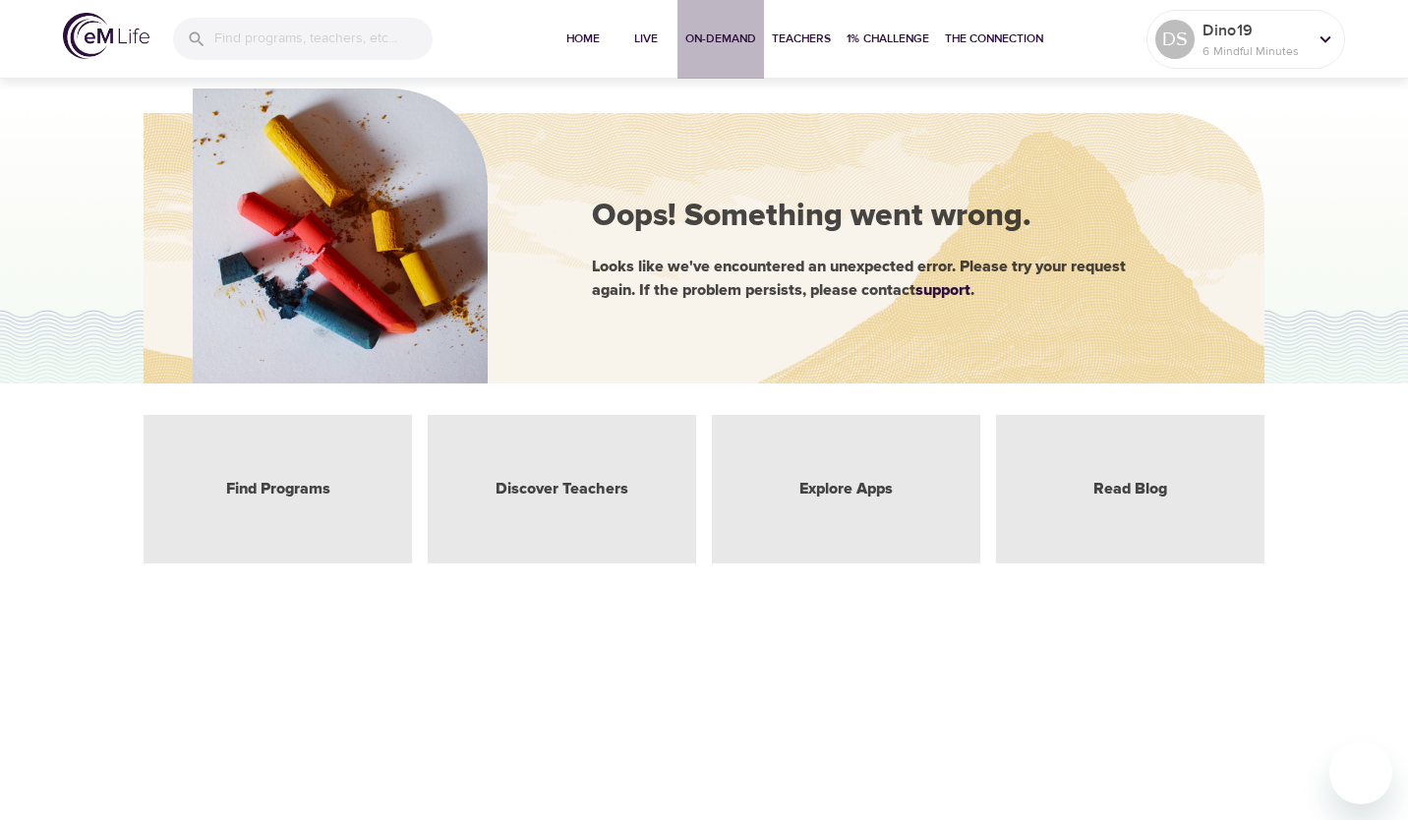
click at [736, 47] on span "On-Demand" at bounding box center [720, 39] width 71 height 21
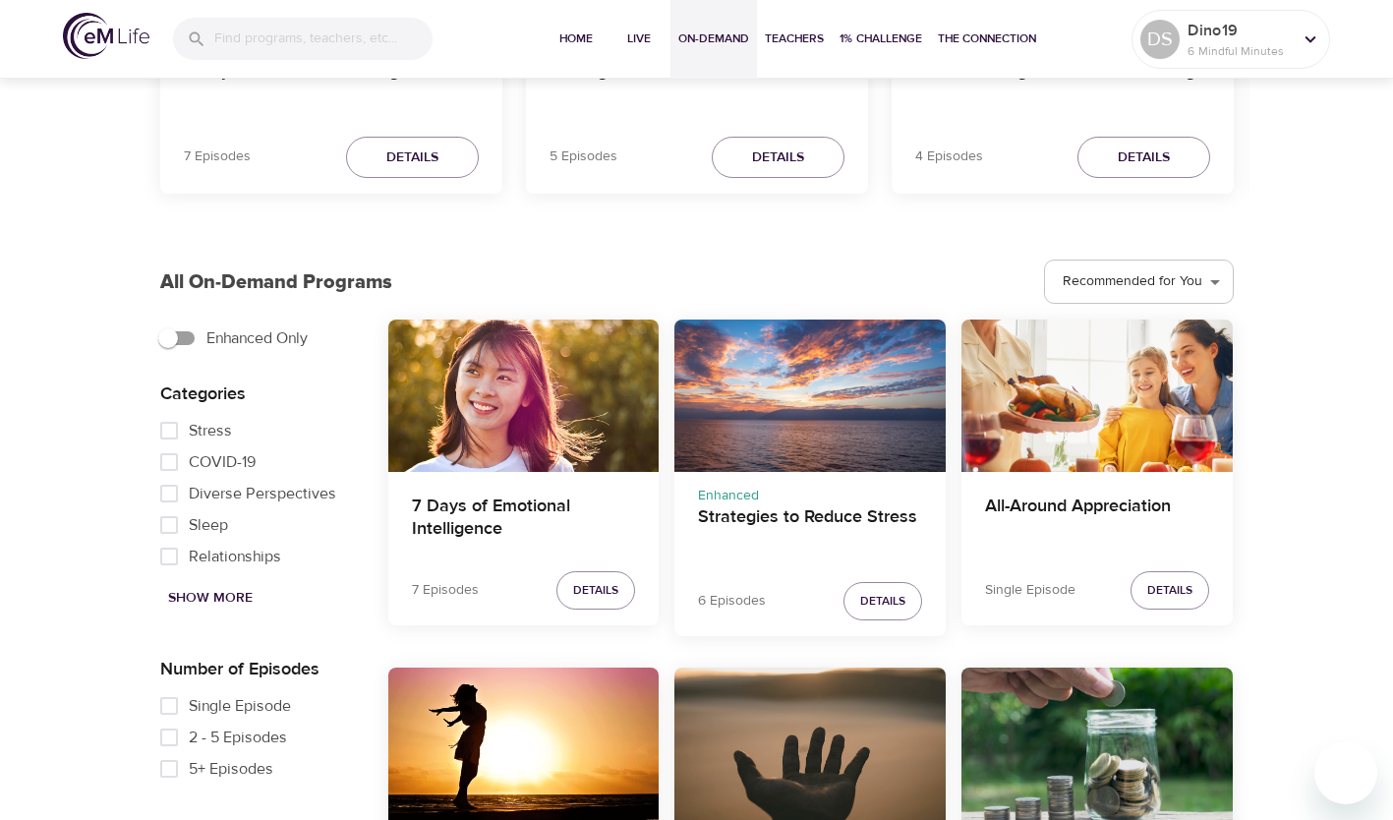
click at [225, 595] on span "Show More" at bounding box center [210, 598] width 85 height 25
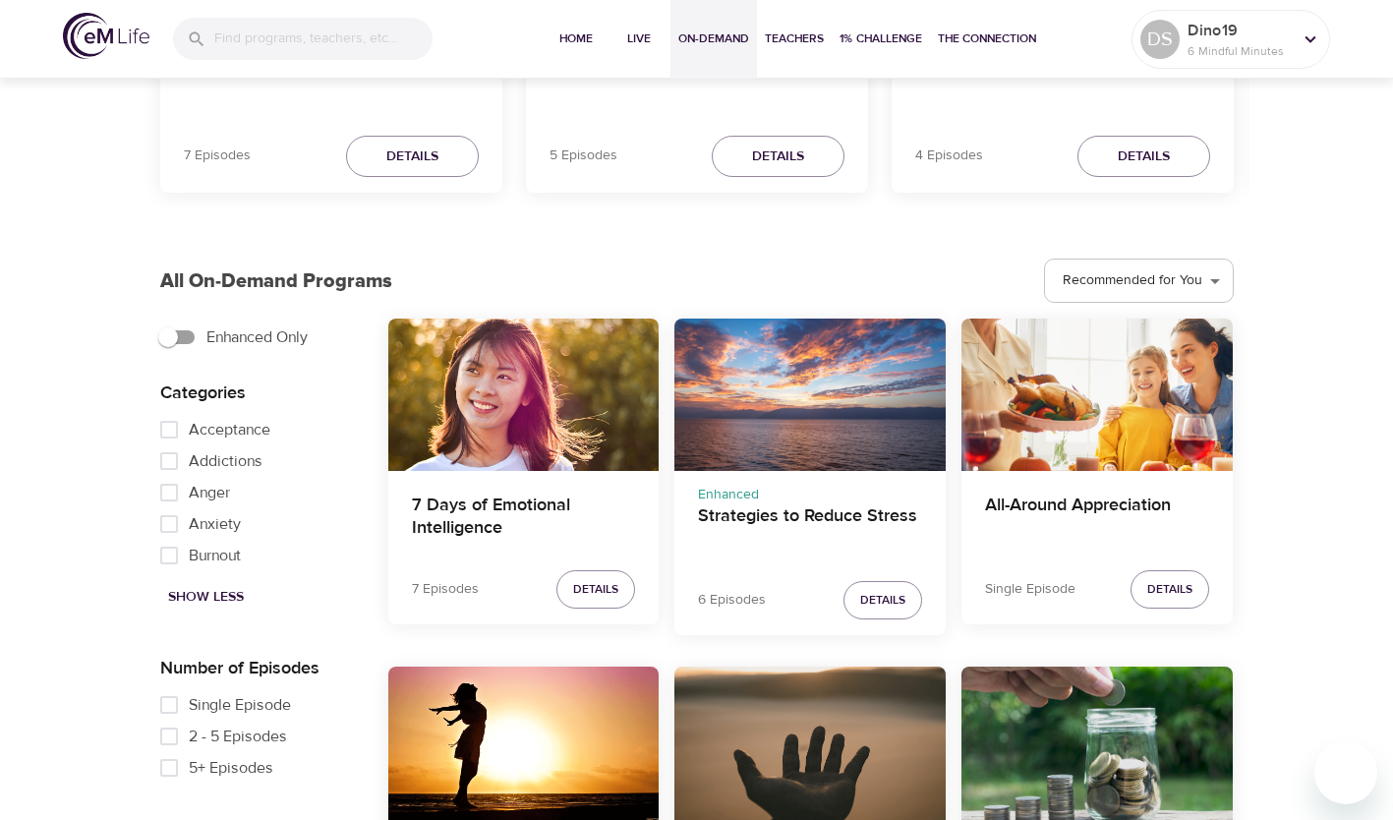
click at [186, 526] on input "Anxiety" at bounding box center [168, 523] width 39 height 31
checkbox input "true"
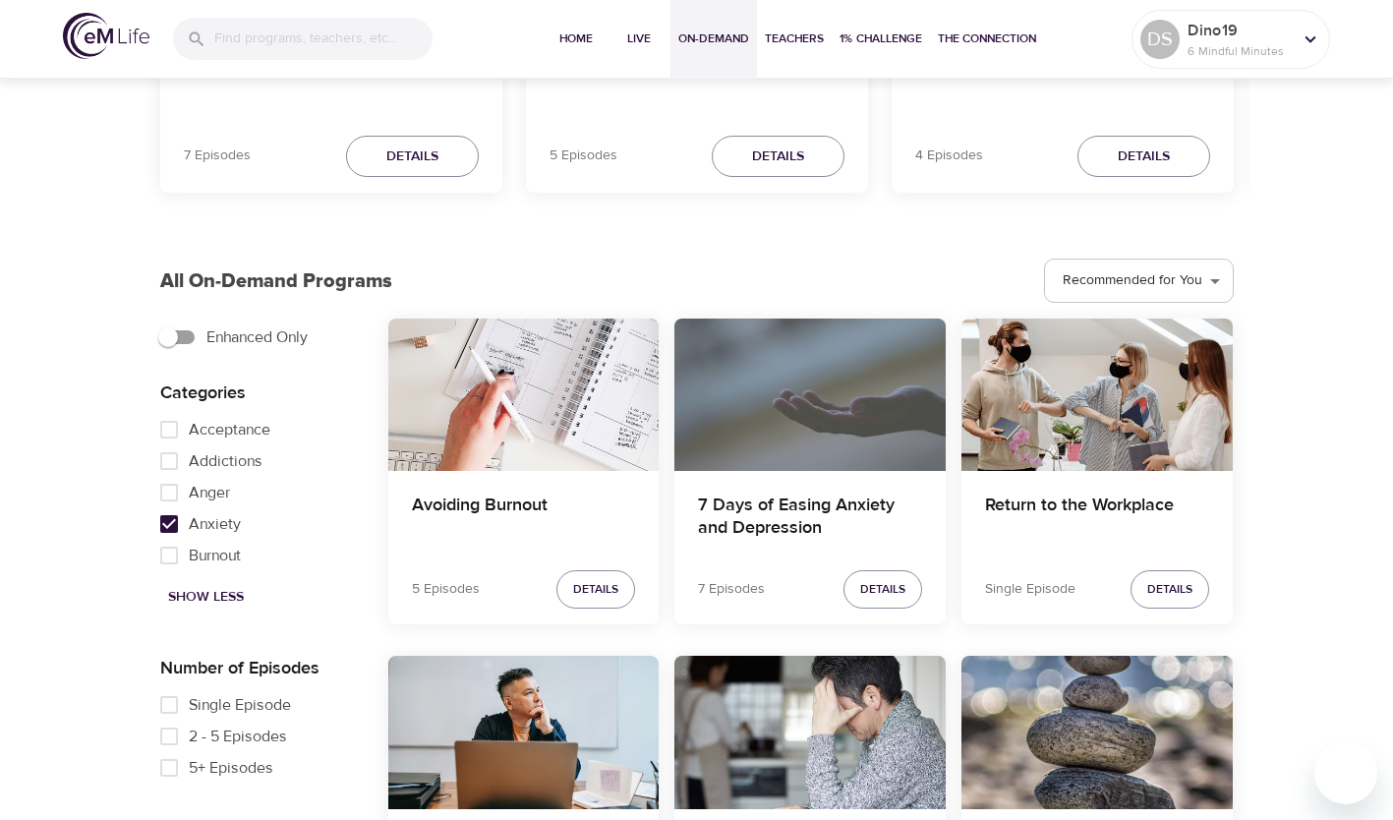
click at [779, 444] on div "7 Days of Easing Anxiety and Depression" at bounding box center [810, 395] width 271 height 152
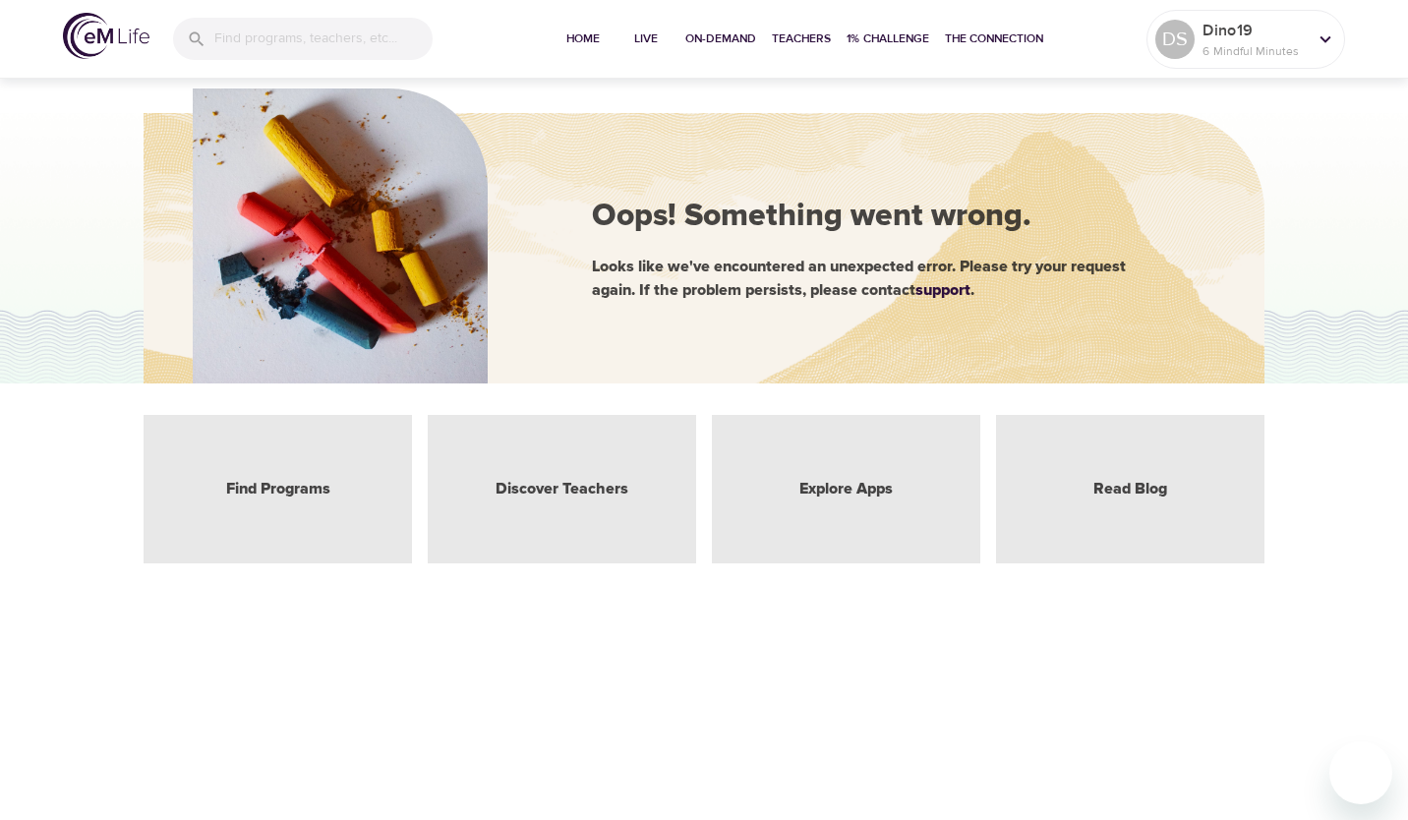
click at [1281, 42] on p "6 Mindful Minutes" at bounding box center [1255, 51] width 104 height 18
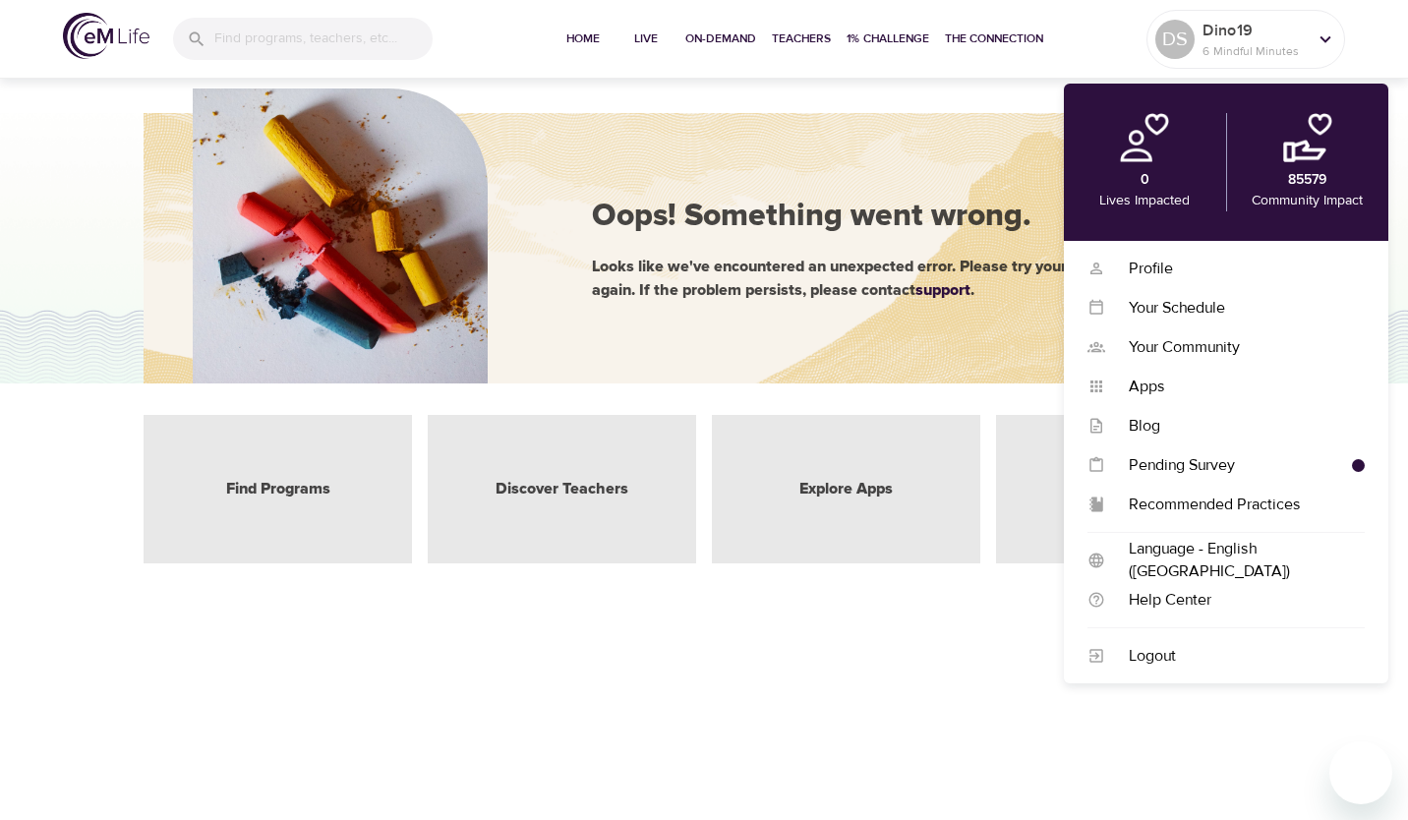
click at [1149, 665] on div "Logout" at bounding box center [1235, 656] width 260 height 23
